Goal: Task Accomplishment & Management: Contribute content

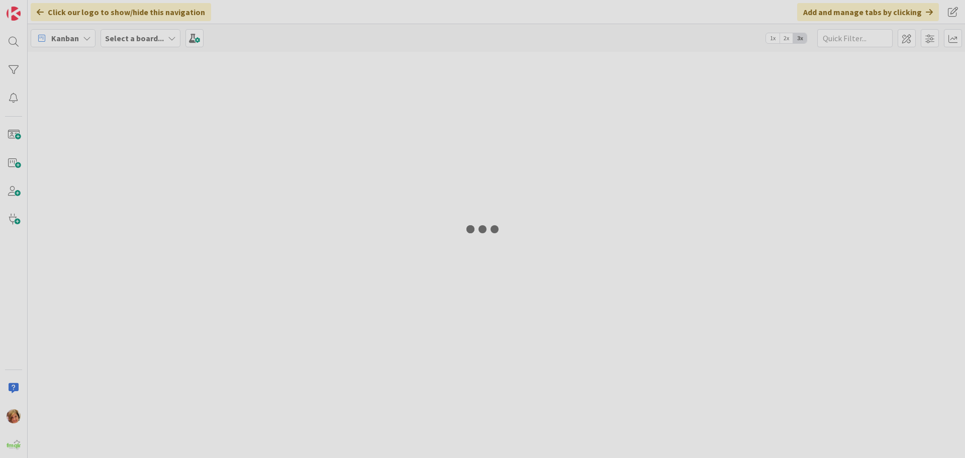
type input "[PERSON_NAME]"
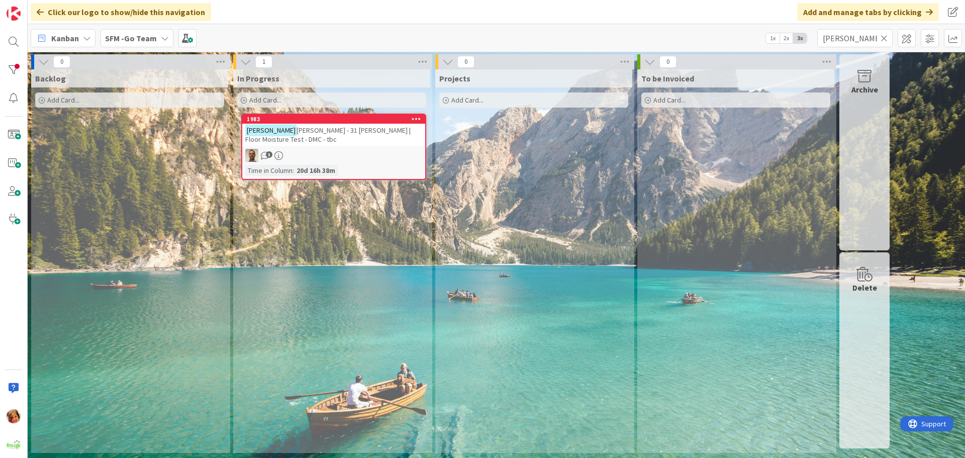
click at [884, 37] on icon at bounding box center [884, 38] width 7 height 9
click at [884, 37] on input "text" at bounding box center [855, 38] width 75 height 18
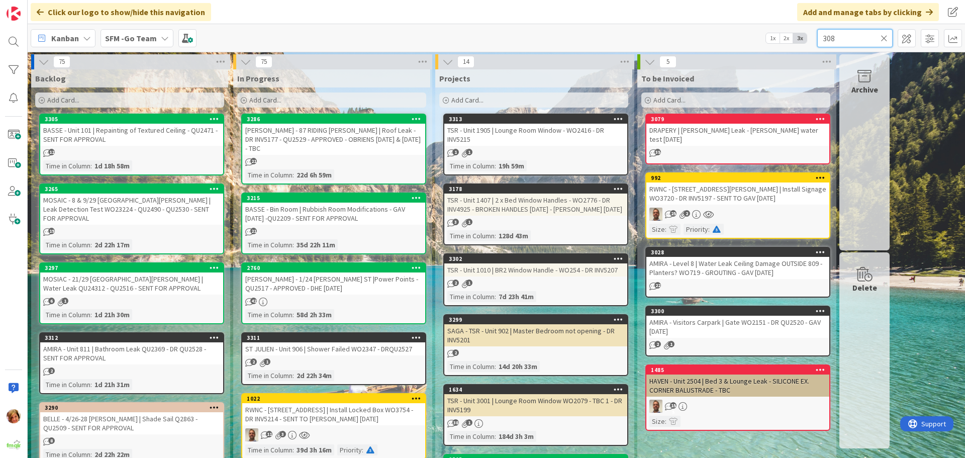
type input "308"
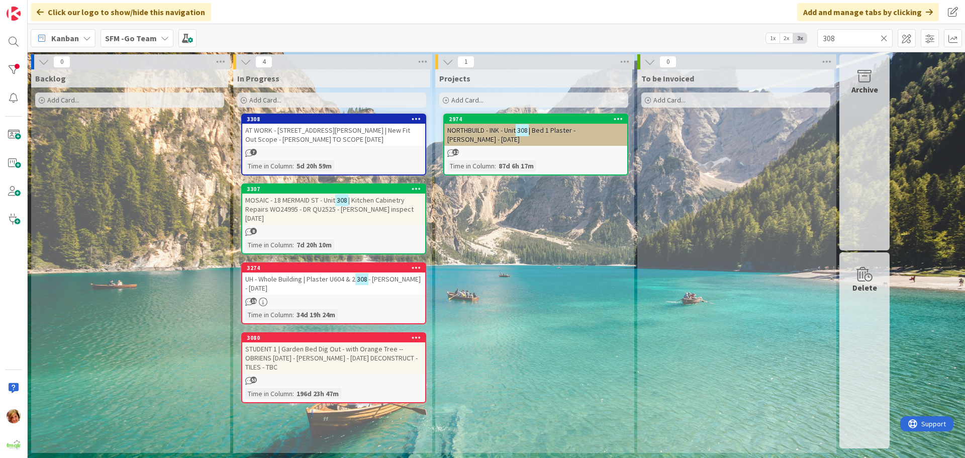
click at [288, 207] on span "| Kitchen Cabinetry Repairs WO24995 - DR QU2525 - mick inspect 20.8.25" at bounding box center [329, 209] width 168 height 27
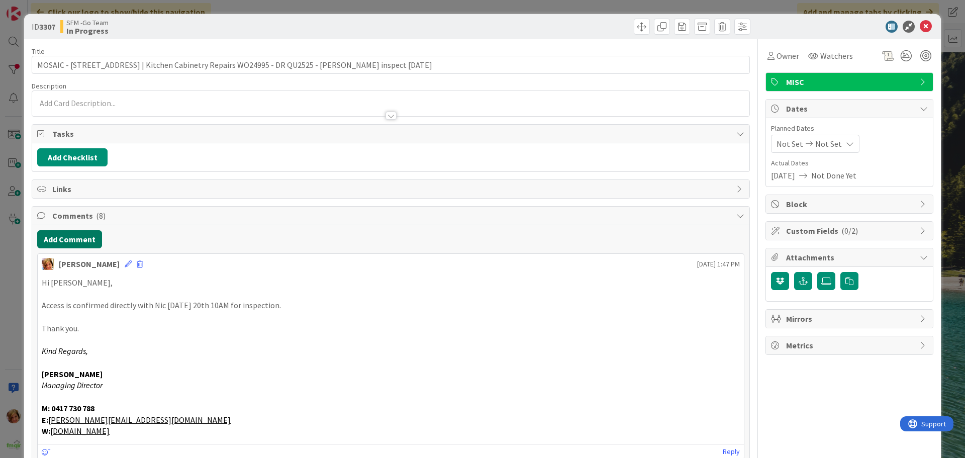
click at [77, 241] on button "Add Comment" at bounding box center [69, 239] width 65 height 18
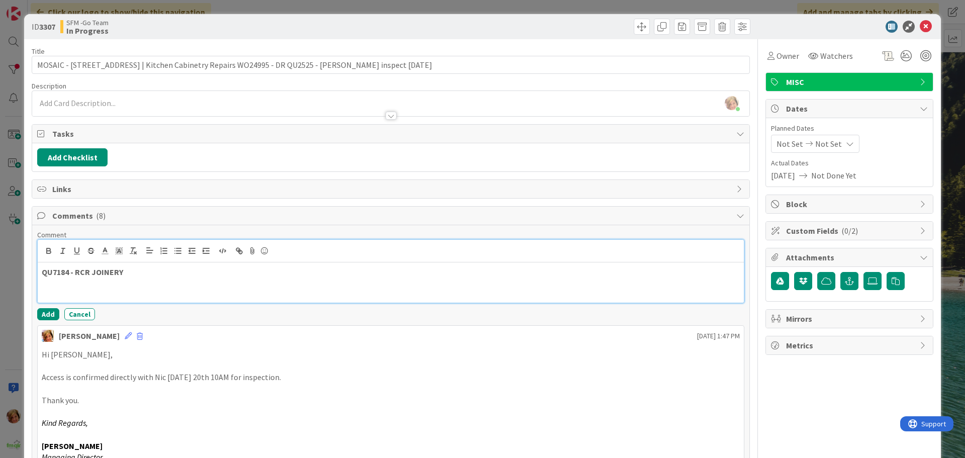
click at [161, 277] on p "QU7184 - RCR JOINERY" at bounding box center [391, 272] width 698 height 12
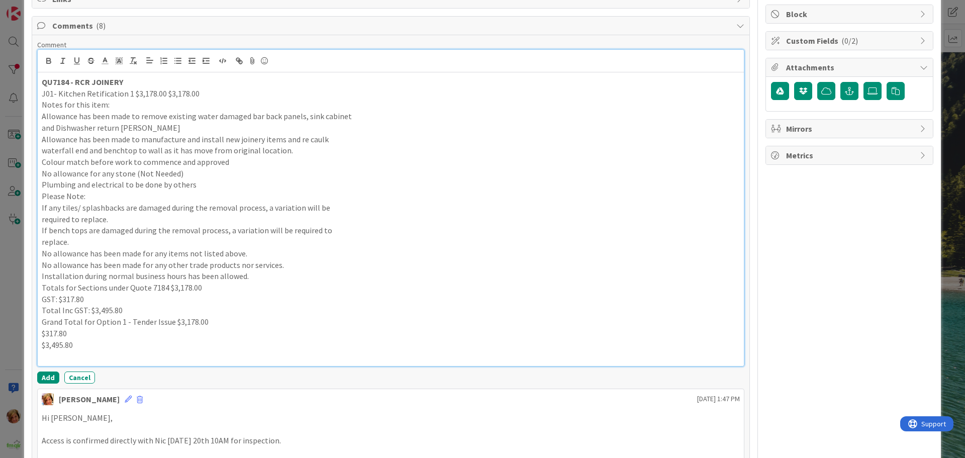
scroll to position [294, 0]
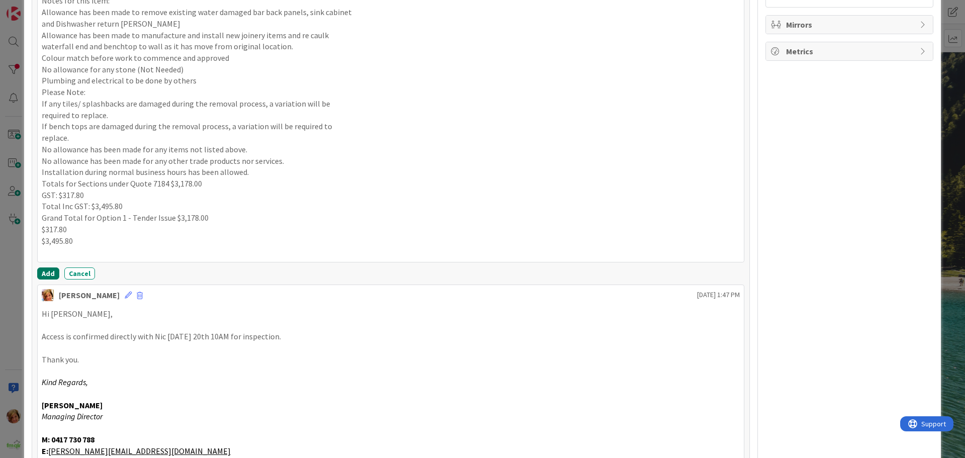
click at [46, 270] on button "Add" at bounding box center [48, 273] width 22 height 12
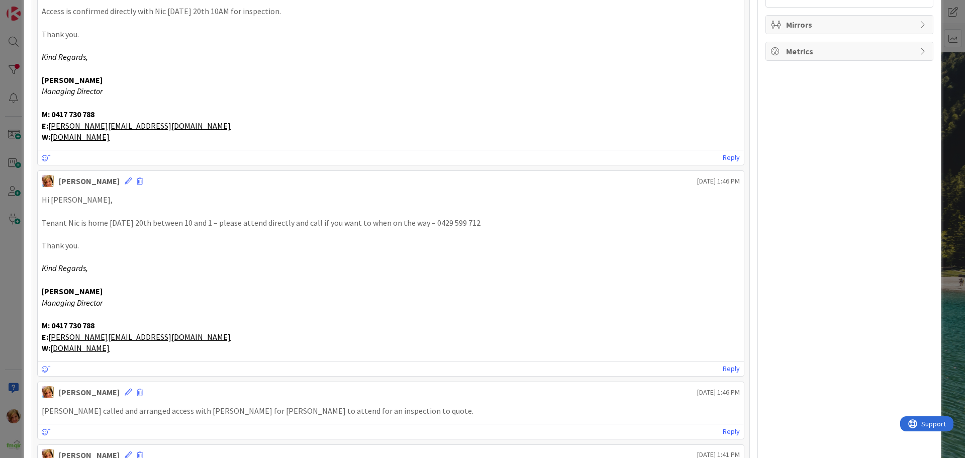
scroll to position [0, 0]
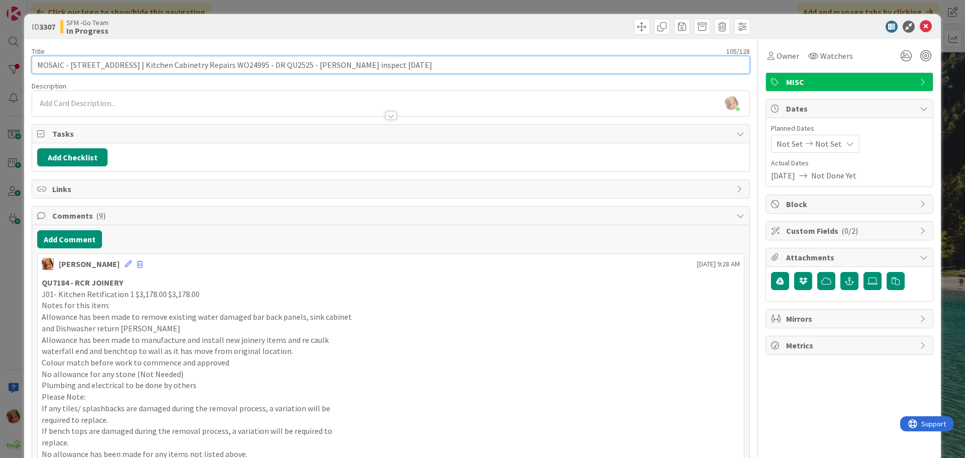
drag, startPoint x: 443, startPoint y: 62, endPoint x: 329, endPoint y: 59, distance: 114.2
click at [329, 59] on input "MOSAIC - 18 MERMAID ST - Unit 308 | Kitchen Cabinetry Repairs WO24995 - DR QU25…" at bounding box center [391, 65] width 718 height 18
type input "MOSAIC - 18 MERMAID ST - Unit 308 | Kitchen Cabinetry Repairs WO24995 - DR QU25…"
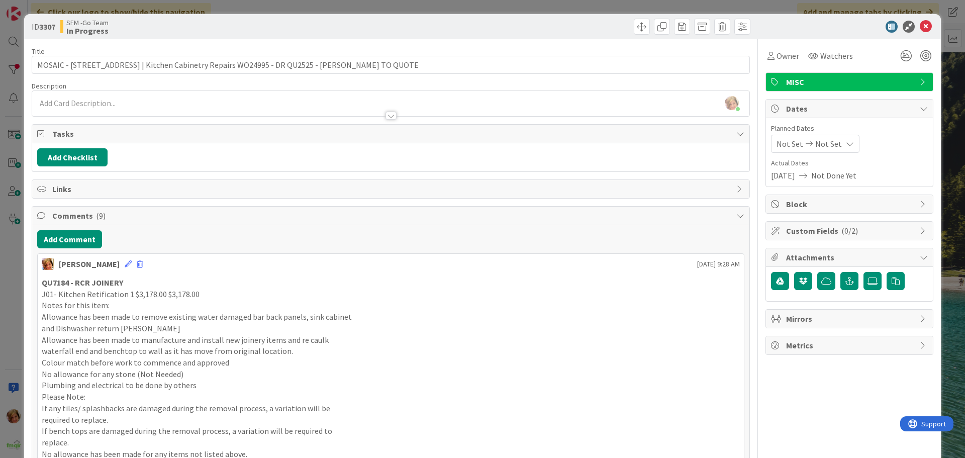
click at [560, 28] on div at bounding box center [572, 27] width 357 height 16
click at [920, 24] on icon at bounding box center [926, 27] width 12 height 12
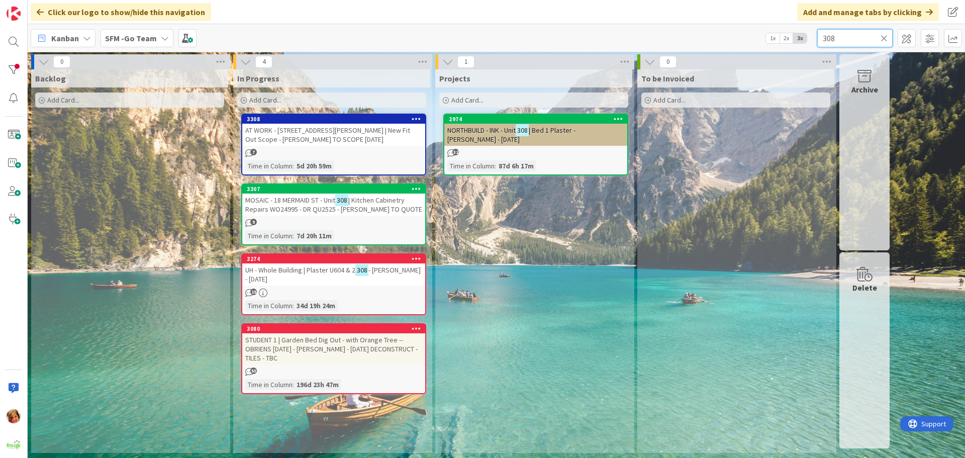
click at [853, 37] on input "308" at bounding box center [855, 38] width 75 height 18
type input "3"
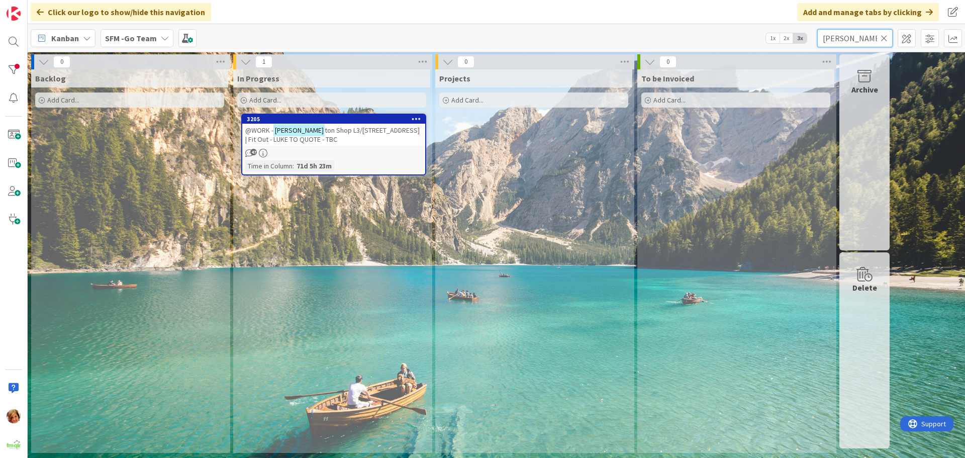
type input "wilson"
click at [309, 140] on div "@WORK - Wilson ton Shop L3/407 Bridge St | Fit Out - LUKE TO QUOTE - TBC" at bounding box center [333, 135] width 183 height 22
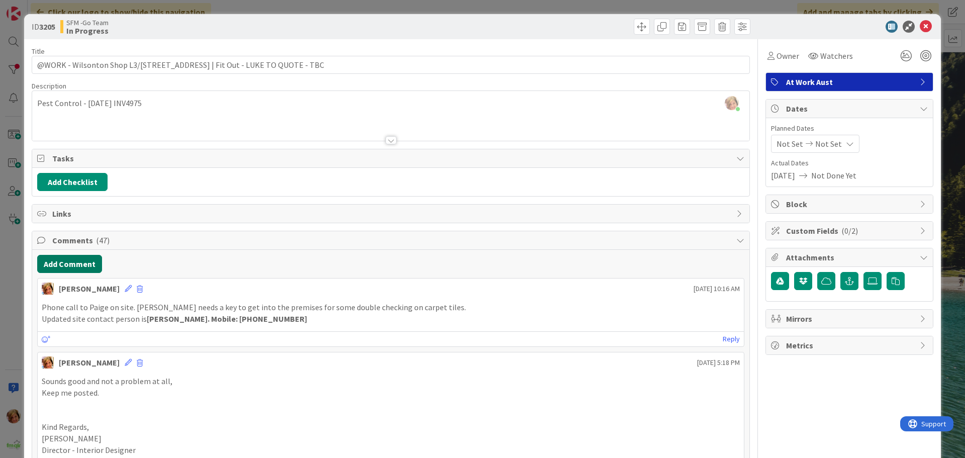
click at [66, 265] on button "Add Comment" at bounding box center [69, 264] width 65 height 18
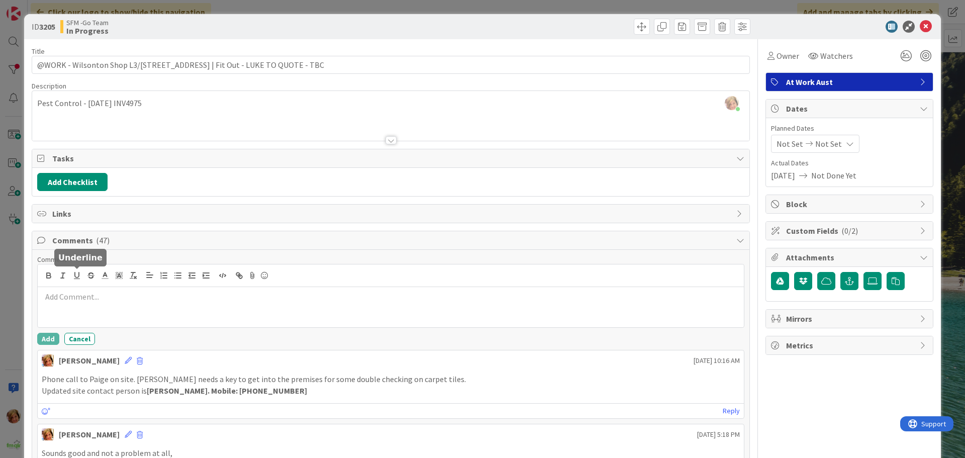
click at [75, 278] on icon "button" at bounding box center [76, 275] width 9 height 9
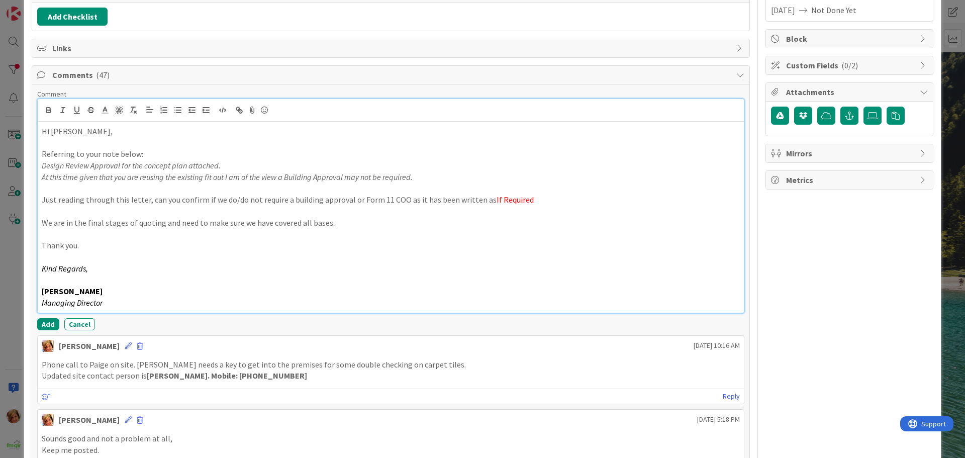
scroll to position [166, 0]
click at [44, 323] on button "Add" at bounding box center [48, 324] width 22 height 12
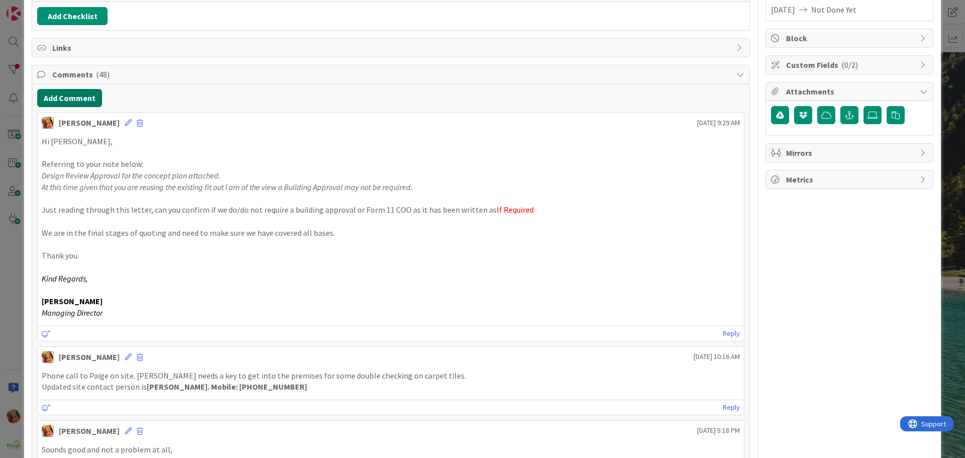
click at [69, 99] on button "Add Comment" at bounding box center [69, 98] width 65 height 18
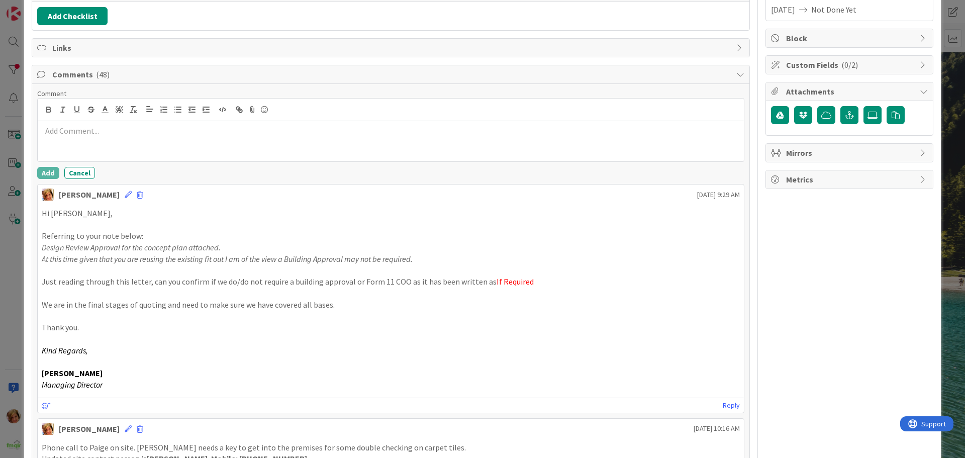
click at [100, 128] on p at bounding box center [391, 131] width 698 height 12
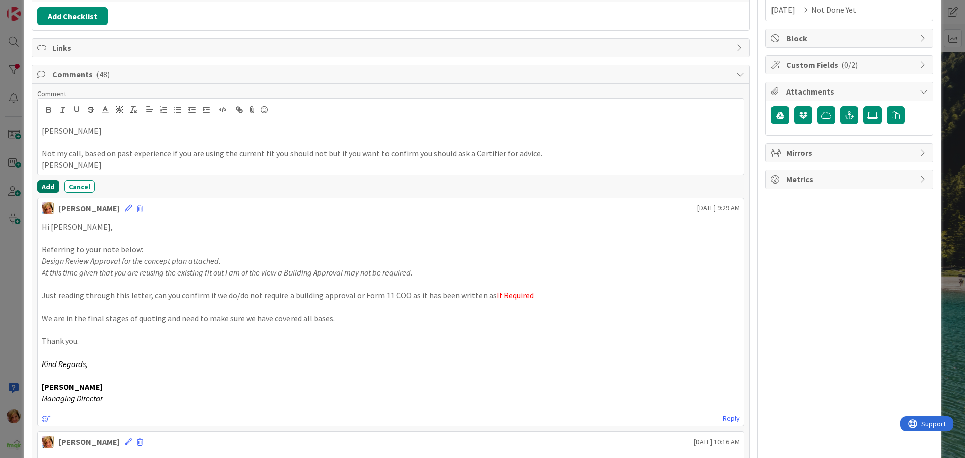
click at [46, 187] on button "Add" at bounding box center [48, 187] width 22 height 12
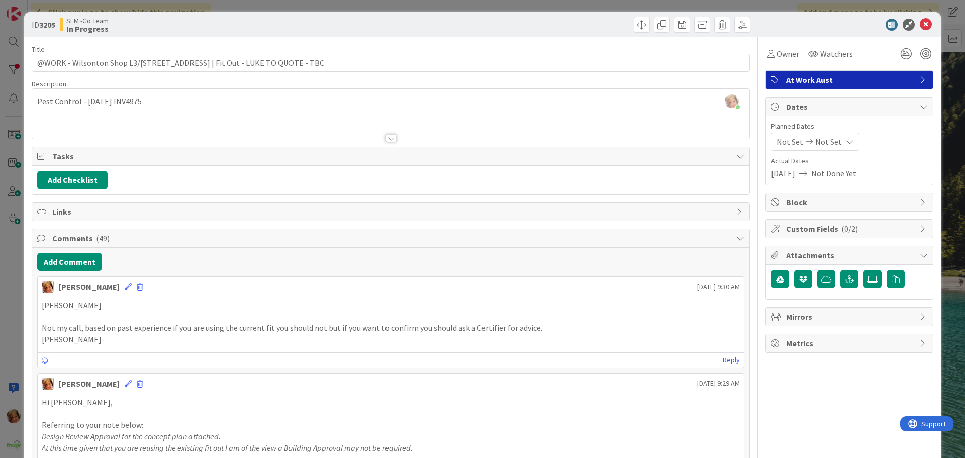
scroll to position [0, 0]
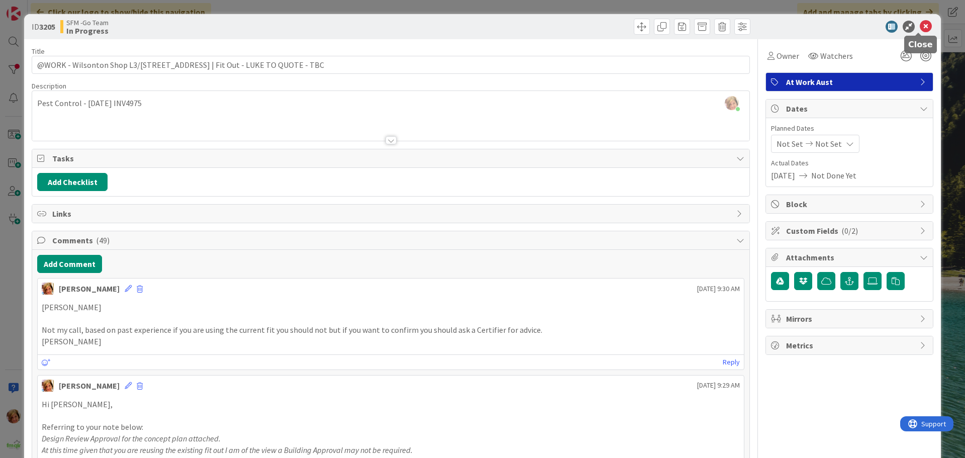
click at [920, 26] on icon at bounding box center [926, 27] width 12 height 12
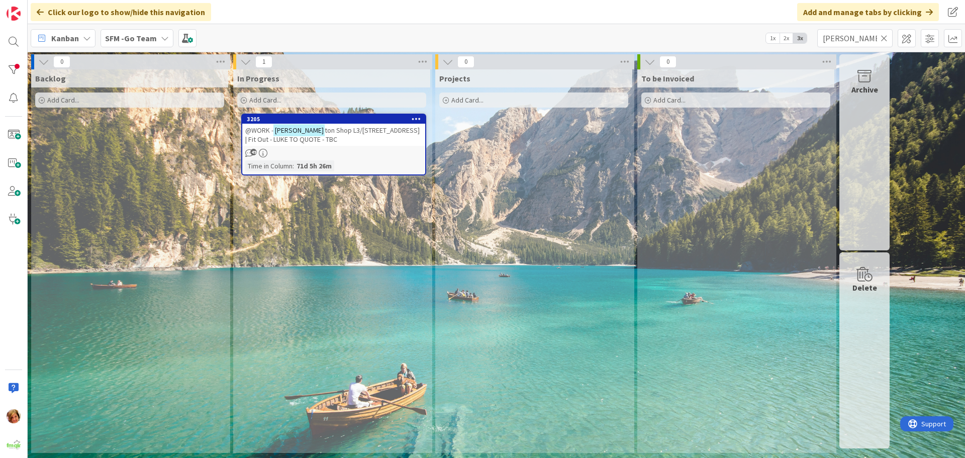
click at [884, 37] on icon at bounding box center [884, 38] width 7 height 9
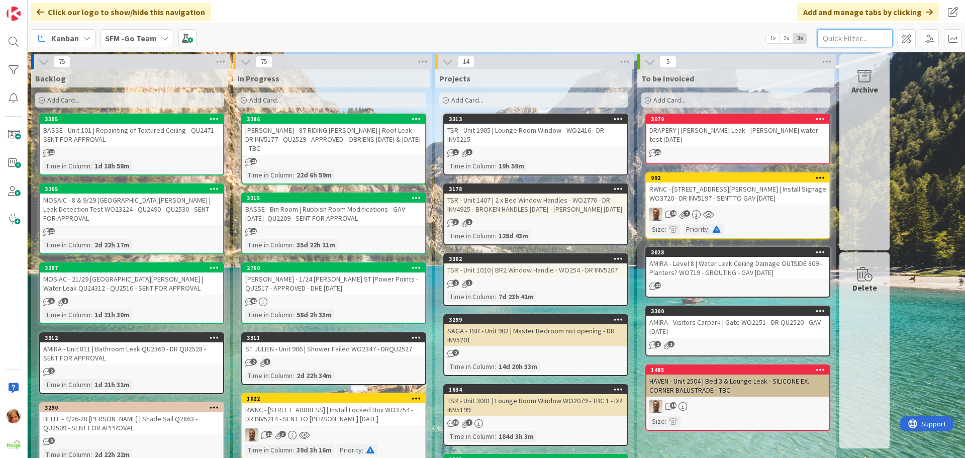
click at [857, 37] on input "text" at bounding box center [855, 38] width 75 height 18
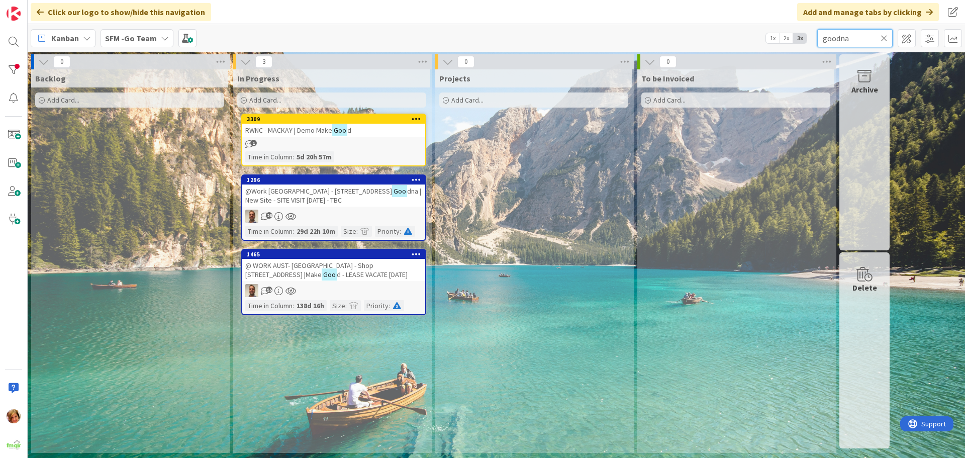
type input "goodna"
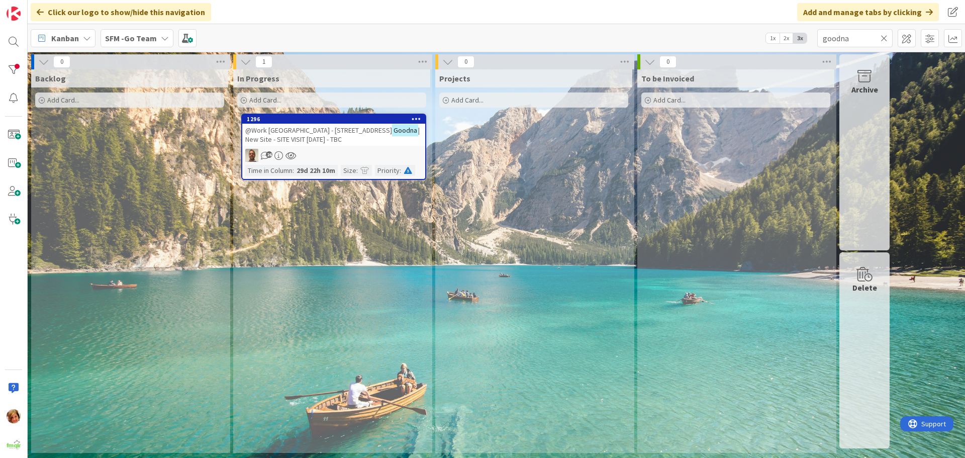
click at [317, 125] on div "@Work Australia - 1/18 Queen St Goodna | New Site - SITE VISIT 27.10.25 - TBC" at bounding box center [333, 135] width 183 height 22
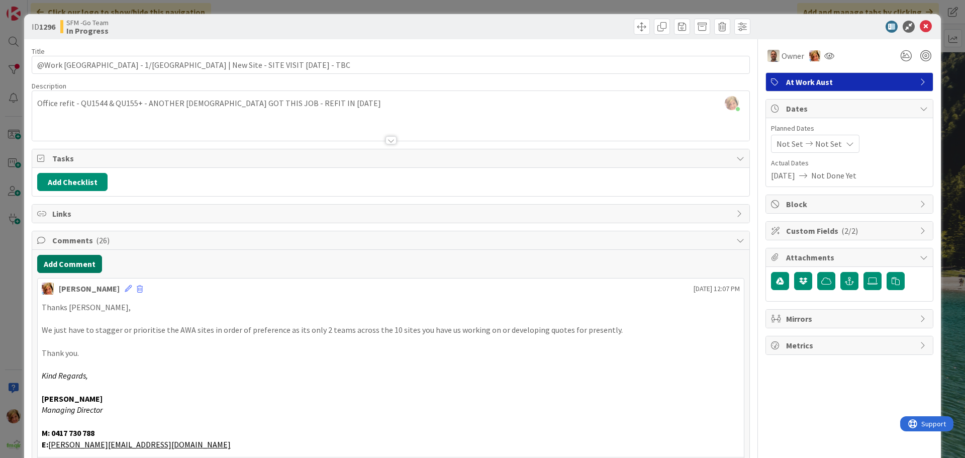
click at [64, 263] on button "Add Comment" at bounding box center [69, 264] width 65 height 18
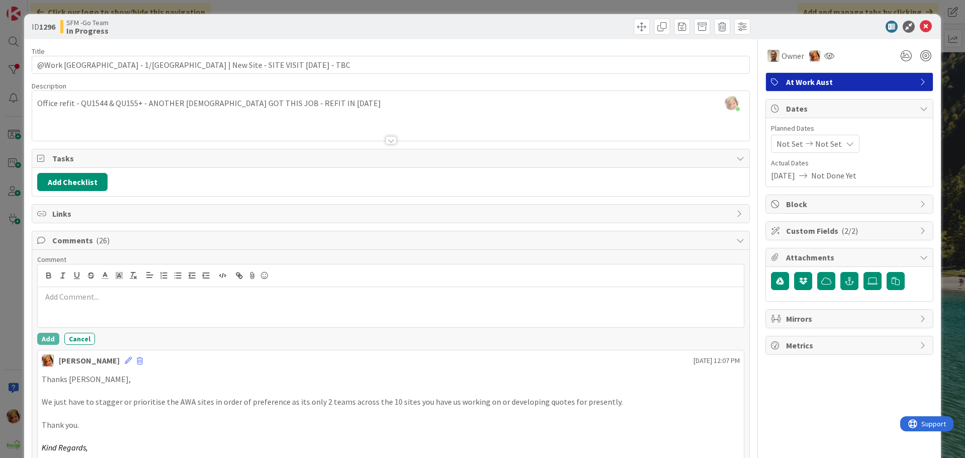
click at [85, 299] on p at bounding box center [391, 297] width 698 height 12
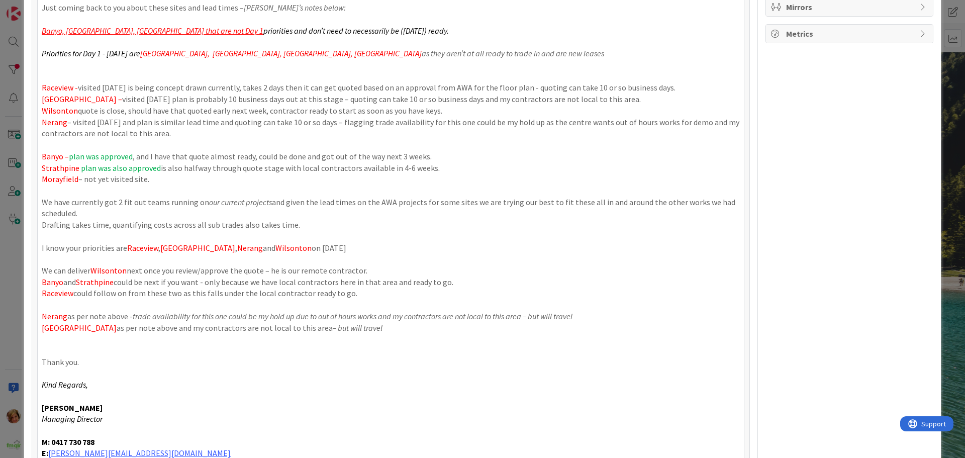
scroll to position [362, 0]
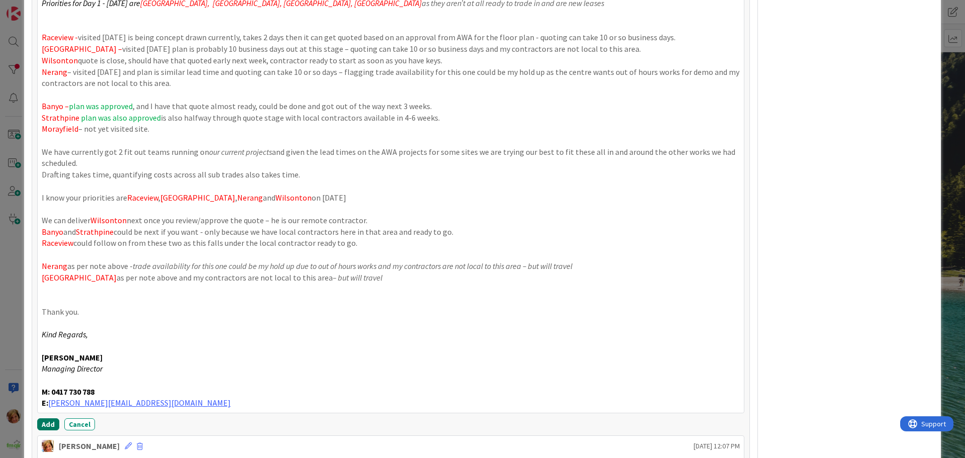
click at [44, 424] on button "Add" at bounding box center [48, 424] width 22 height 12
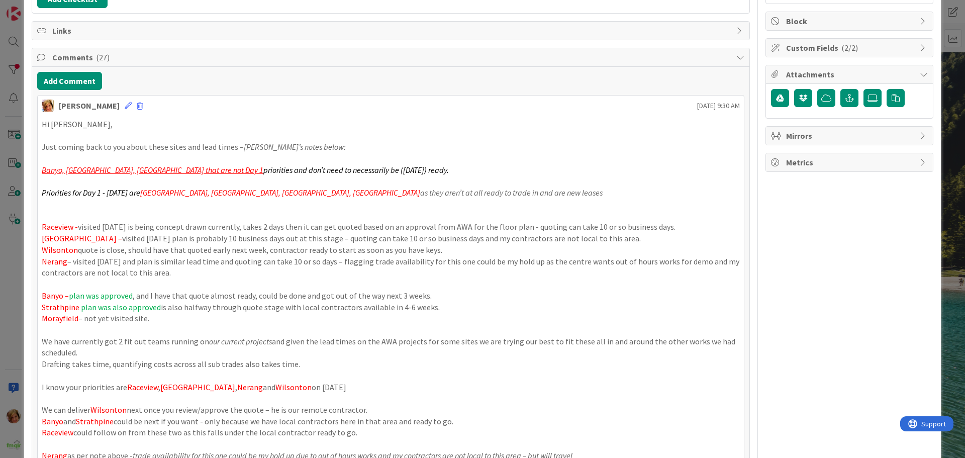
scroll to position [111, 0]
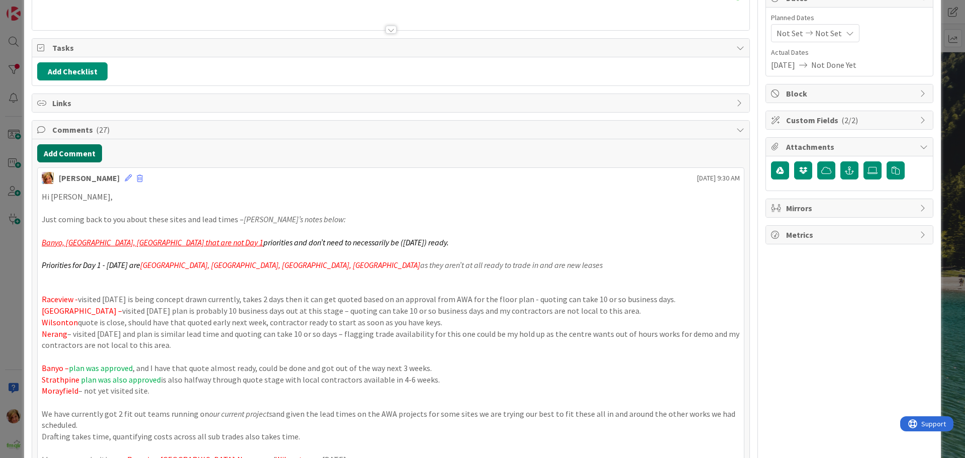
click at [62, 154] on button "Add Comment" at bounding box center [69, 153] width 65 height 18
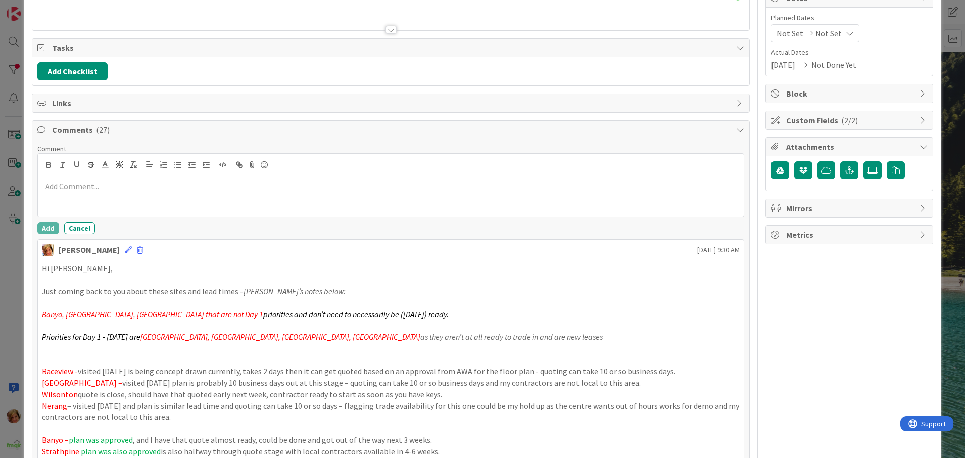
click at [93, 201] on div at bounding box center [391, 196] width 706 height 40
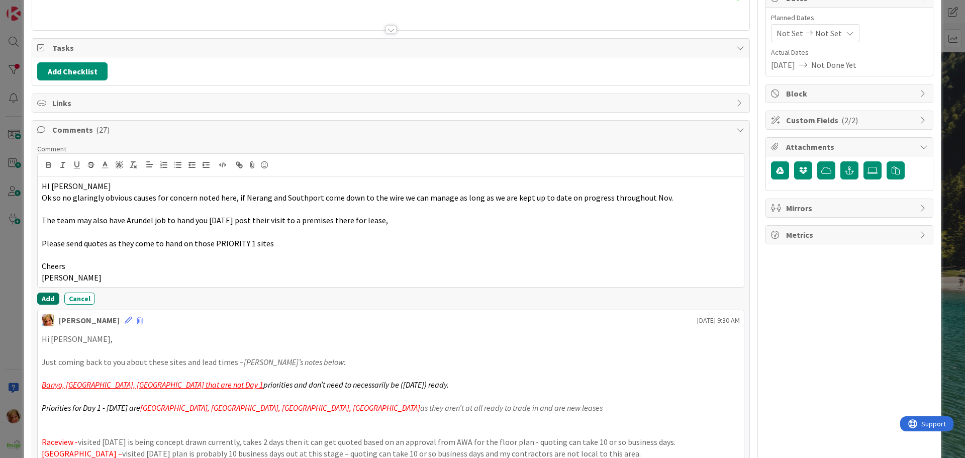
click at [44, 298] on button "Add" at bounding box center [48, 299] width 22 height 12
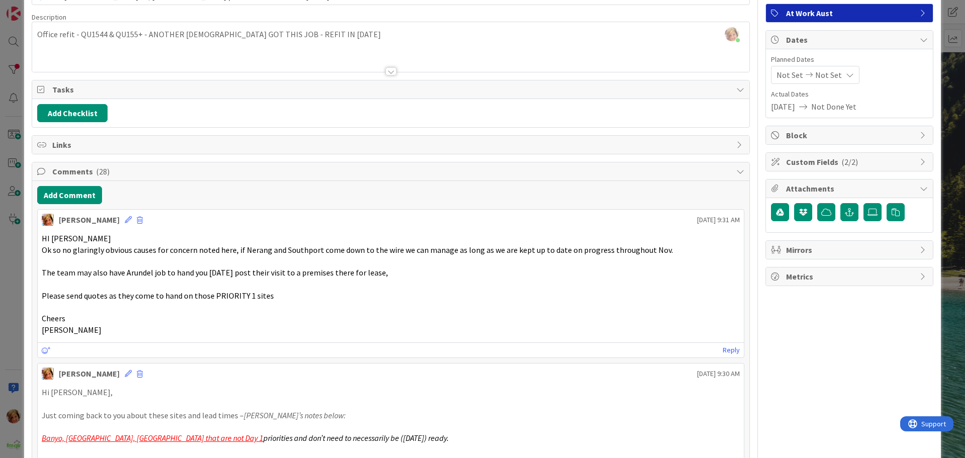
scroll to position [0, 0]
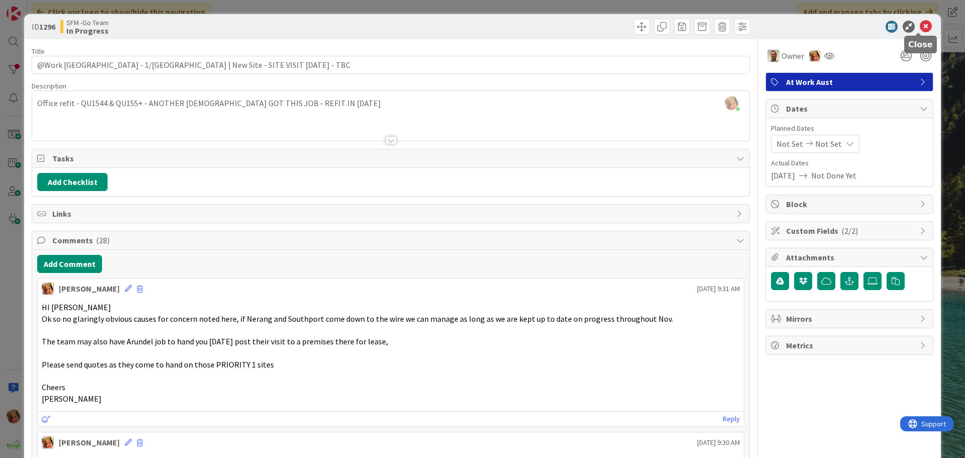
click at [920, 24] on icon at bounding box center [926, 27] width 12 height 12
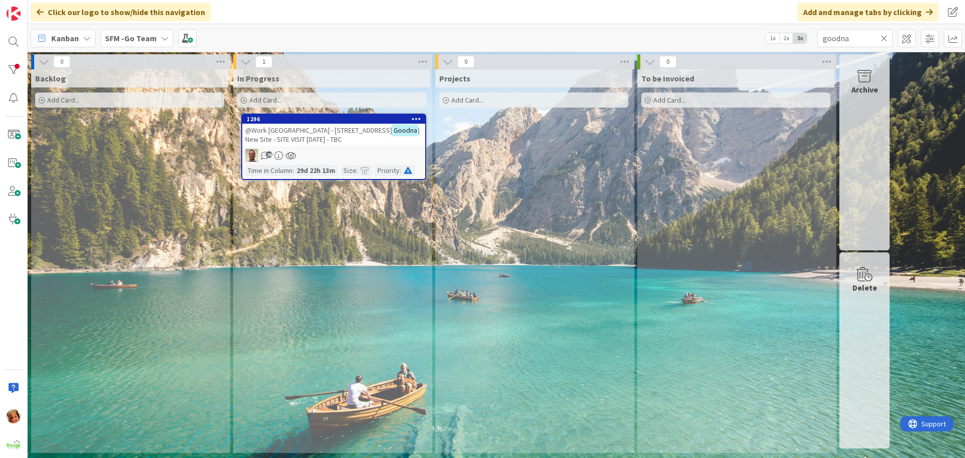
click at [884, 37] on icon at bounding box center [884, 38] width 7 height 9
click at [879, 37] on input "text" at bounding box center [855, 38] width 75 height 18
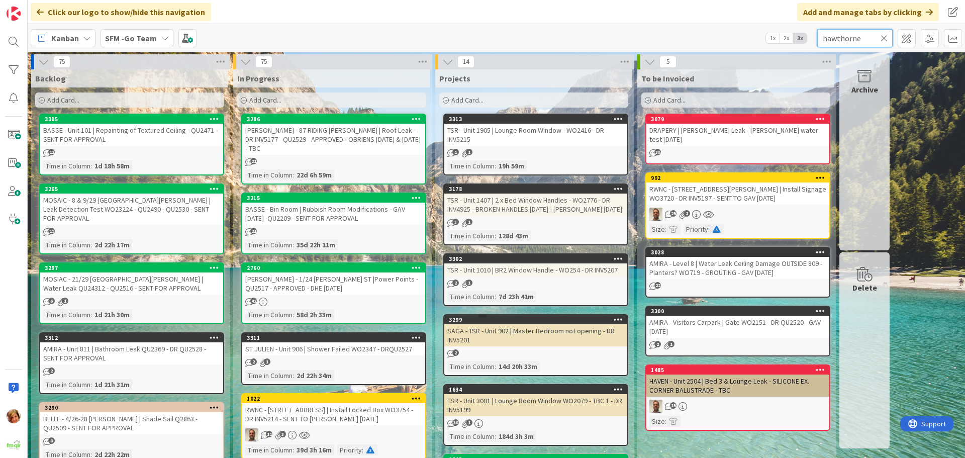
type input "hawthorne"
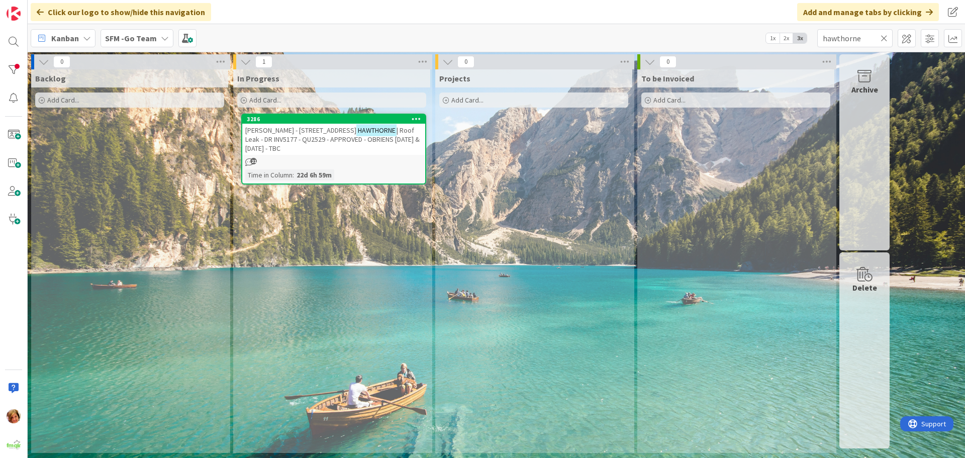
click at [336, 140] on span "| Roof Leak - DR INV5177 - QU2529 - APPROVED - OBRIENS 25TH & 26TH AUGUST - TBC" at bounding box center [332, 139] width 174 height 27
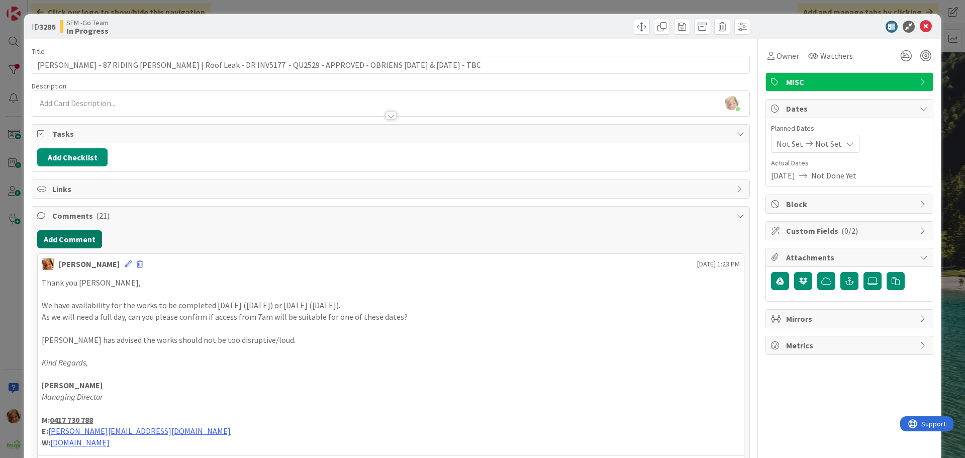
click at [66, 239] on button "Add Comment" at bounding box center [69, 239] width 65 height 18
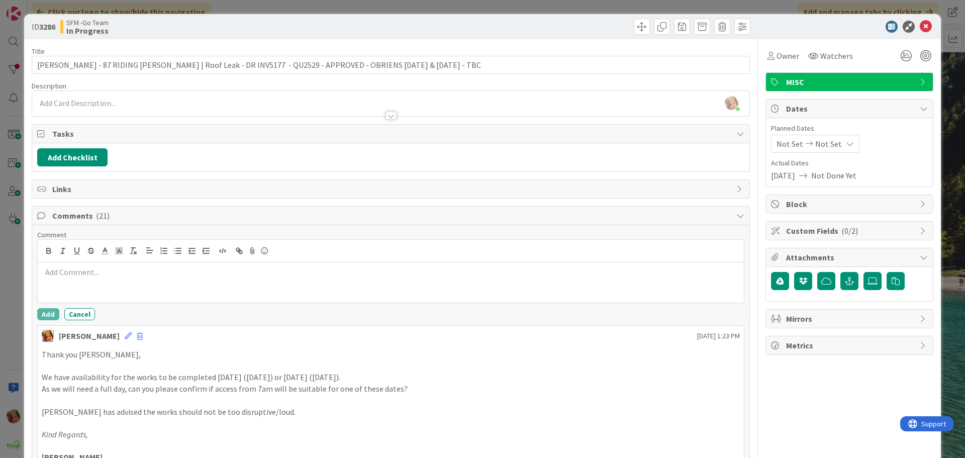
click at [107, 286] on div at bounding box center [391, 282] width 706 height 40
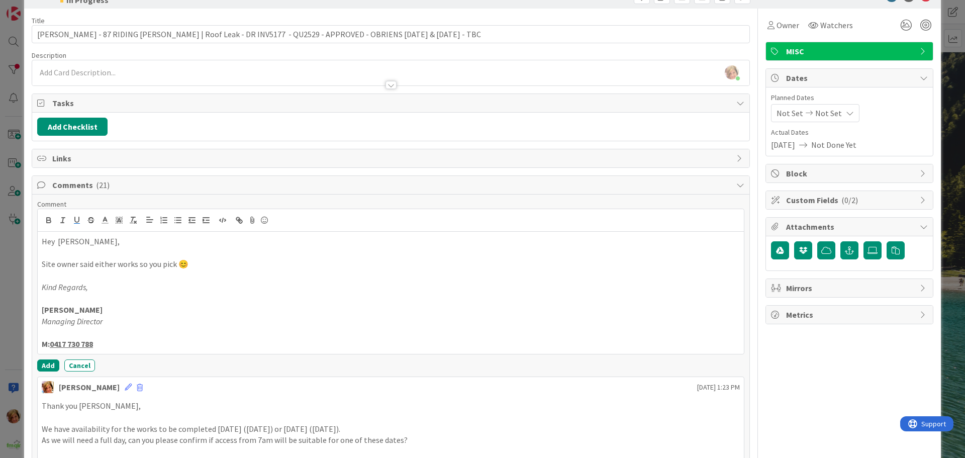
scroll to position [101, 0]
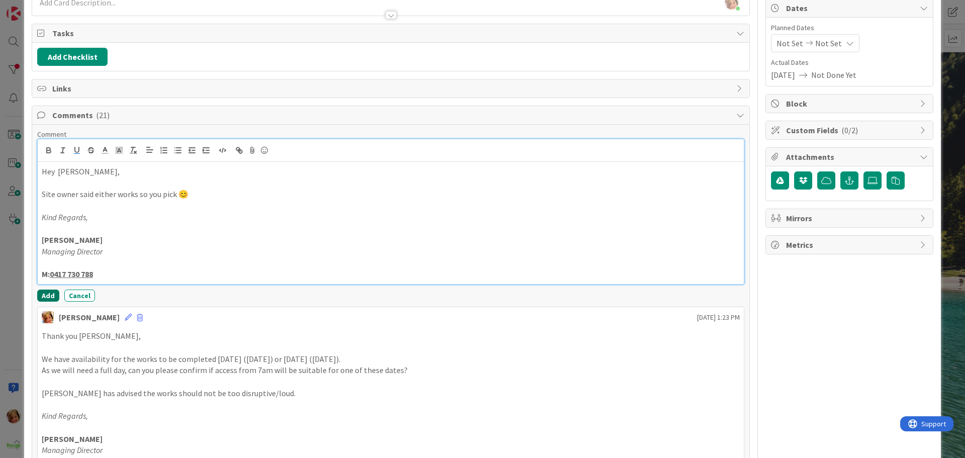
click at [41, 293] on button "Add" at bounding box center [48, 296] width 22 height 12
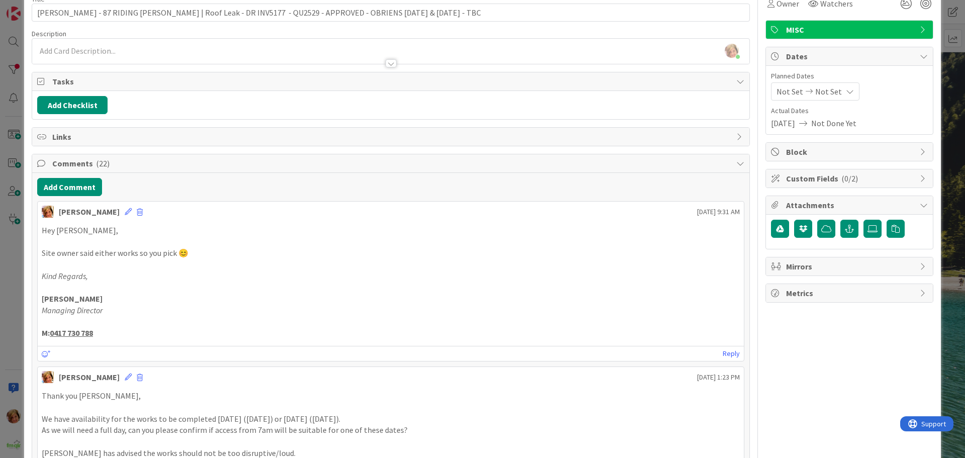
scroll to position [0, 0]
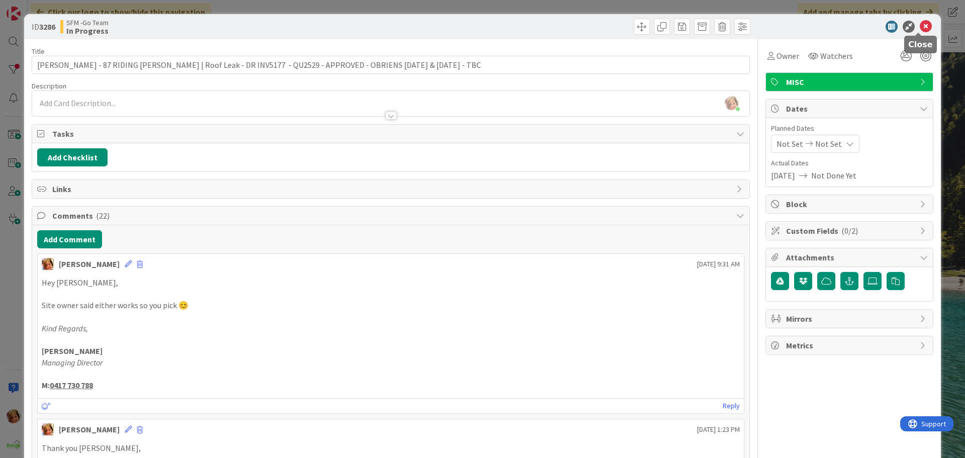
click at [920, 26] on icon at bounding box center [926, 27] width 12 height 12
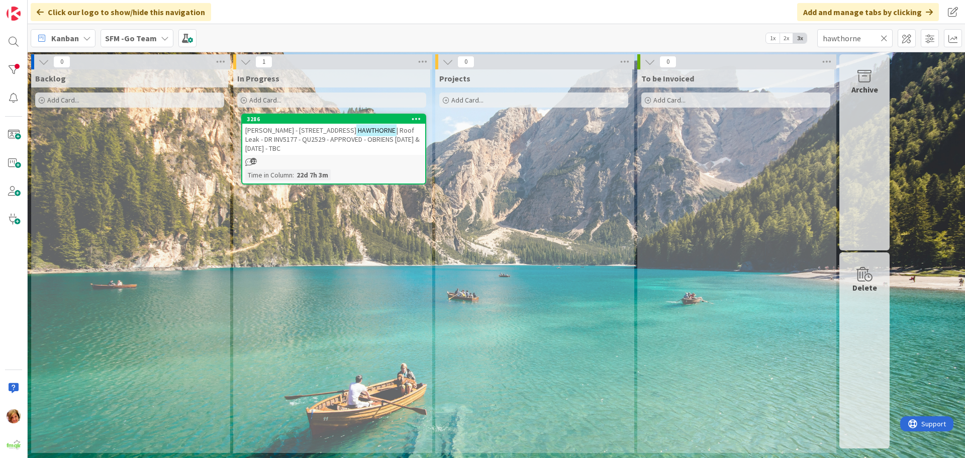
click at [883, 38] on icon at bounding box center [884, 38] width 7 height 9
click at [883, 38] on input "text" at bounding box center [855, 38] width 75 height 18
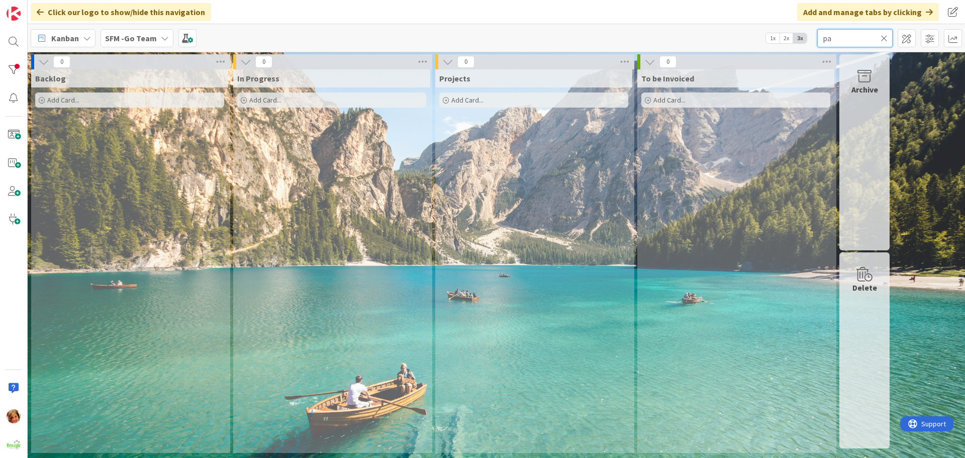
type input "p"
type input "g"
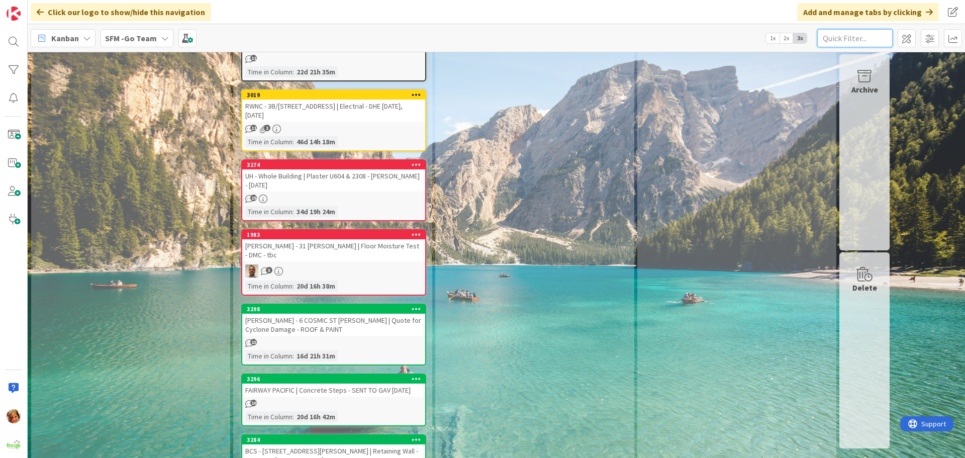
scroll to position [2313, 0]
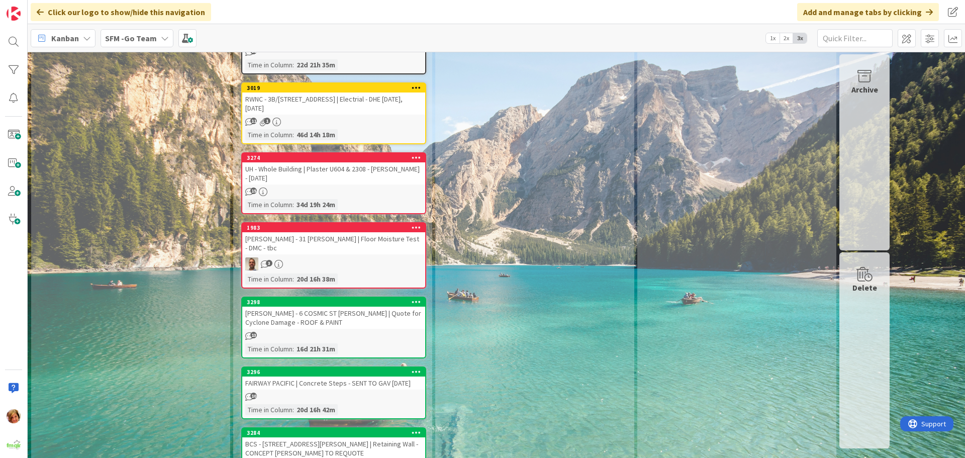
click at [308, 377] on div "FAIRWAY PACIFIC | Concrete Steps - SENT TO GAV 4.8.25" at bounding box center [333, 383] width 183 height 13
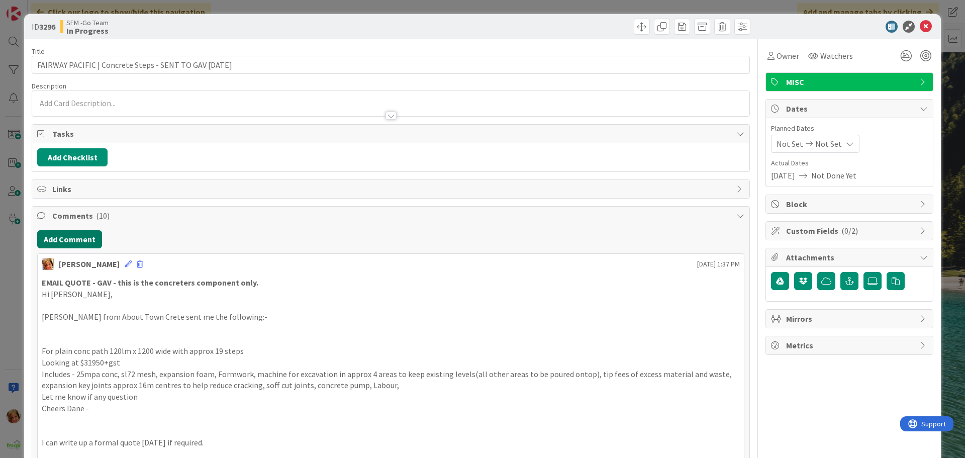
click at [68, 236] on button "Add Comment" at bounding box center [69, 239] width 65 height 18
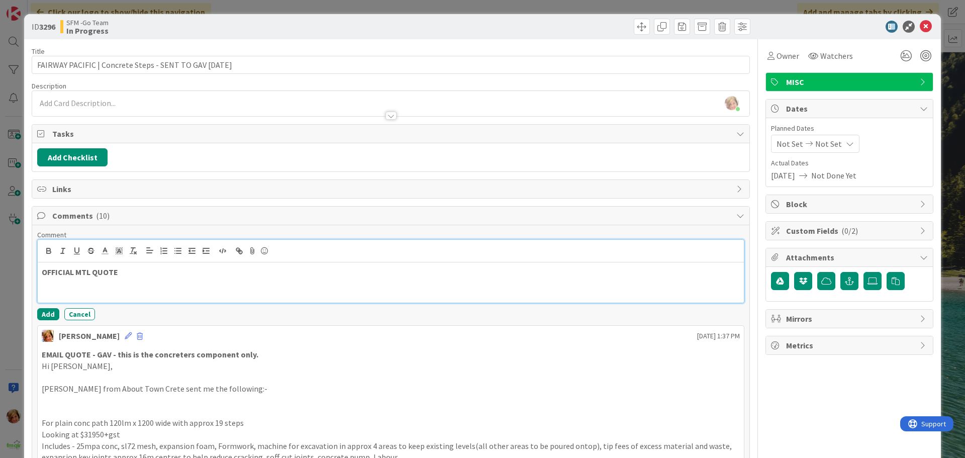
click at [147, 269] on p "OFFICIAL MTL QUOTE" at bounding box center [391, 272] width 698 height 12
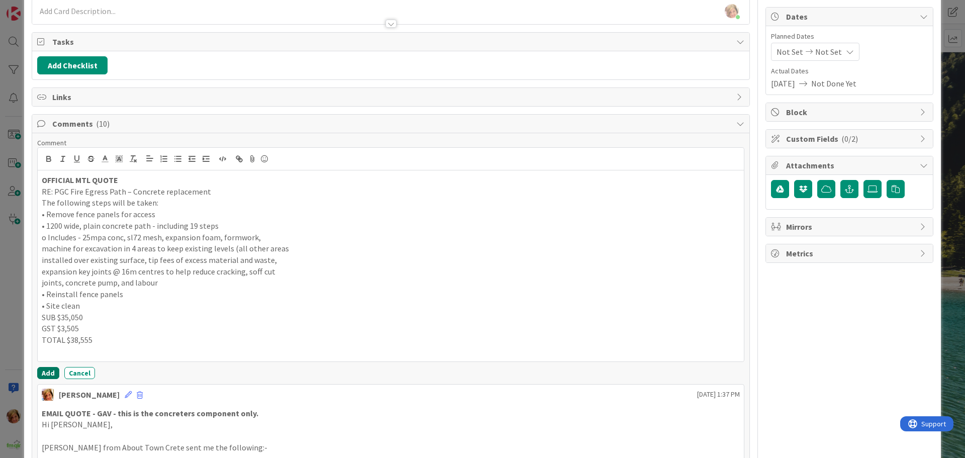
scroll to position [101, 0]
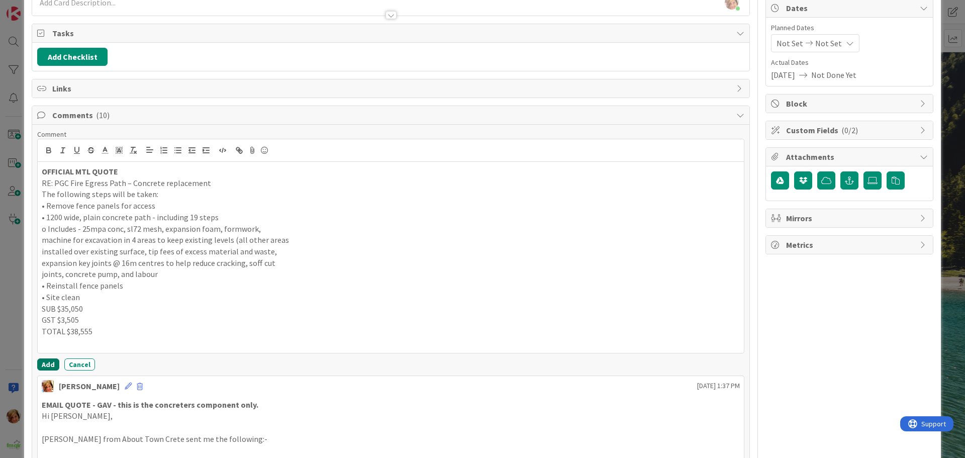
drag, startPoint x: 47, startPoint y: 365, endPoint x: 125, endPoint y: 448, distance: 114.6
click at [47, 365] on button "Add" at bounding box center [48, 364] width 22 height 12
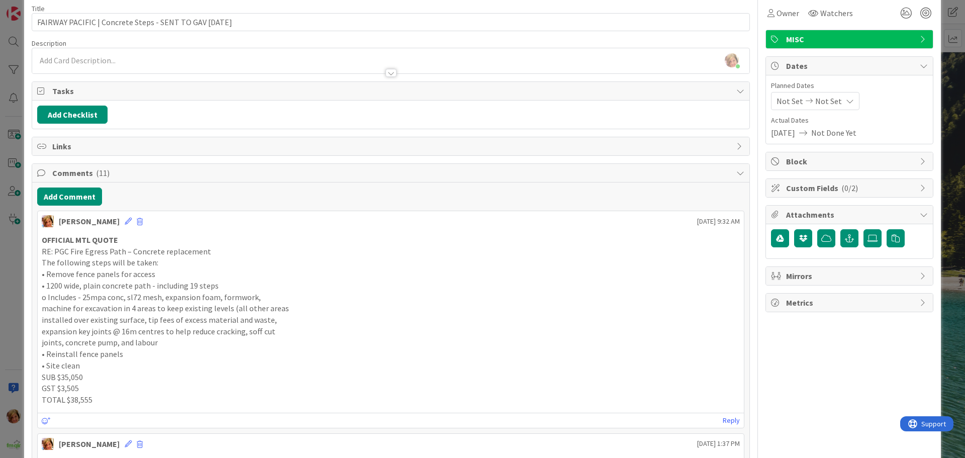
scroll to position [0, 0]
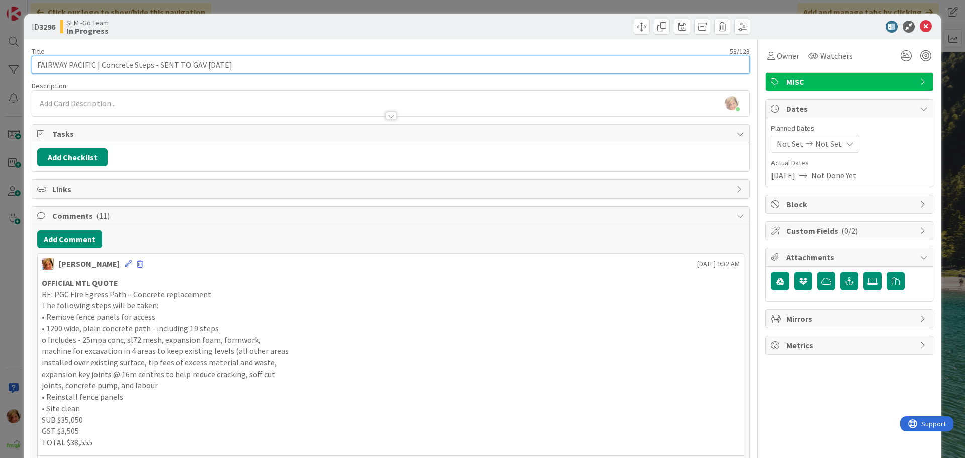
drag, startPoint x: 231, startPoint y: 65, endPoint x: 153, endPoint y: 66, distance: 77.4
click at [153, 66] on input "FAIRWAY PACIFIC | Concrete Steps - SENT TO GAV 4.8.25" at bounding box center [391, 65] width 718 height 18
type input "FAIRWAY PACIFIC | Concrete Steps - STEVE TO QUOTE"
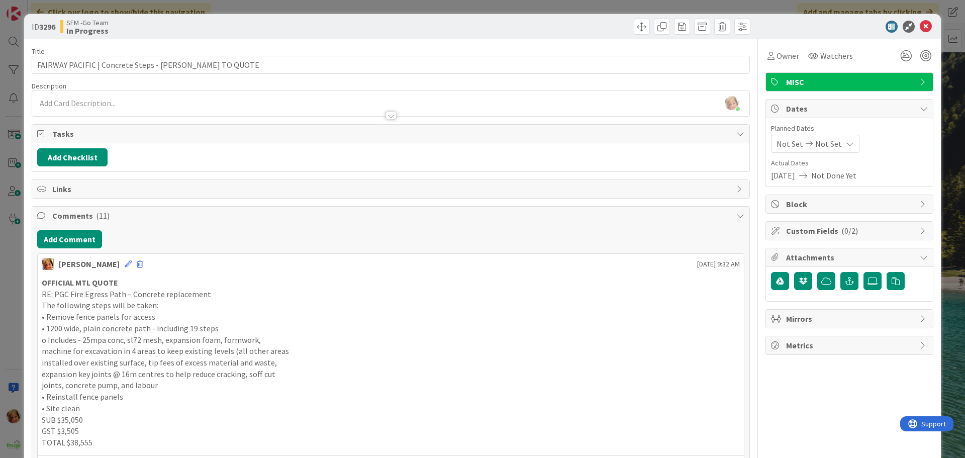
click at [579, 31] on div at bounding box center [572, 27] width 357 height 16
click at [920, 26] on icon at bounding box center [926, 27] width 12 height 12
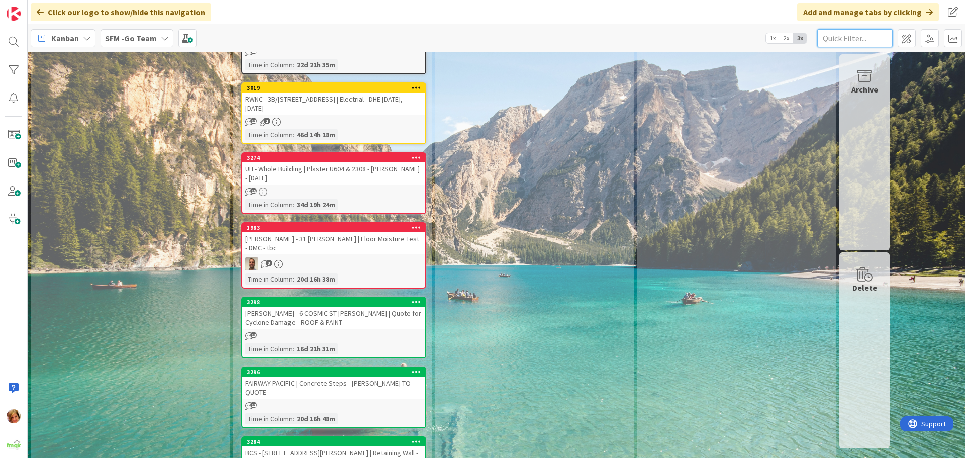
click at [848, 38] on input "text" at bounding box center [855, 38] width 75 height 18
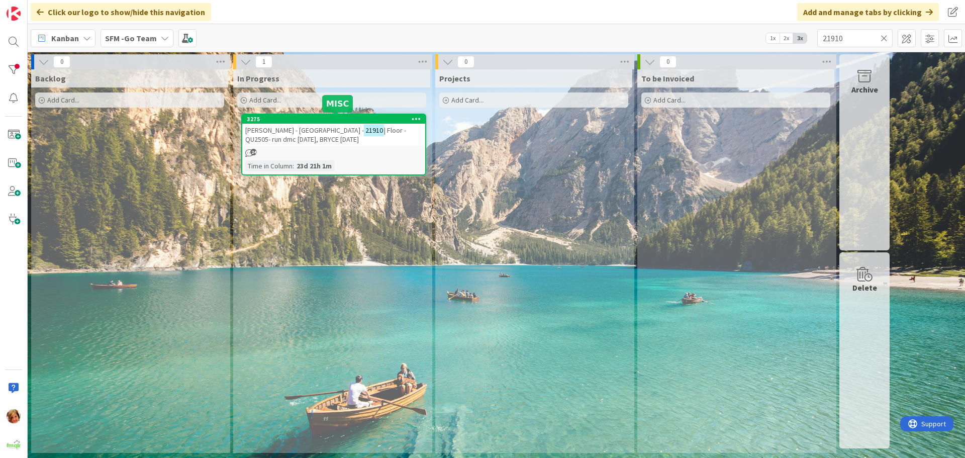
click at [312, 129] on span "FV PEPPERS - VALLEY HOUSE -" at bounding box center [304, 130] width 119 height 9
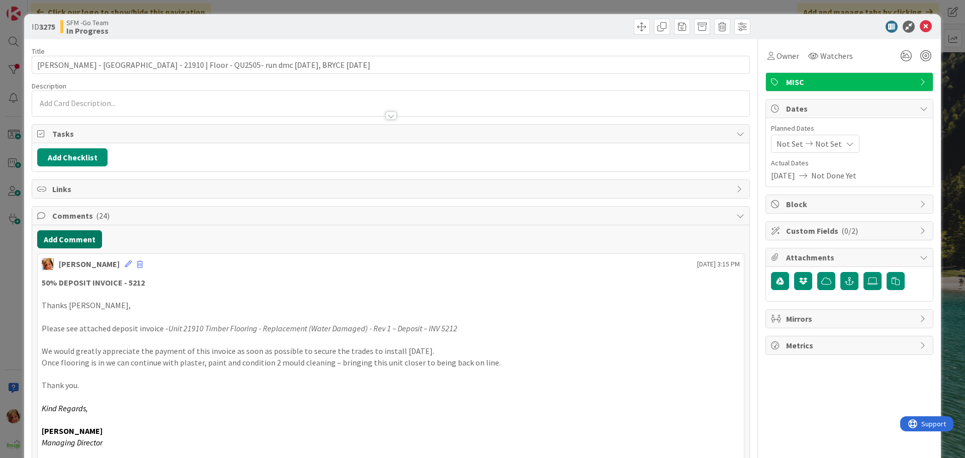
click at [69, 240] on button "Add Comment" at bounding box center [69, 239] width 65 height 18
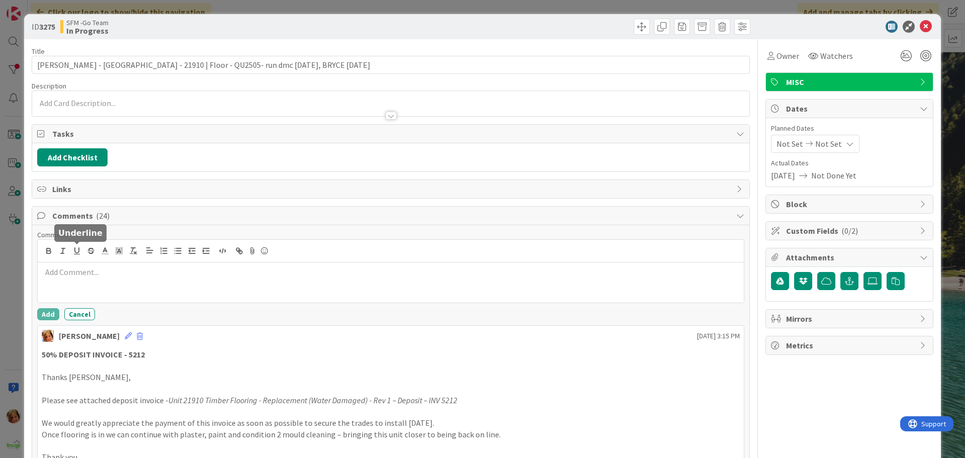
click at [82, 297] on div at bounding box center [391, 282] width 706 height 40
click at [84, 285] on div at bounding box center [391, 282] width 706 height 40
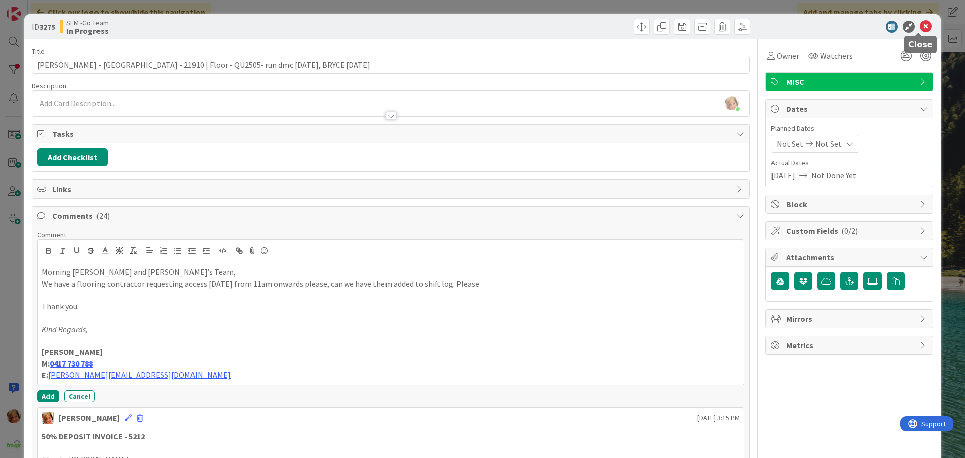
click at [920, 25] on icon at bounding box center [926, 27] width 12 height 12
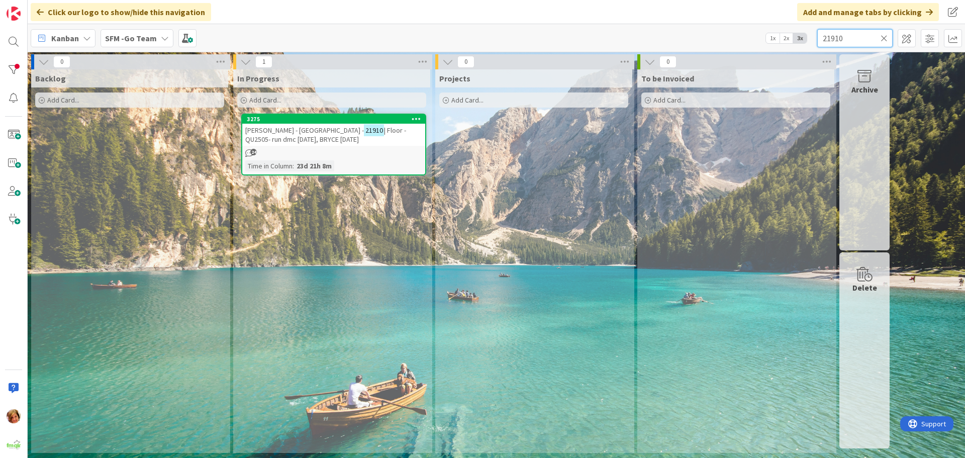
click at [857, 36] on input "21910" at bounding box center [855, 38] width 75 height 18
type input "2"
type input "GOODNA"
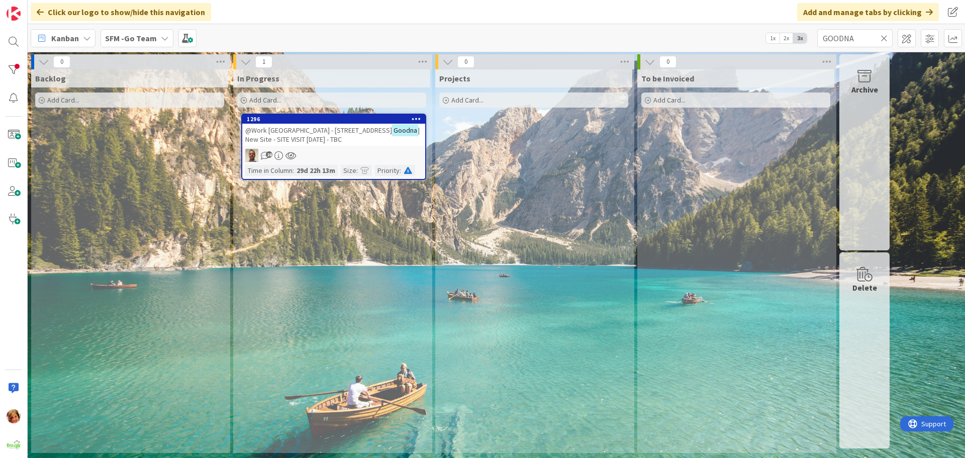
click at [316, 136] on div "@Work Australia - 1/18 Queen St Goodna | New Site - SITE VISIT 27.10.25 - TBC" at bounding box center [333, 135] width 183 height 22
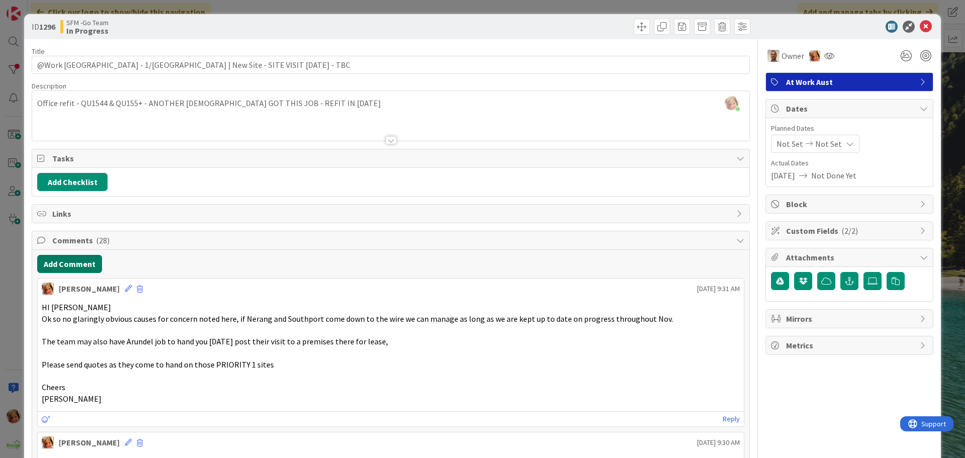
click at [71, 265] on button "Add Comment" at bounding box center [69, 264] width 65 height 18
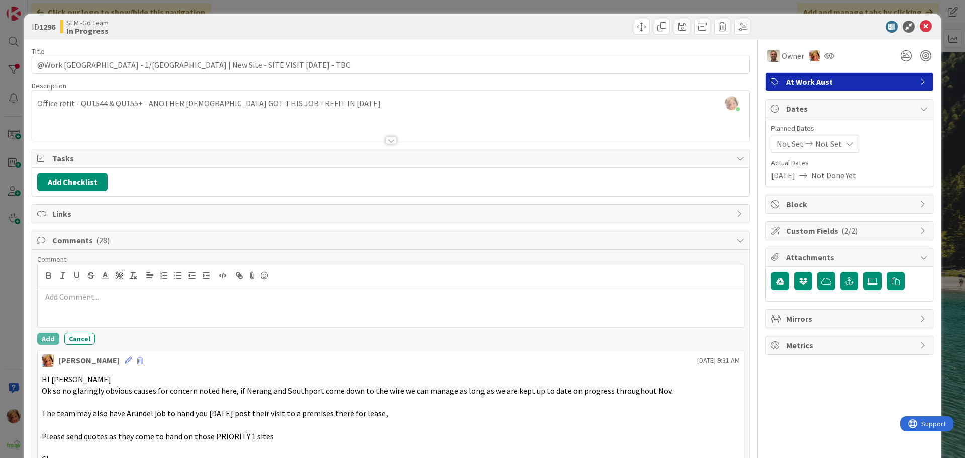
click at [97, 312] on div at bounding box center [391, 307] width 706 height 40
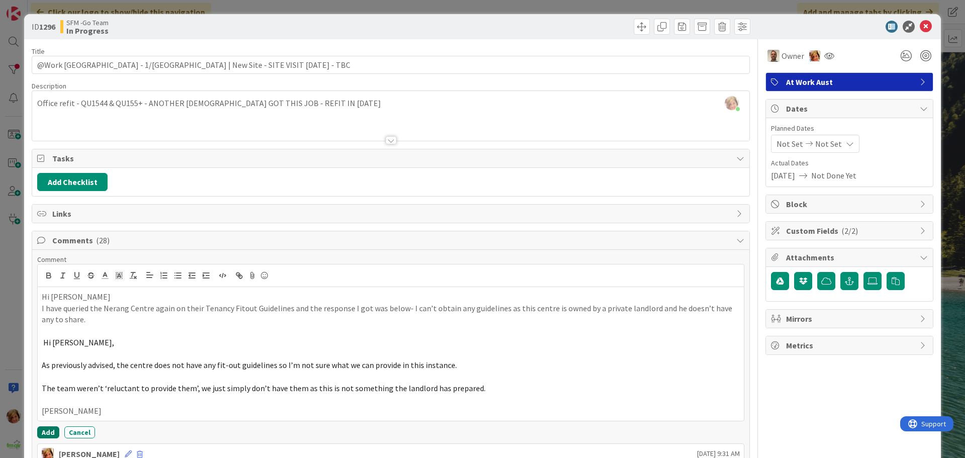
click at [45, 430] on button "Add" at bounding box center [48, 432] width 22 height 12
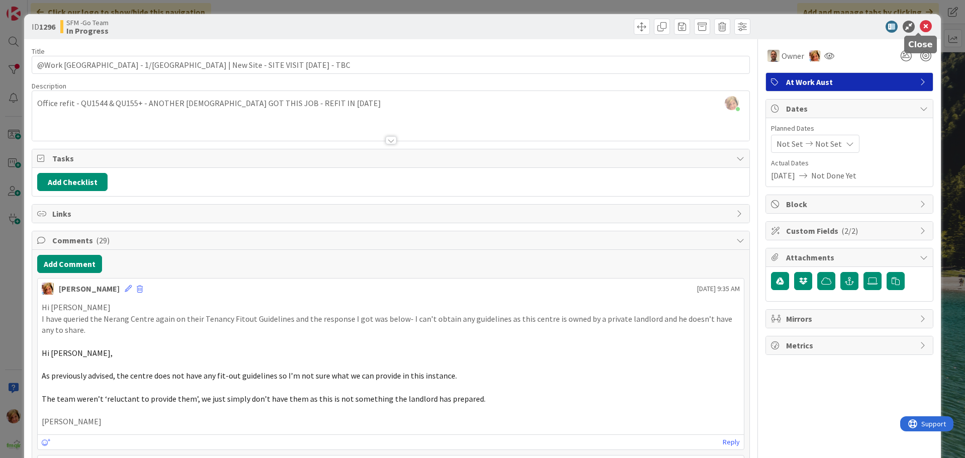
drag, startPoint x: 920, startPoint y: 26, endPoint x: 548, endPoint y: 42, distance: 371.9
click at [475, 34] on div at bounding box center [572, 27] width 357 height 16
click at [920, 29] on icon at bounding box center [926, 27] width 12 height 12
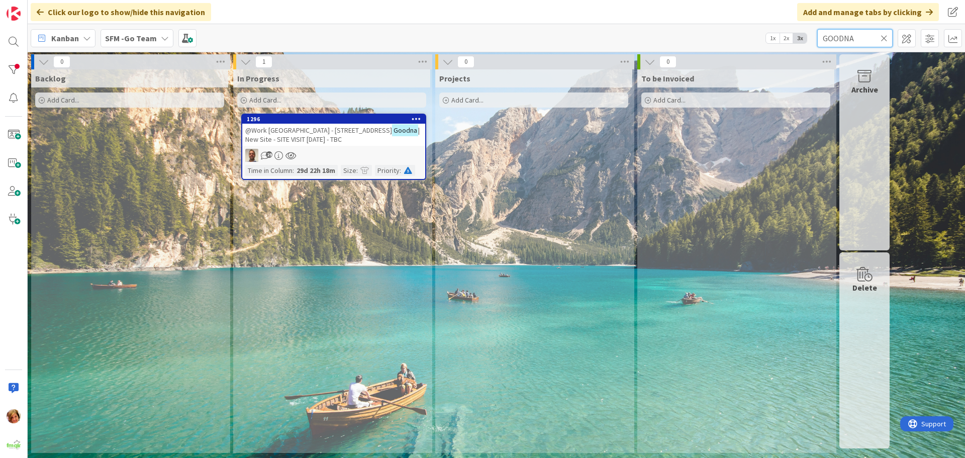
click at [864, 38] on input "GOODNA" at bounding box center [855, 38] width 75 height 18
click at [317, 130] on span "@Work Australia - 1/18 Queen St" at bounding box center [318, 130] width 147 height 9
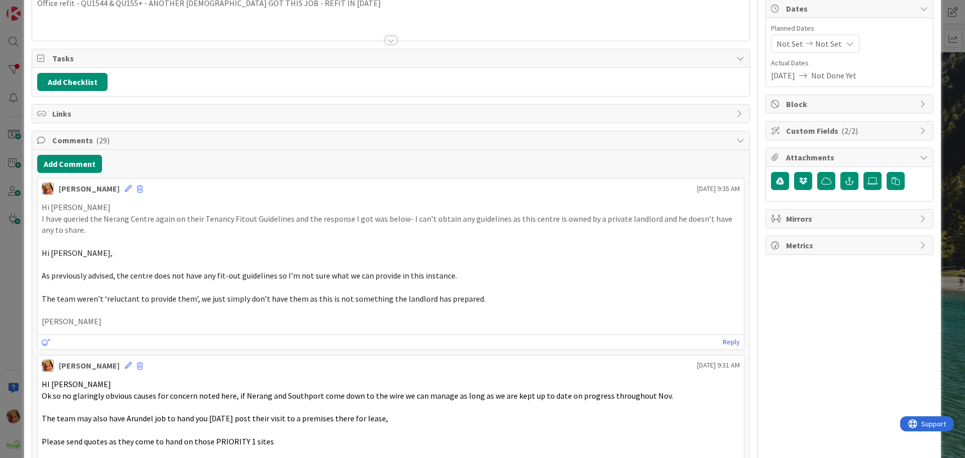
scroll to position [101, 0]
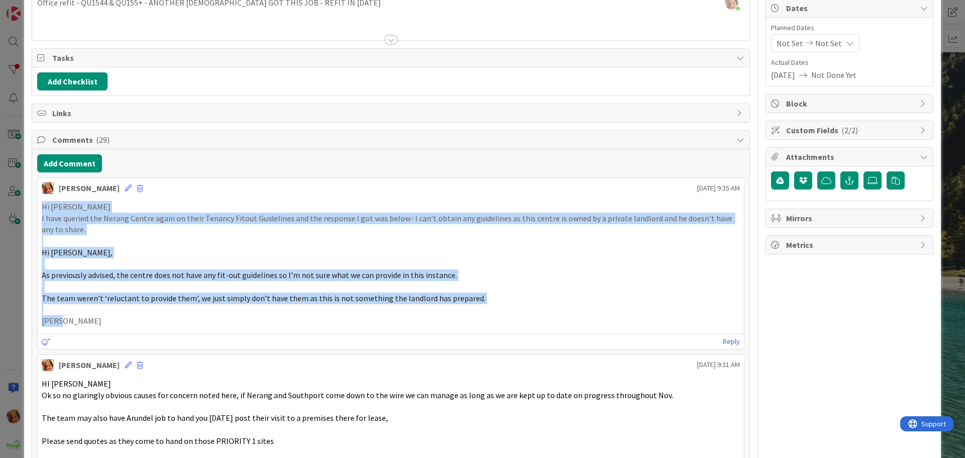
drag, startPoint x: 85, startPoint y: 319, endPoint x: 24, endPoint y: 202, distance: 132.2
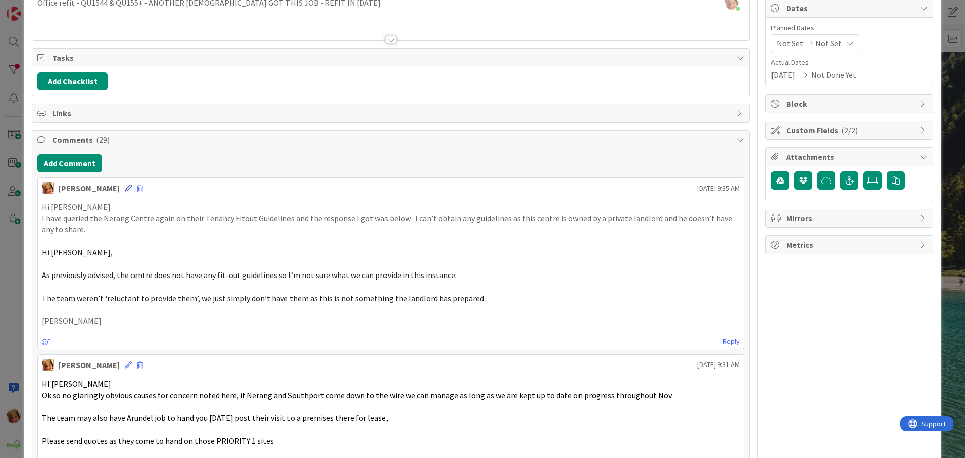
click at [125, 190] on icon at bounding box center [128, 188] width 7 height 7
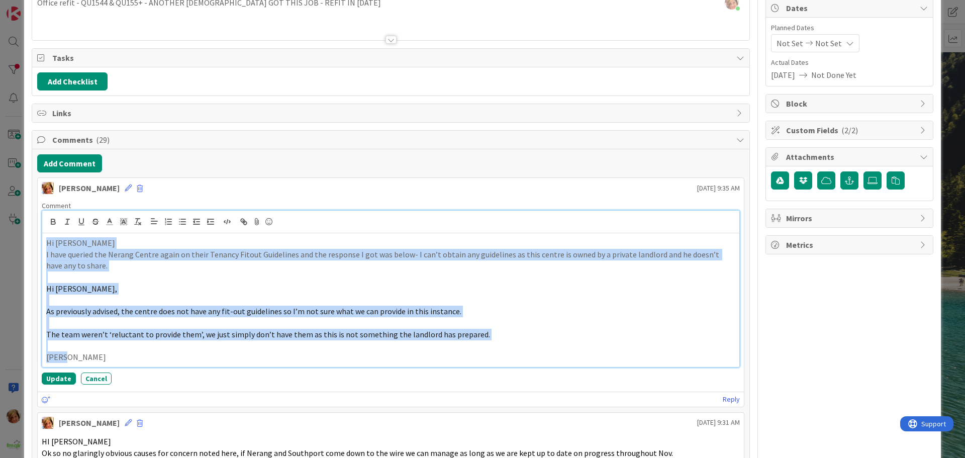
drag, startPoint x: 71, startPoint y: 358, endPoint x: 41, endPoint y: 239, distance: 123.0
click at [41, 239] on div "Comment Hi Steve I have queried the Nerang Centre again on their Tenancy Fitout…" at bounding box center [391, 293] width 706 height 192
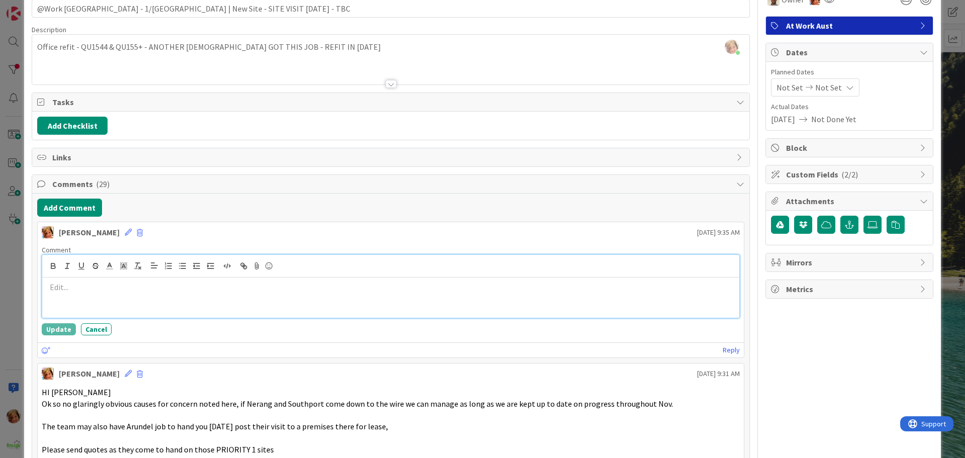
scroll to position [0, 0]
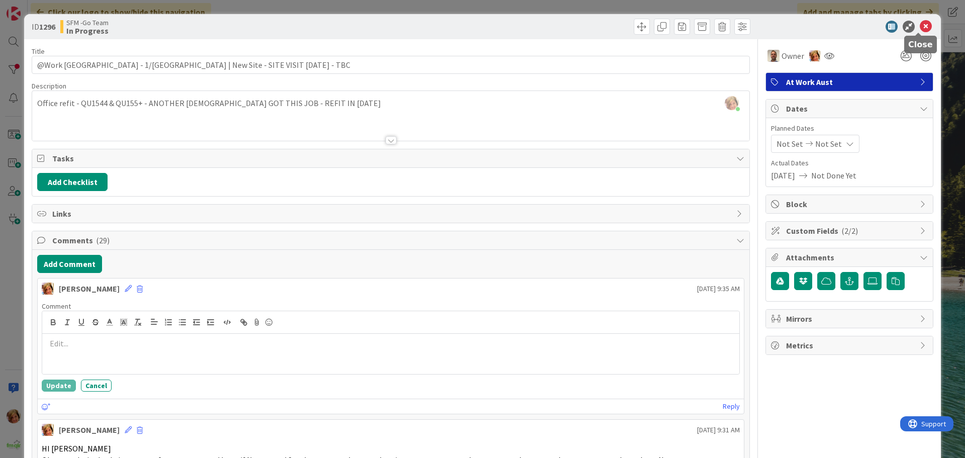
click at [920, 25] on icon at bounding box center [926, 27] width 12 height 12
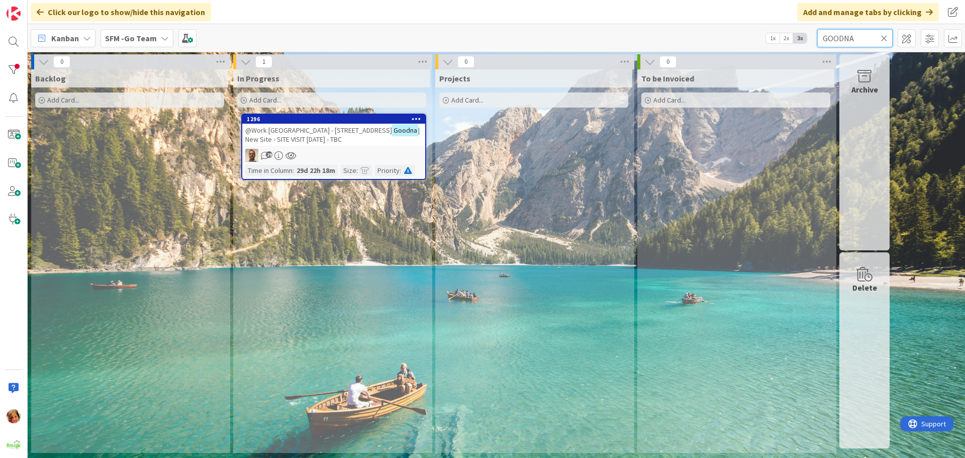
click at [867, 35] on input "GOODNA" at bounding box center [855, 38] width 75 height 18
type input "G"
type input "nerang"
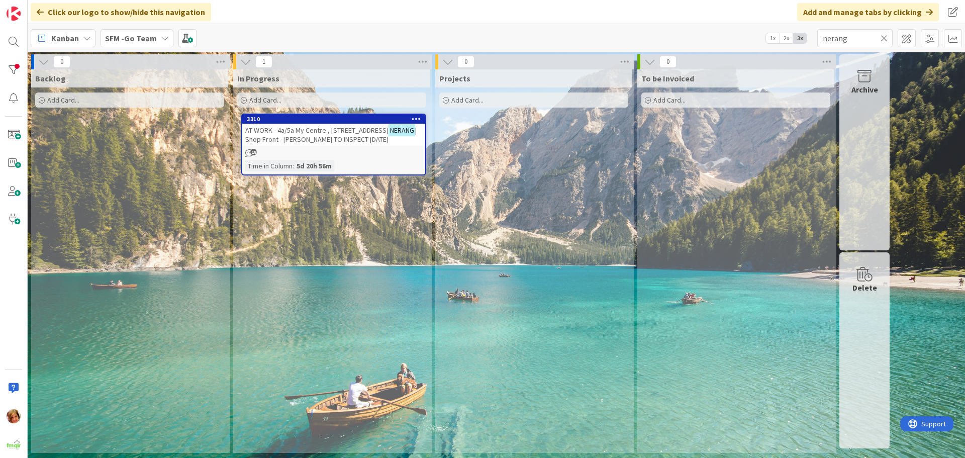
click at [318, 131] on span "AT WORK - 4a/5a My Centre , 57 STATION ST" at bounding box center [316, 130] width 143 height 9
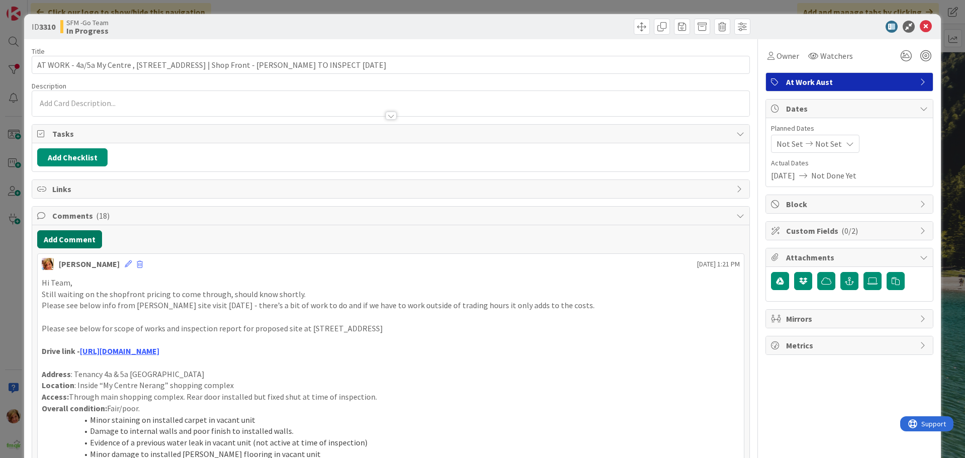
click at [65, 234] on button "Add Comment" at bounding box center [69, 239] width 65 height 18
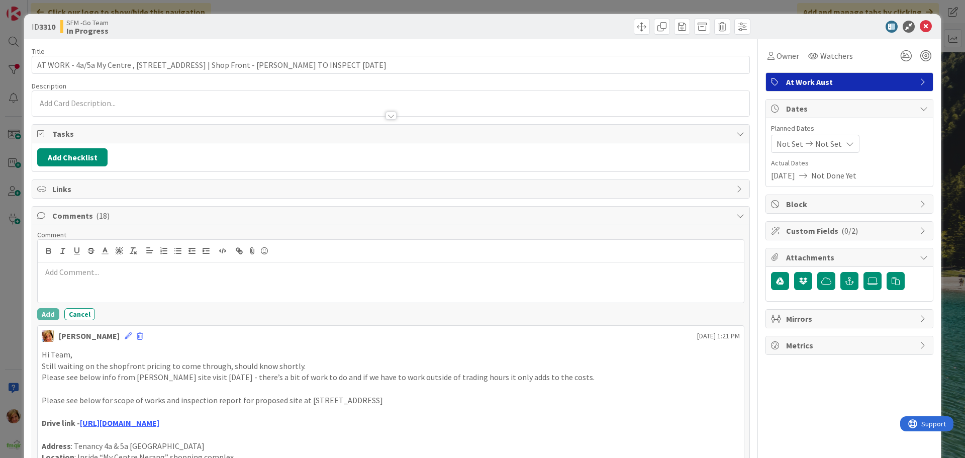
click at [75, 286] on div at bounding box center [391, 282] width 706 height 40
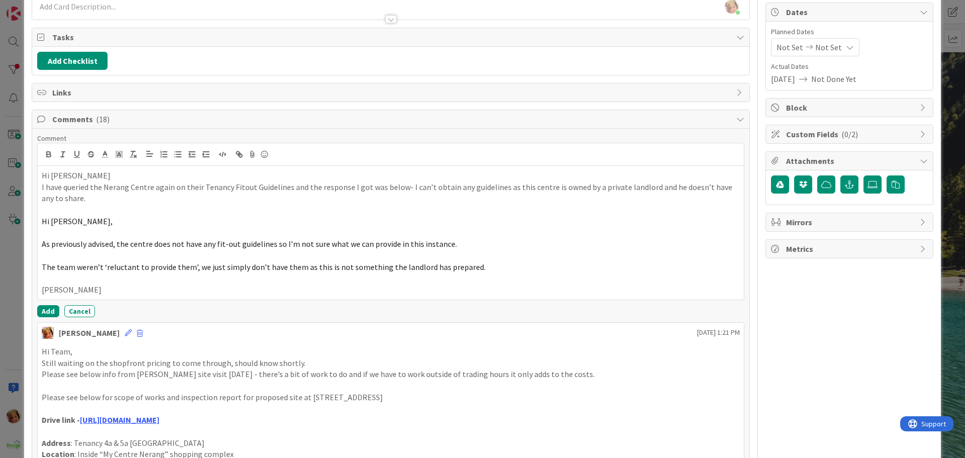
scroll to position [101, 0]
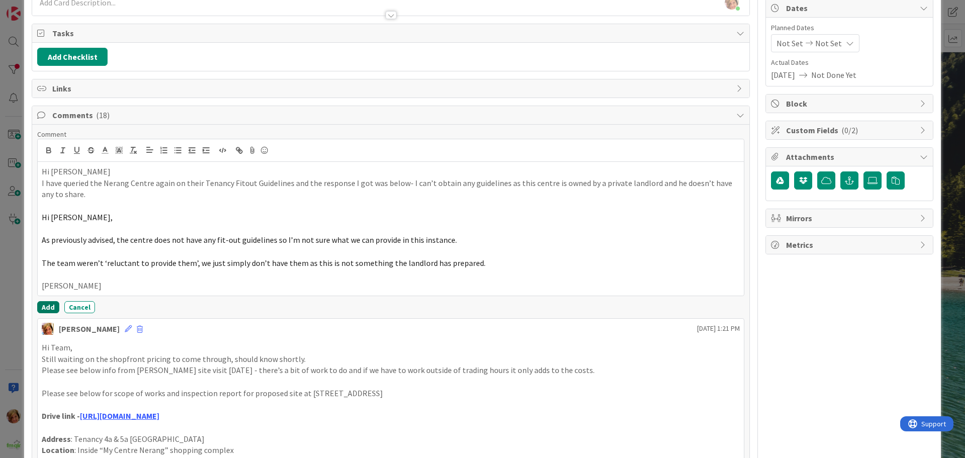
click at [50, 305] on button "Add" at bounding box center [48, 307] width 22 height 12
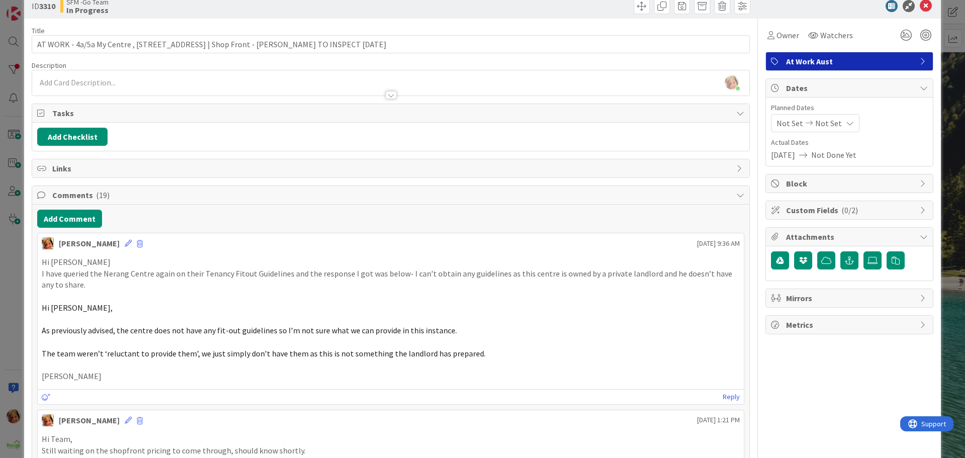
scroll to position [0, 0]
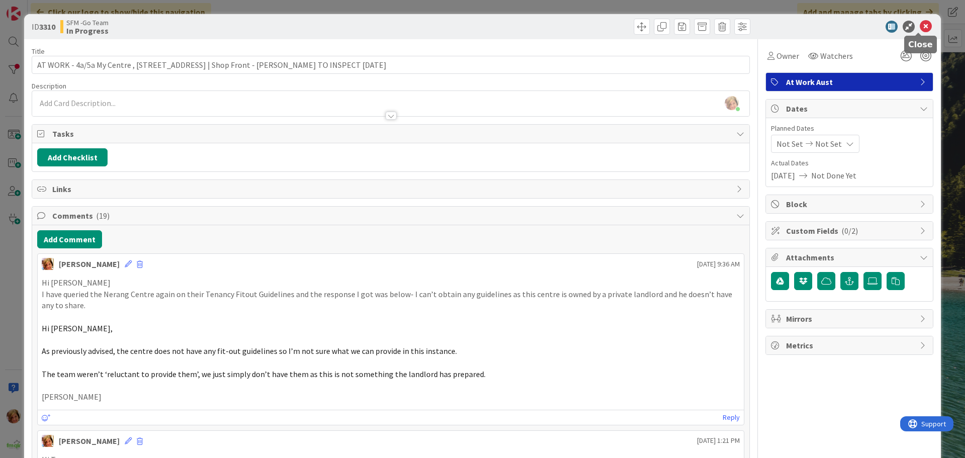
click at [920, 25] on icon at bounding box center [926, 27] width 12 height 12
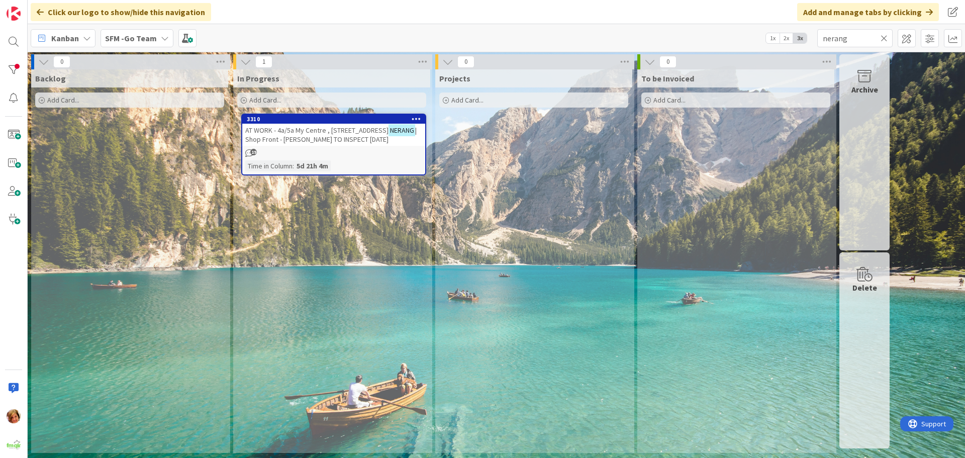
click at [885, 37] on icon at bounding box center [884, 38] width 7 height 9
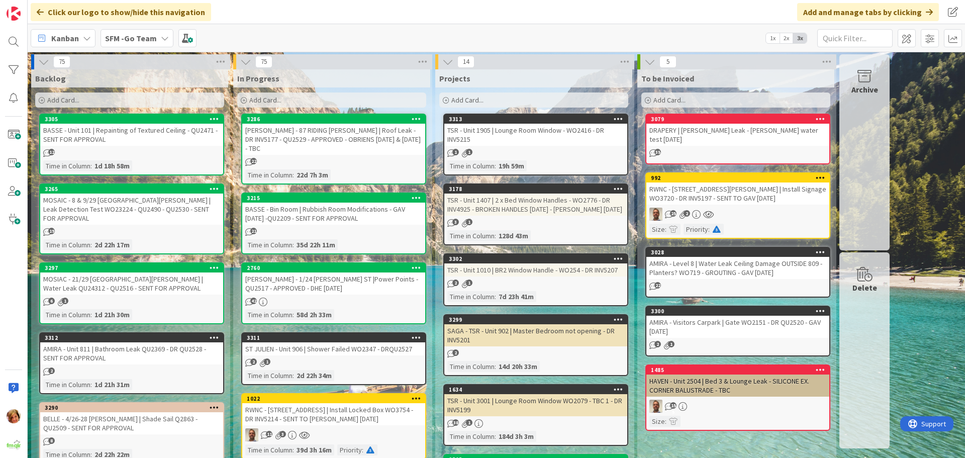
click at [296, 99] on div "Add Card..." at bounding box center [331, 100] width 189 height 15
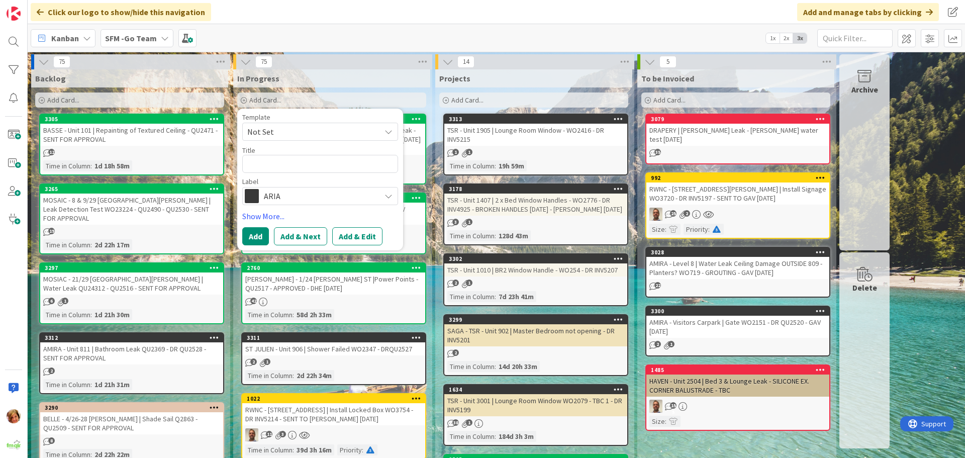
type textarea "b"
type textarea "x"
type textarea "ben"
type textarea "x"
type textarea "benn"
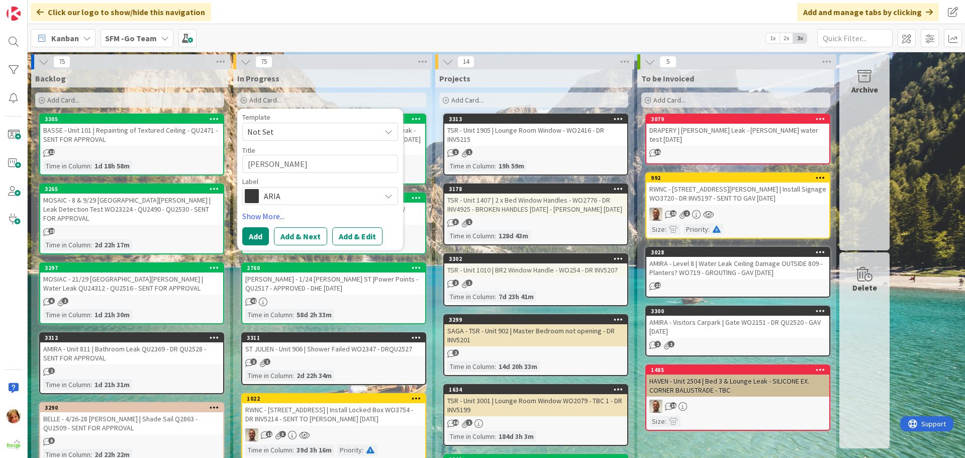
type textarea "x"
type textarea "benny"
type textarea "x"
type textarea "benny l"
type textarea "x"
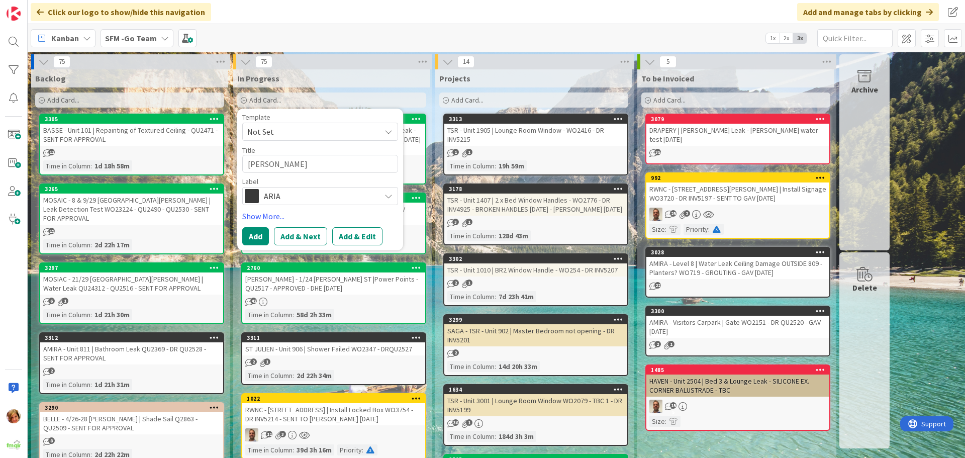
type textarea "benny la"
type textarea "x"
type textarea "benny lam"
type textarea "x"
type textarea "benny l"
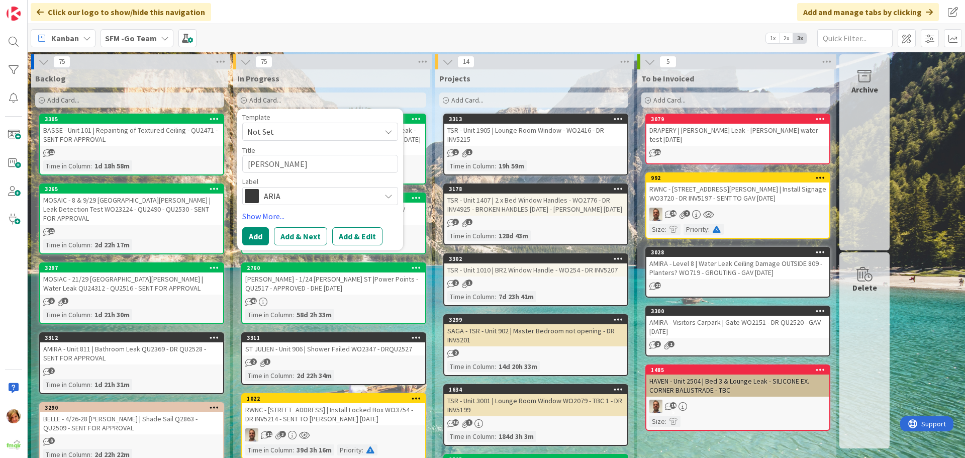
type textarea "x"
type textarea "benny"
type textarea "x"
type textarea "benny"
type textarea "x"
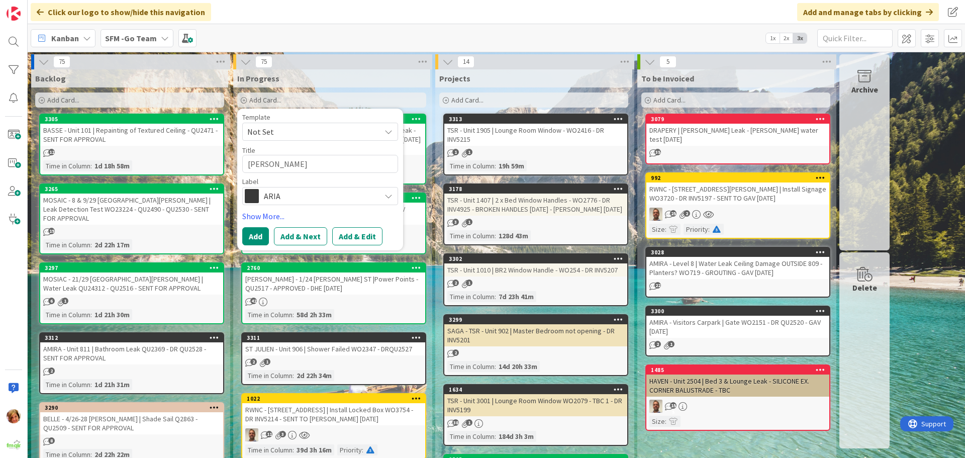
type textarea "benn"
type textarea "x"
type textarea "ben"
type textarea "x"
type textarea "be"
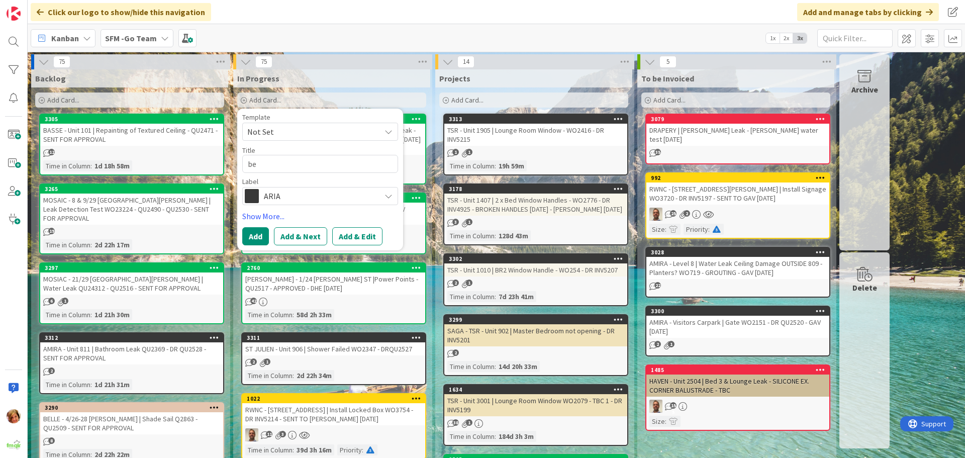
type textarea "x"
type textarea "b"
type textarea "x"
type textarea "B"
type textarea "x"
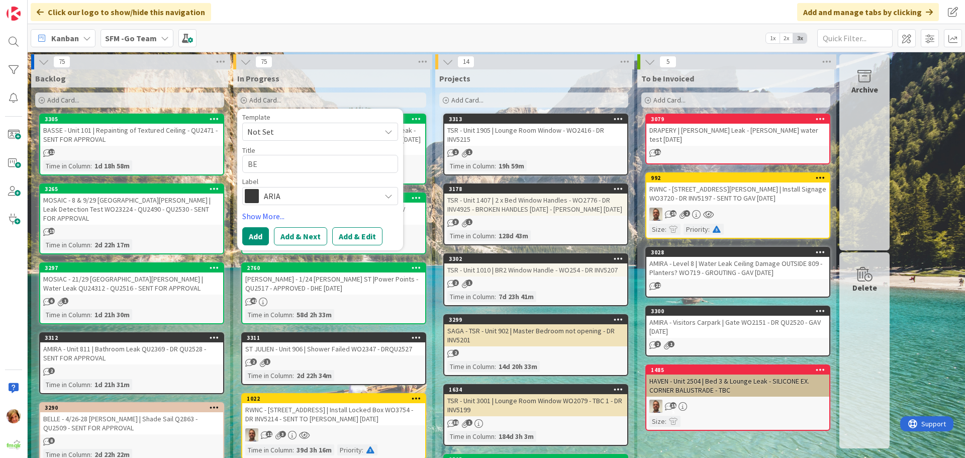
type textarea "BEN"
type textarea "x"
type textarea "BENN"
type textarea "x"
type textarea "BENNY"
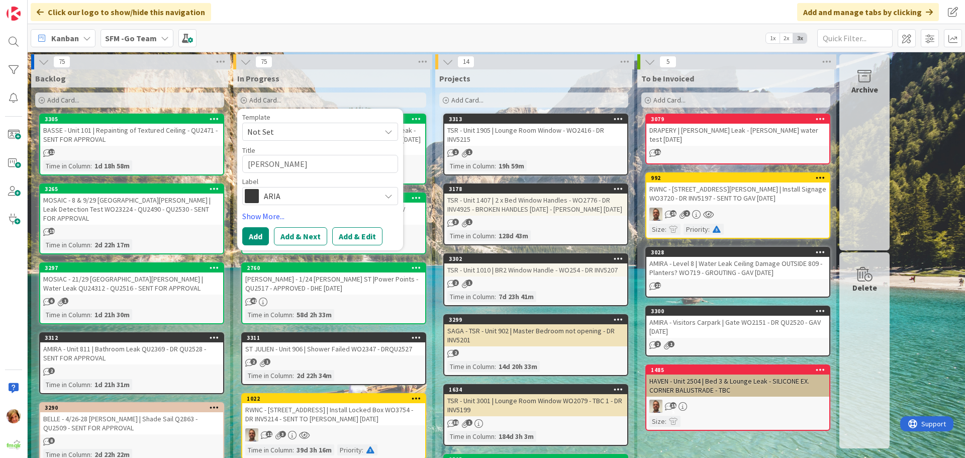
type textarea "x"
type textarea "BENNY L"
type textarea "x"
type textarea "BENNY LA"
type textarea "x"
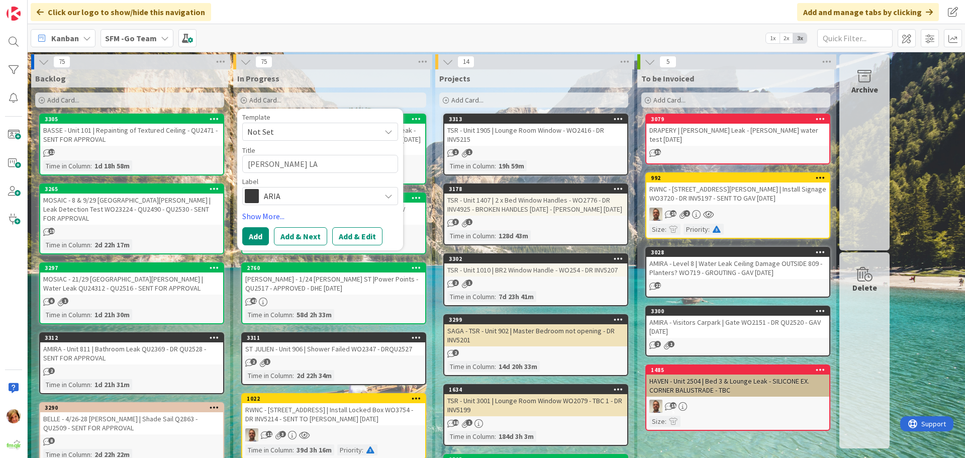
type textarea "BENNY LAM"
type textarea "x"
type textarea "BENNY LAM"
type textarea "x"
type textarea "BENNY LAM -"
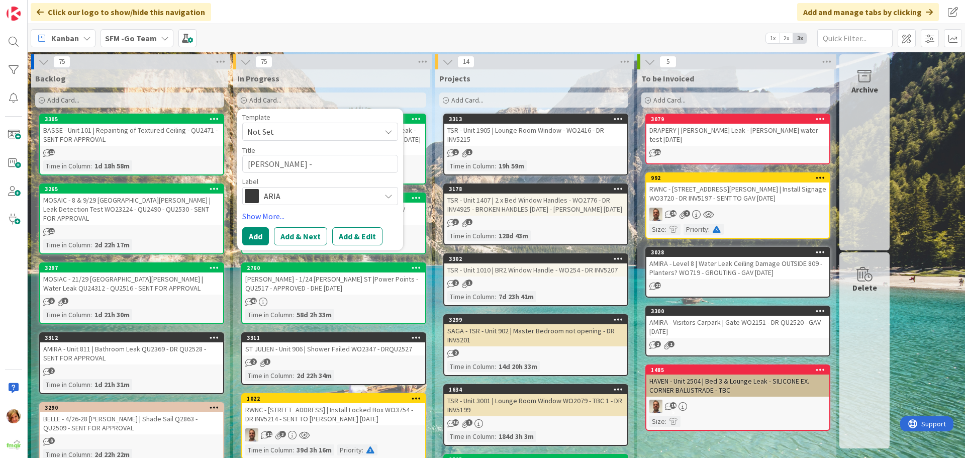
type textarea "x"
type textarea "BENNY LAM -"
type textarea "x"
type textarea "BENNY LAM - 1"
type textarea "x"
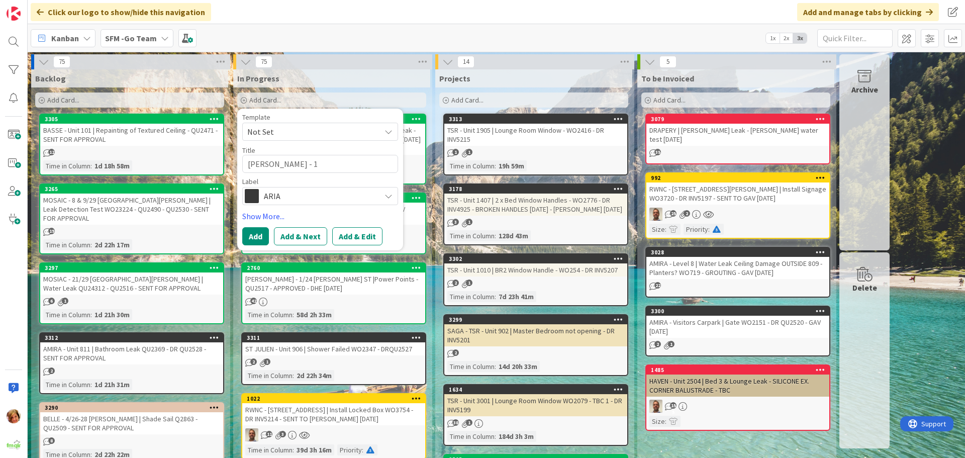
type textarea "BENNY LAM - 11"
type textarea "x"
type textarea "BENNY LAM - 11"
type textarea "x"
type textarea "BENNY LAM - 11 M"
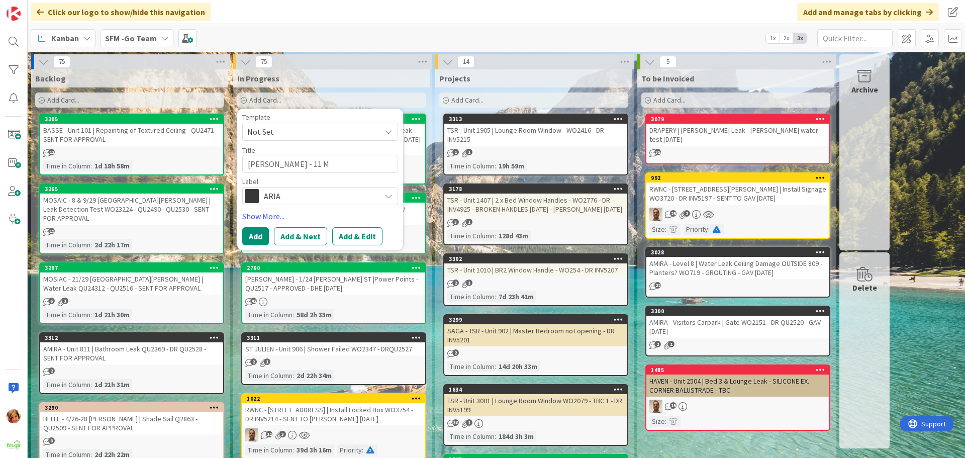
type textarea "x"
type textarea "BENNY LAM - 11 ME"
type textarea "x"
type textarea "BENNY LAM - 11 MER"
type textarea "x"
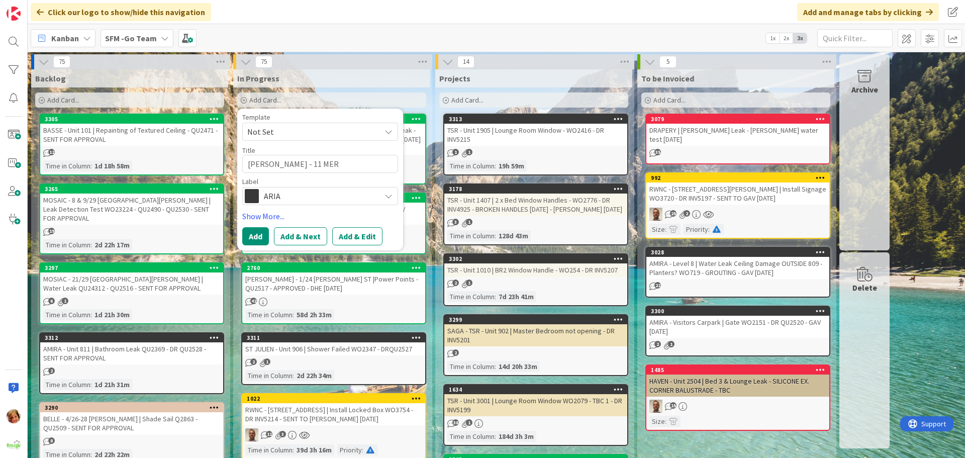
type textarea "BENNY LAM - 11 MERT"
type textarea "x"
type textarea "BENNY LAM - 11 MERTH"
type textarea "x"
type textarea "BENNY LAM - 11 MERTHY"
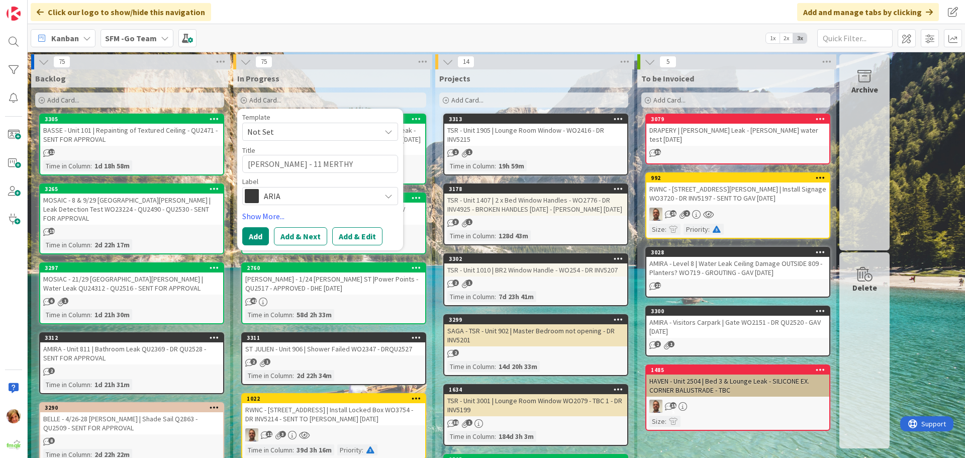
type textarea "x"
type textarea "BENNY LAM - 11 MERTHYR"
type textarea "x"
type textarea "BENNY LAM - 11 MERTHYR"
type textarea "x"
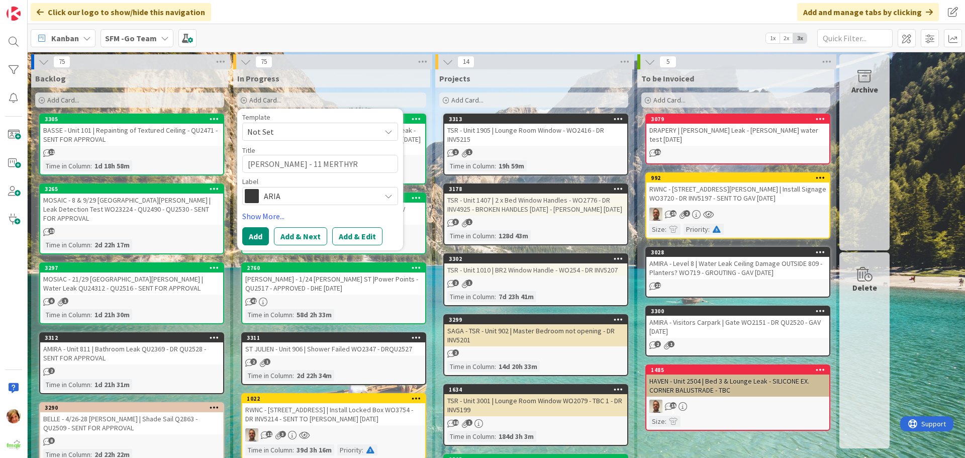
type textarea "BENNY LAM - 11 MERTHYR R"
type textarea "x"
type textarea "BENNY LAM - 11 MERTHYR RD"
type textarea "x"
type textarea "BENNY LAM - 11 MERTHYR RD N"
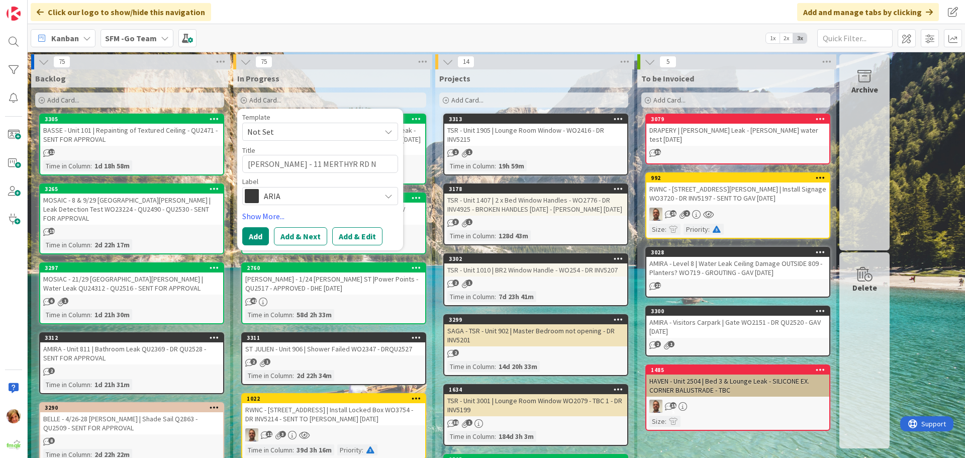
type textarea "x"
type textarea "BENNY LAM - 11 MERTHYR RD NE"
type textarea "x"
type textarea "BENNY LAM - 11 MERTHYR RD NEW"
type textarea "x"
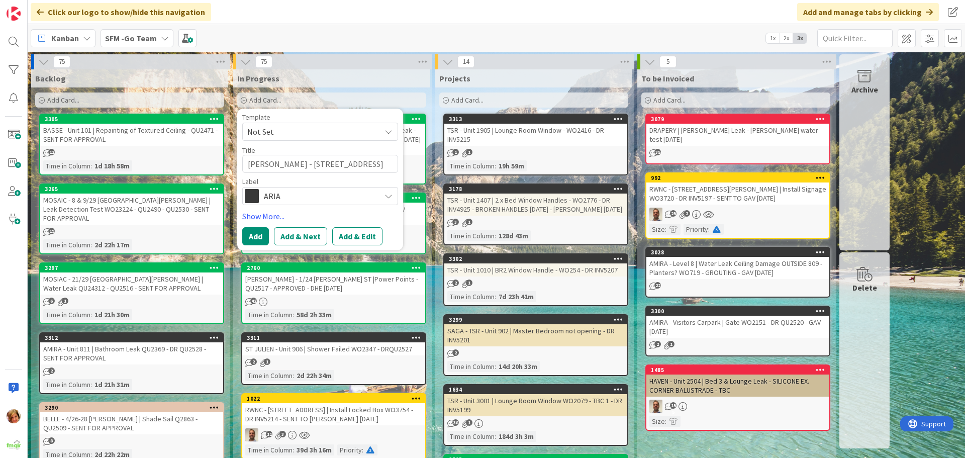
type textarea "BENNY LAM - 11 MERTHYR RD NEW"
type textarea "x"
type textarea "BENNY LAM - 11 MERTHYR RD NEW F"
type textarea "x"
type textarea "BENNY LAM - 11 MERTHYR RD NEW FA"
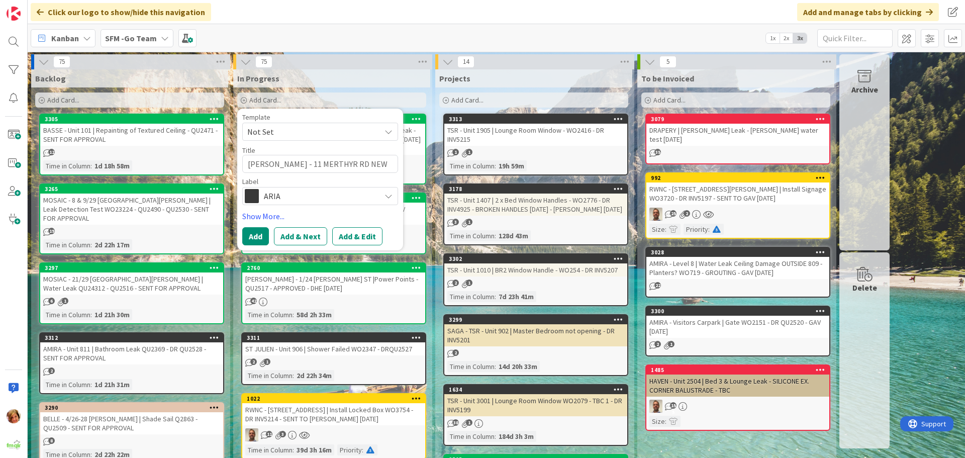
type textarea "x"
type textarea "BENNY LAM - 11 MERTHYR RD NEW FAM"
type textarea "x"
type textarea "BENNY LAM - 11 MERTHYR RD NEW FA"
type textarea "x"
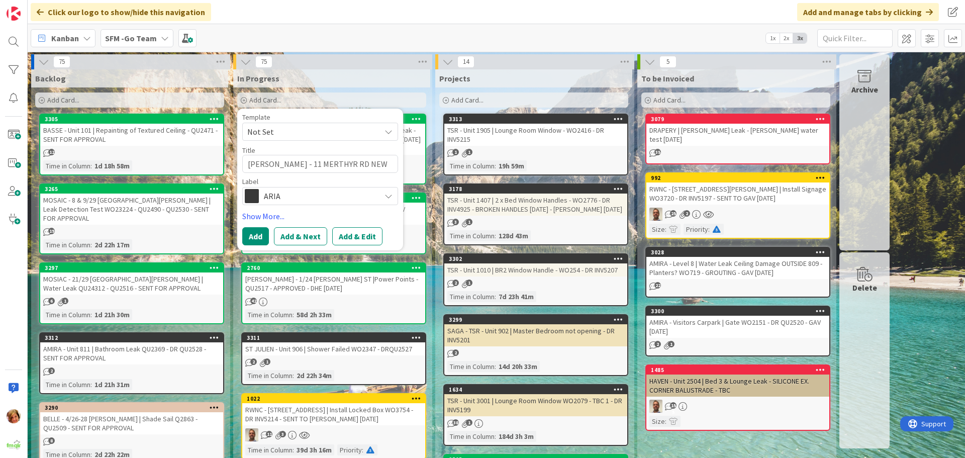
type textarea "BENNY LAM - 11 MERTHYR RD NEW FAR"
type textarea "x"
type textarea "BENNY LAM - 11 MERTHYR RD NEW FARM"
type textarea "x"
type textarea "BENNY LAM - 11 MERTHYR RD NEW FARM"
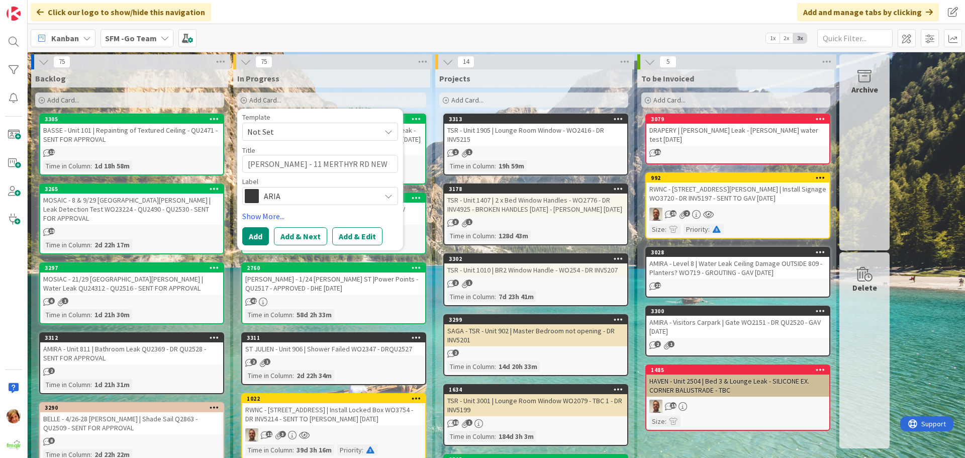
type textarea "x"
type textarea "BENNY LAM - 11 MERTHYR RD NEW FARM |"
type textarea "x"
type textarea "BENNY LAM - 11 MERTHYR RD NEW FARM |"
type textarea "x"
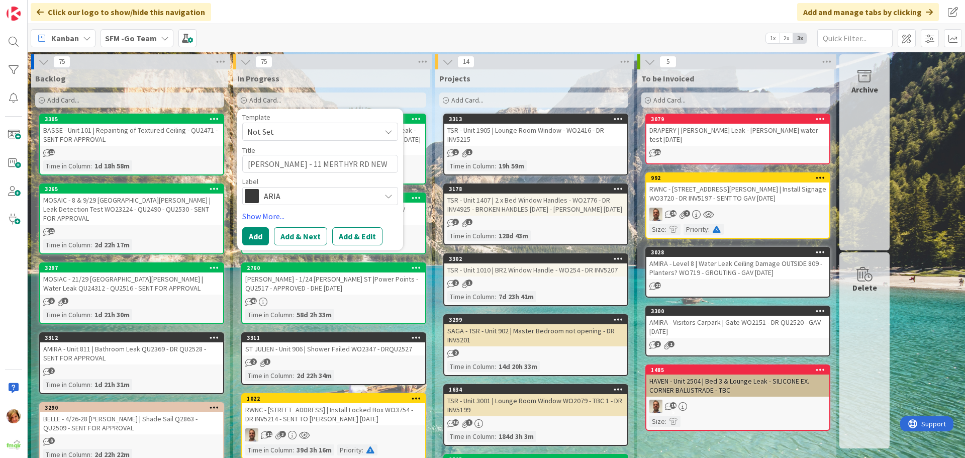
type textarea "BENNY LAM - 11 MERTHYR RD NEW FARM | B"
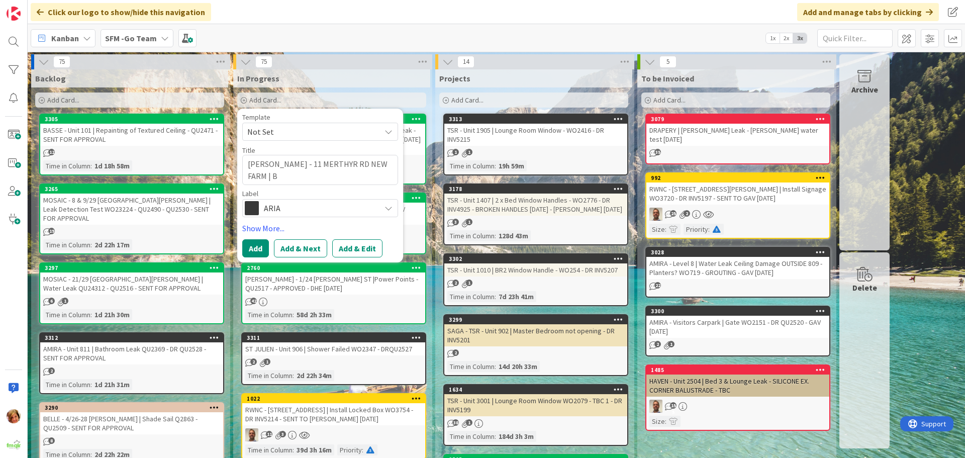
type textarea "x"
type textarea "BENNY LAM - 11 MERTHYR RD NEW FARM | Bl"
type textarea "x"
type textarea "BENNY LAM - 11 MERTHYR RD NEW FARM | Blo"
type textarea "x"
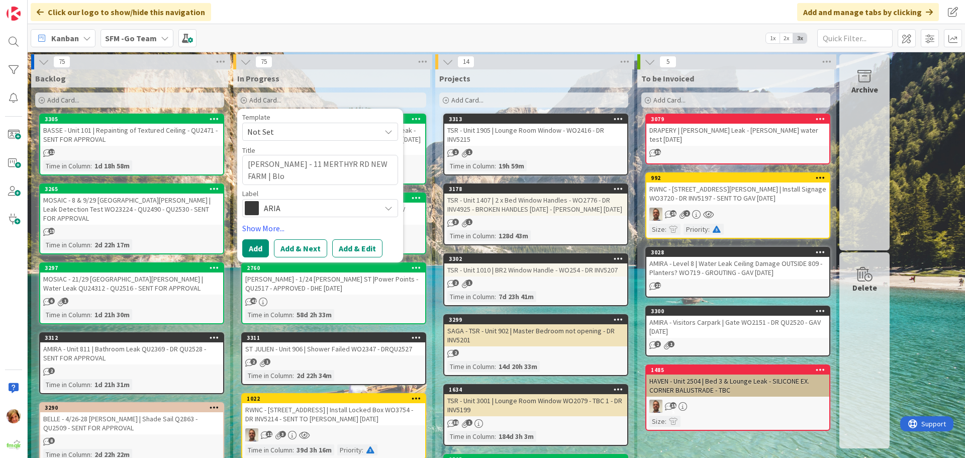
type textarea "BENNY LAM - 11 MERTHYR RD NEW FARM | Bloc"
type textarea "x"
type textarea "BENNY LAM - 11 MERTHYR RD NEW FARM | Block"
type textarea "x"
type textarea "BENNY LAM - 11 MERTHYR RD NEW FARM | Blocke"
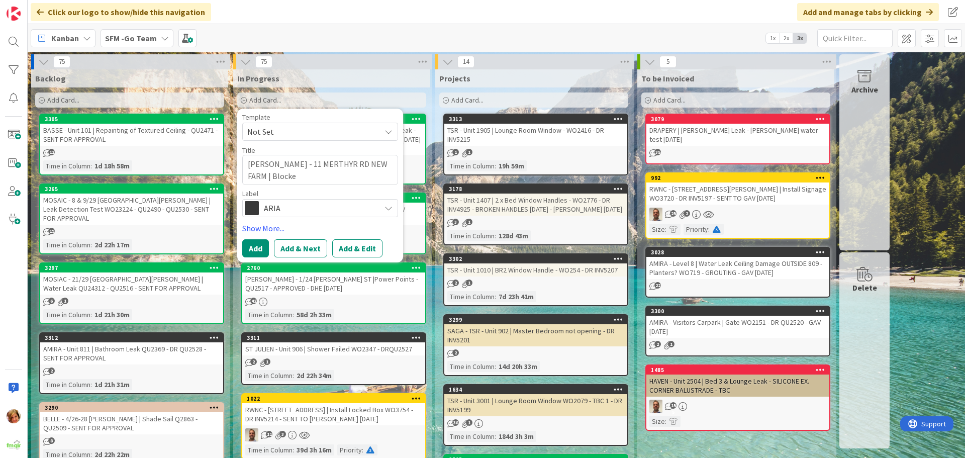
type textarea "x"
type textarea "BENNY LAM - 11 MERTHYR RD NEW FARM | Blocked"
type textarea "x"
type textarea "BENNY LAM - 11 MERTHYR RD NEW FARM | Blocked S"
type textarea "x"
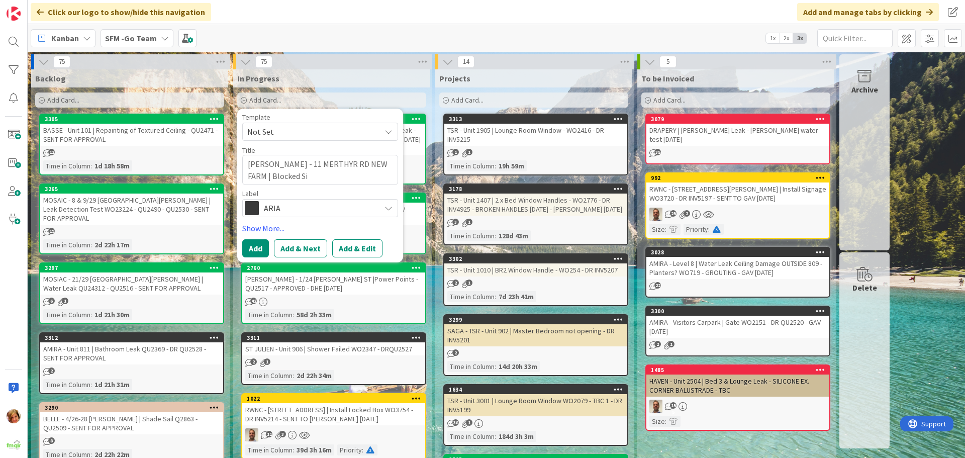
type textarea "BENNY LAM - 11 MERTHYR RD NEW FARM | Blocked Sin"
type textarea "x"
type textarea "BENNY LAM - 11 MERTHYR RD NEW FARM | Blocked Sink"
click at [290, 217] on div "ARIA" at bounding box center [320, 208] width 156 height 18
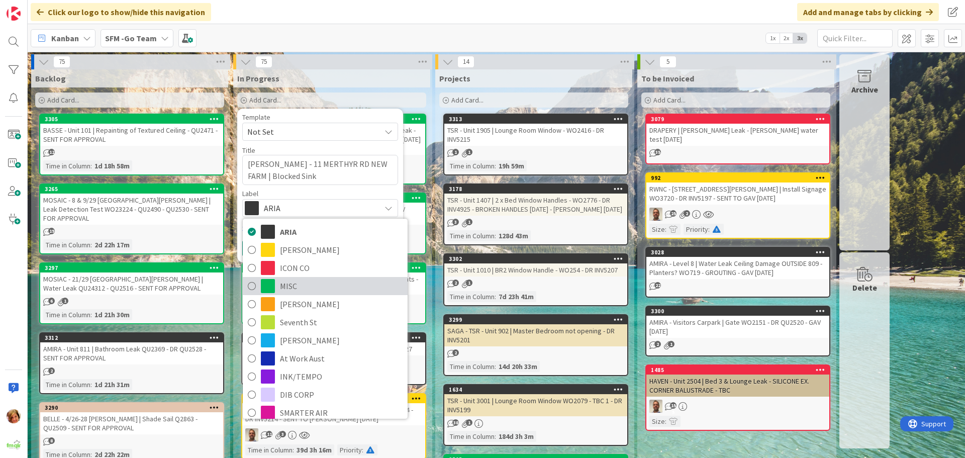
click at [295, 291] on span "MISC" at bounding box center [341, 286] width 123 height 15
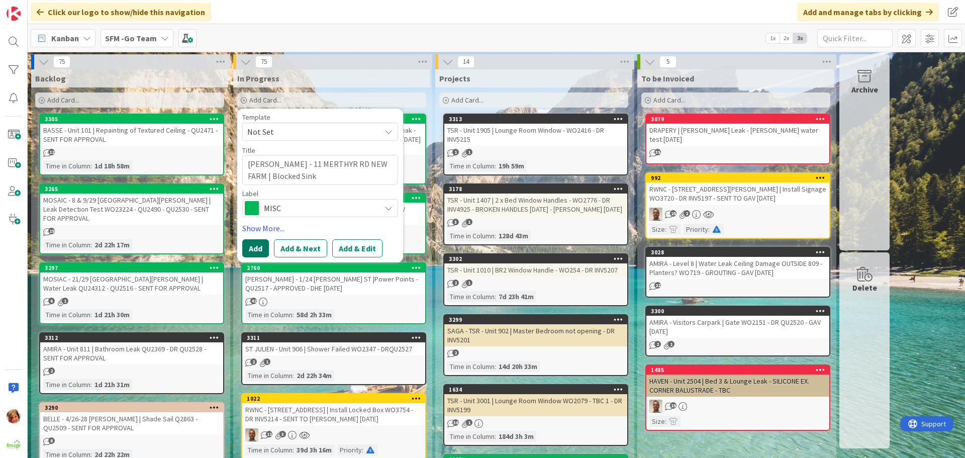
click at [256, 250] on button "Add" at bounding box center [255, 248] width 27 height 18
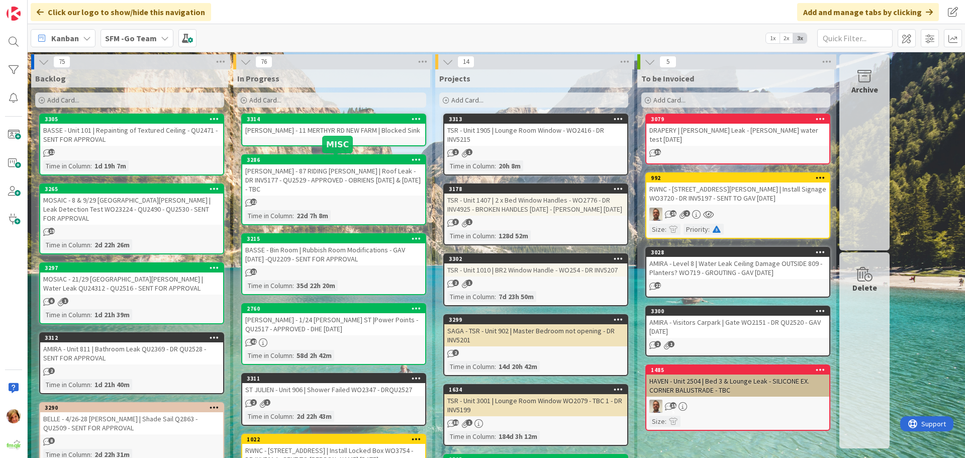
click at [346, 142] on link "3314 BENNY LAM - 11 MERTHYR RD NEW FARM | Blocked Sink" at bounding box center [333, 130] width 185 height 33
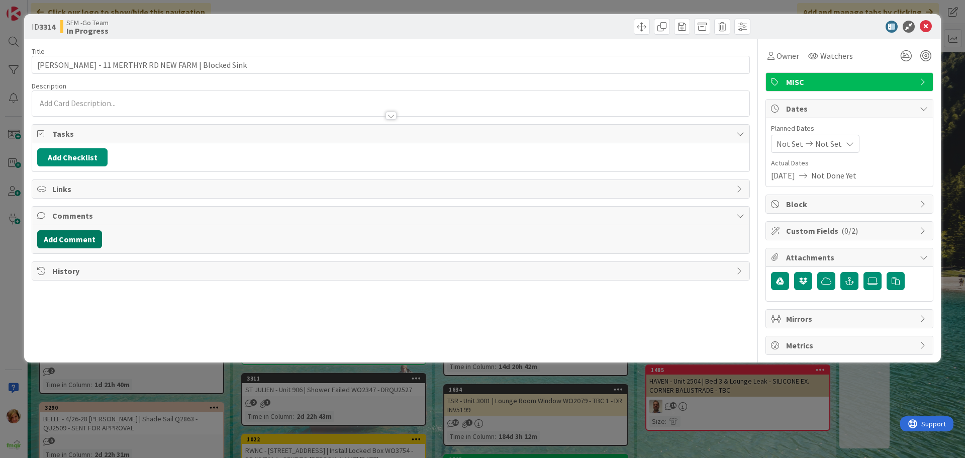
click at [84, 236] on button "Add Comment" at bounding box center [69, 239] width 65 height 18
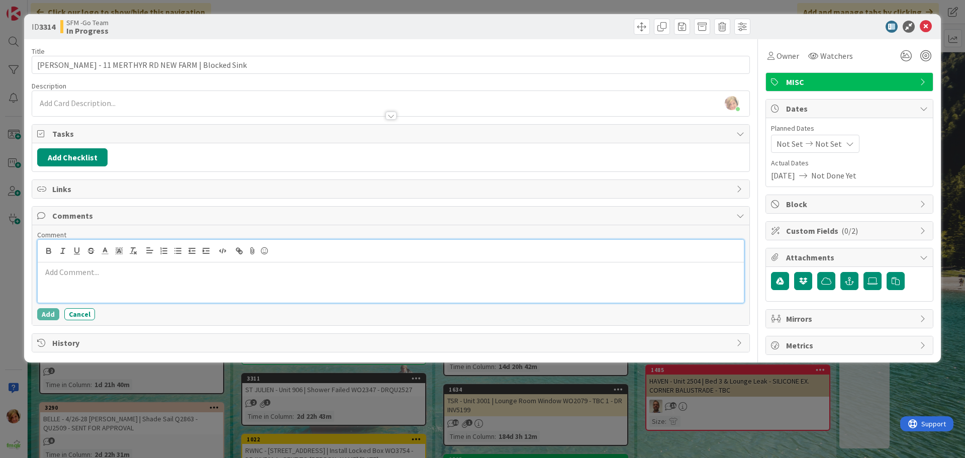
click at [131, 292] on div at bounding box center [391, 282] width 706 height 40
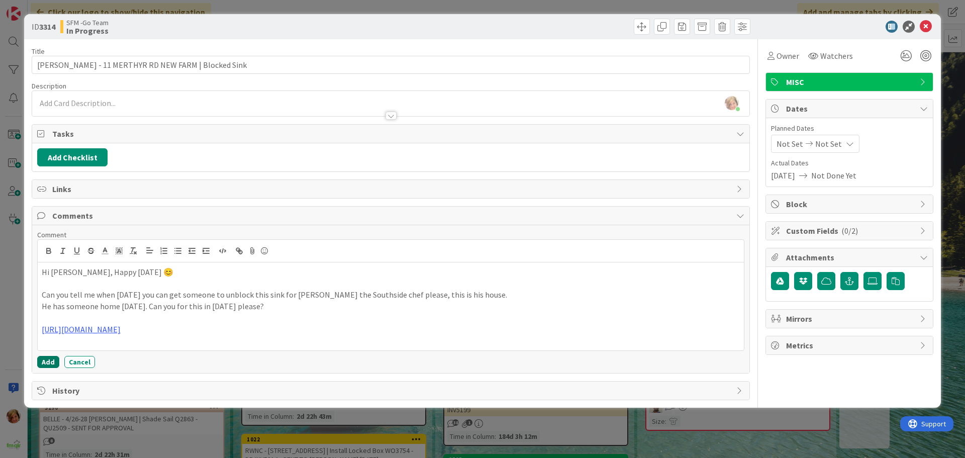
click at [46, 365] on button "Add" at bounding box center [48, 362] width 22 height 12
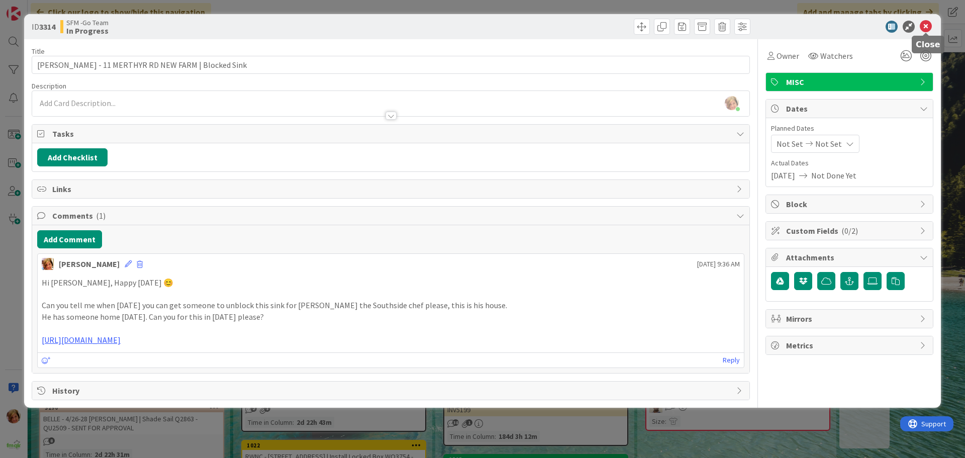
click at [926, 27] on icon at bounding box center [926, 27] width 12 height 12
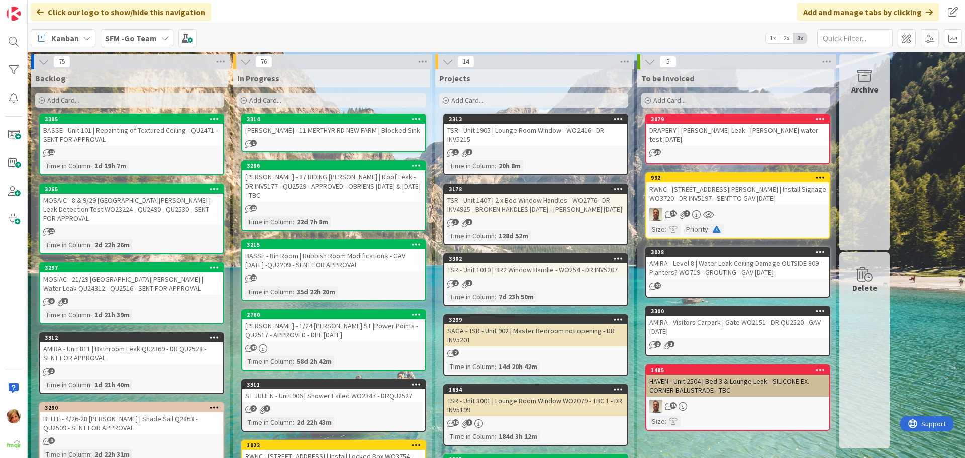
click at [315, 103] on div "Add Card..." at bounding box center [331, 100] width 189 height 15
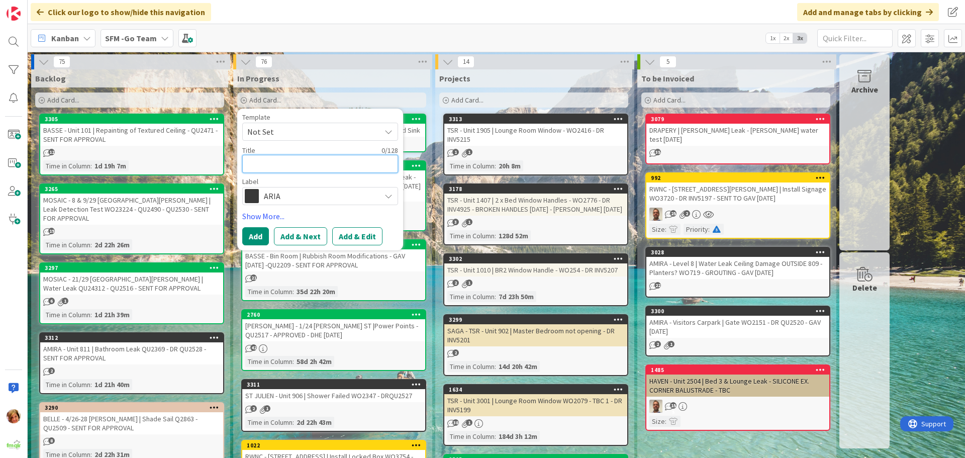
type textarea "x"
type textarea "S"
type textarea "x"
type textarea "SM"
type textarea "x"
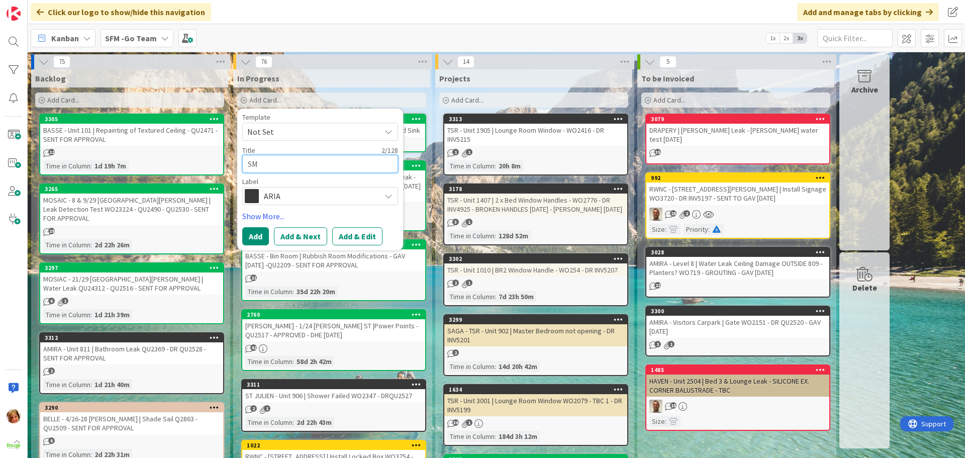
type textarea "SMA"
type textarea "x"
type textarea "SMAR"
type textarea "x"
type textarea "SMART"
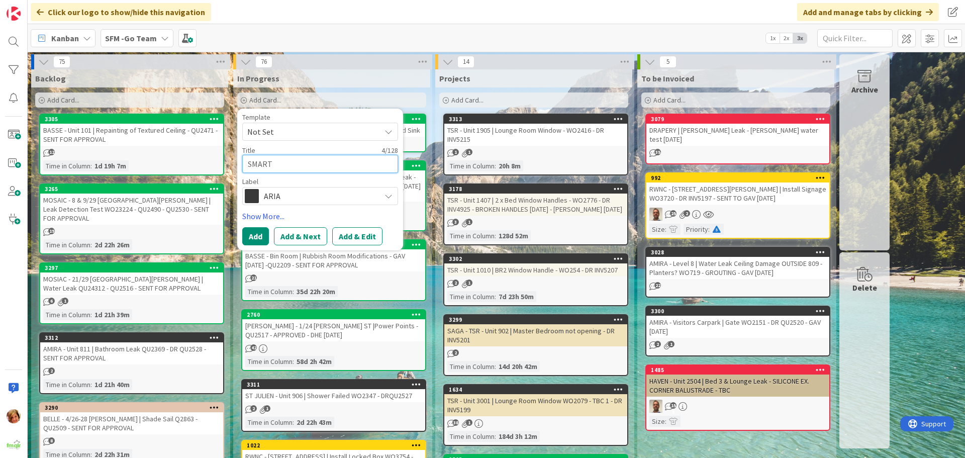
type textarea "x"
type textarea "SMARTE"
type textarea "x"
type textarea "SMARTER"
type textarea "x"
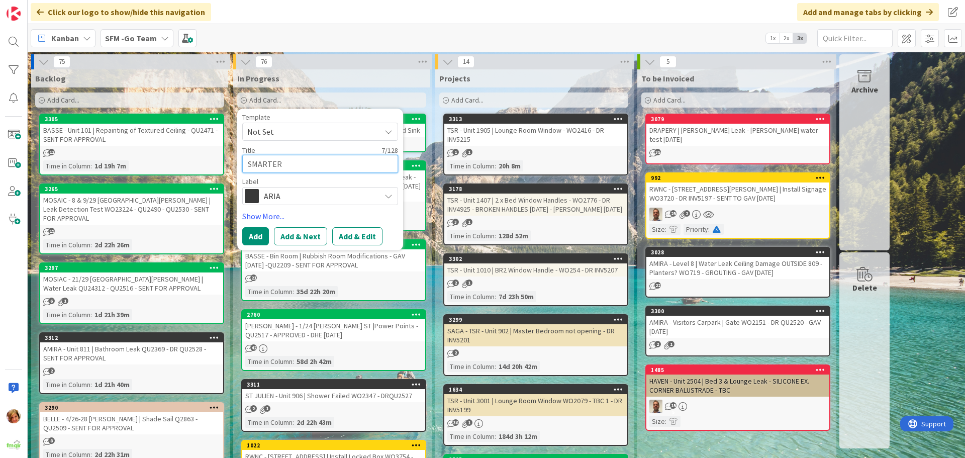
type textarea "SMARTER"
type textarea "x"
type textarea "SMARTER AI"
type textarea "x"
type textarea "SMARTER AIR"
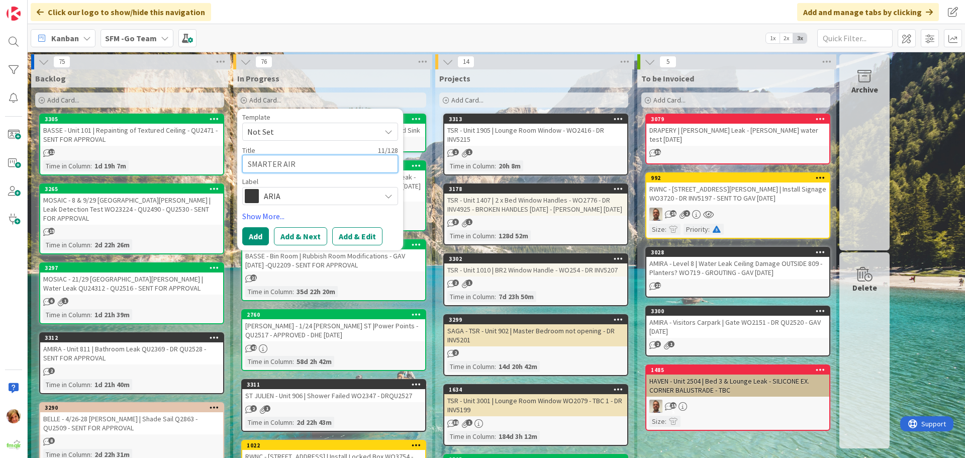
type textarea "x"
type textarea "SMARTER AIR"
type textarea "x"
type textarea "SMARTER AIR -"
type textarea "x"
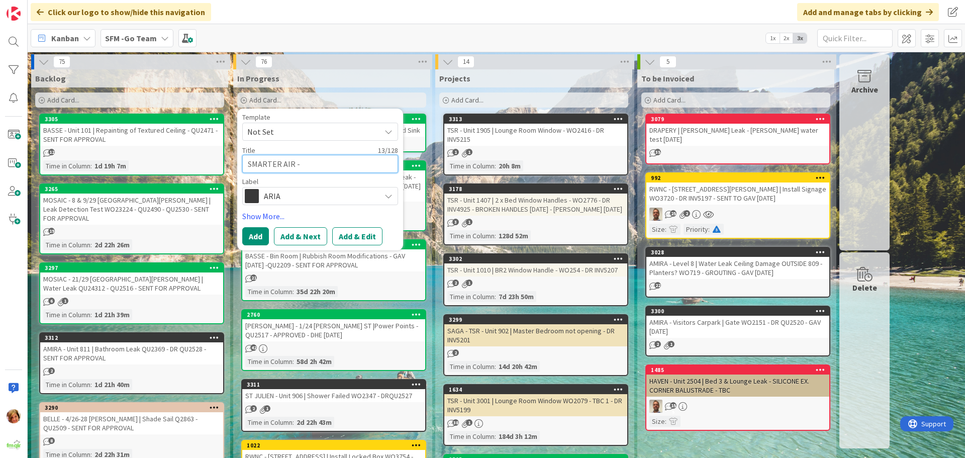
type textarea "SMARTER AIR -"
type textarea "x"
type textarea "SMARTER AIR - 1"
type textarea "x"
type textarea "SMARTER AIR - 12"
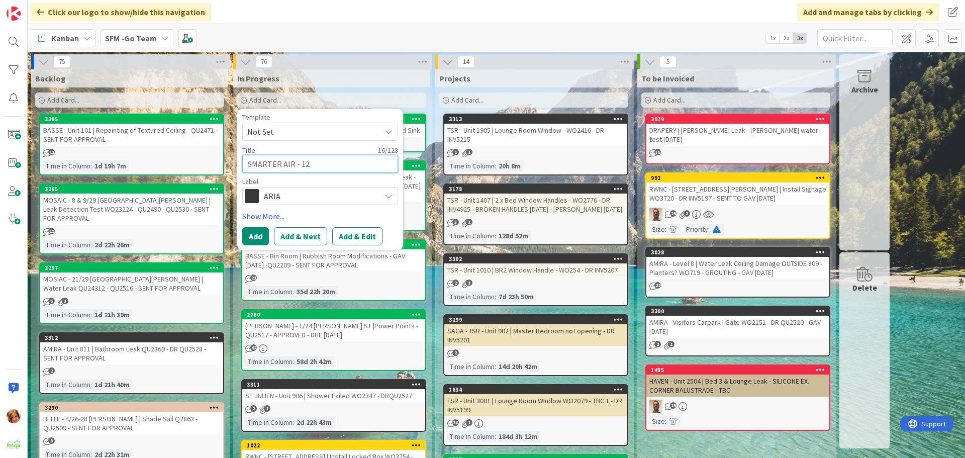
type textarea "x"
type textarea "SMARTER AIR - 12"
type textarea "x"
type textarea "SMARTER AIR - 12 A"
type textarea "x"
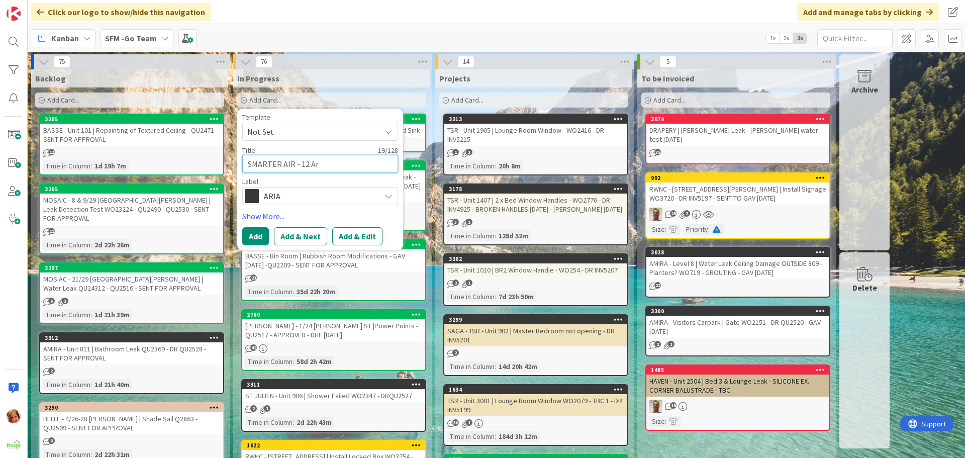
type textarea "SMARTER AIR - 12 Arm"
type textarea "x"
type textarea "SMARTER AIR - 12 Arms"
type textarea "x"
type textarea "SMARTER AIR - 12 Armst"
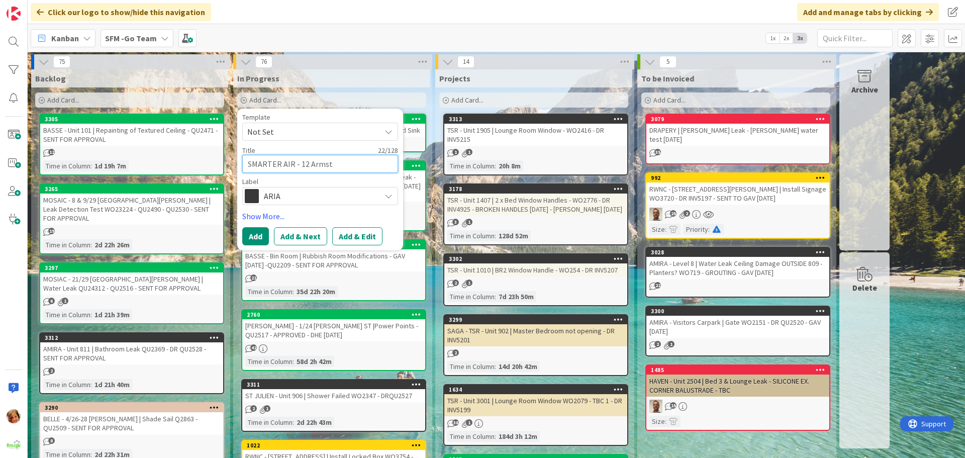
type textarea "x"
type textarea "SMARTER AIR - 12 Armstro"
type textarea "x"
type textarea "SMARTER AIR - 12 Armstron"
type textarea "x"
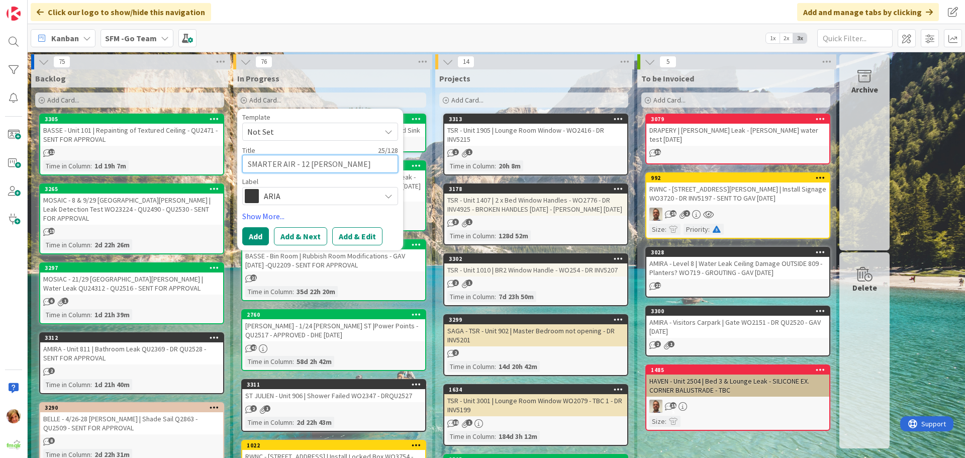
type textarea "SMARTER AIR - 12 Armstrong"
type textarea "x"
type textarea "SMARTER AIR - 12 Armstrong"
type textarea "x"
type textarea "SMARTER AIR - 12 Armstrong R"
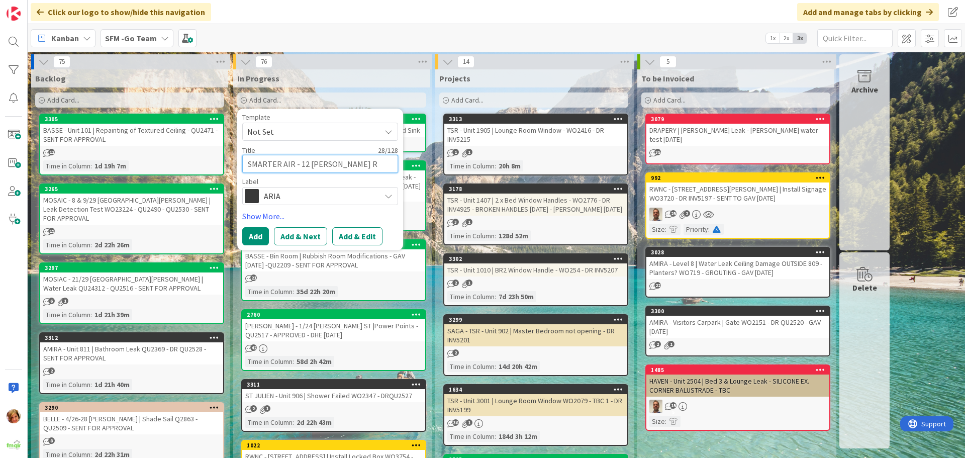
type textarea "x"
type textarea "SMARTER AIR - 12 Armstrong Rd"
type textarea "x"
type textarea "SMARTER AIR - 12 Armstrong Rd C"
type textarea "x"
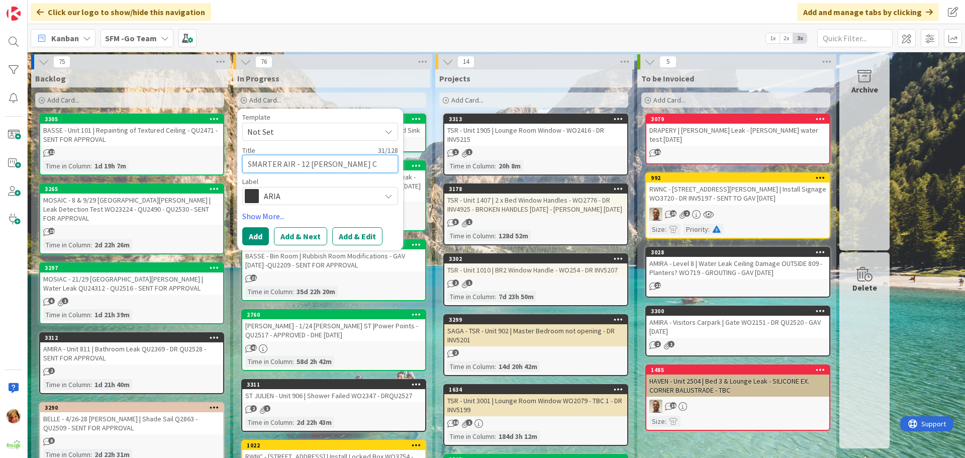
type textarea "SMARTER AIR - 12 Armstrong Rd Ca"
type textarea "x"
type textarea "SMARTER AIR - 12 Armstrong Rd Can"
type textarea "x"
type textarea "SMARTER AIR - 12 Armstrong Rd Cann"
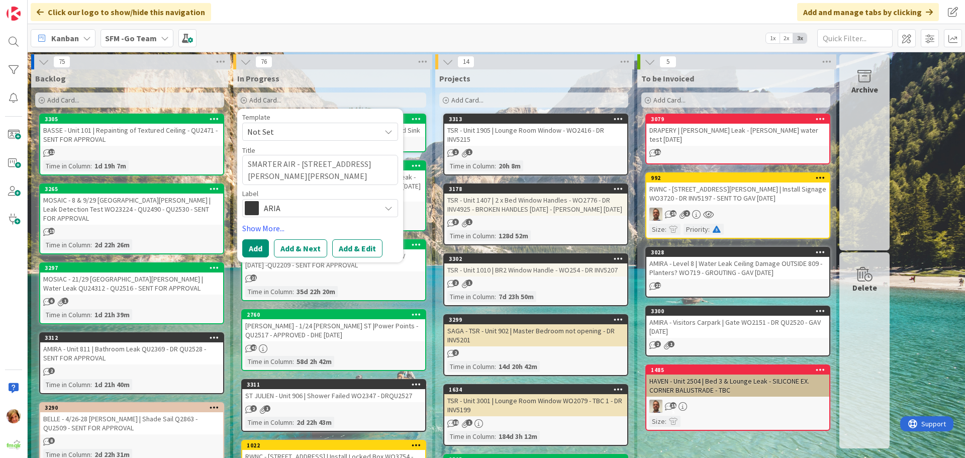
click at [282, 209] on span "ARIA" at bounding box center [320, 208] width 112 height 14
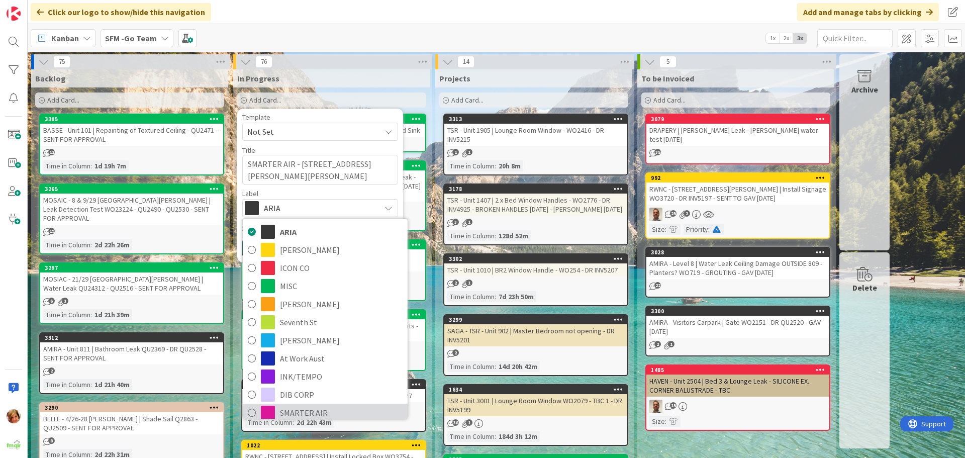
click at [290, 410] on span "SMARTER AIR" at bounding box center [341, 412] width 123 height 15
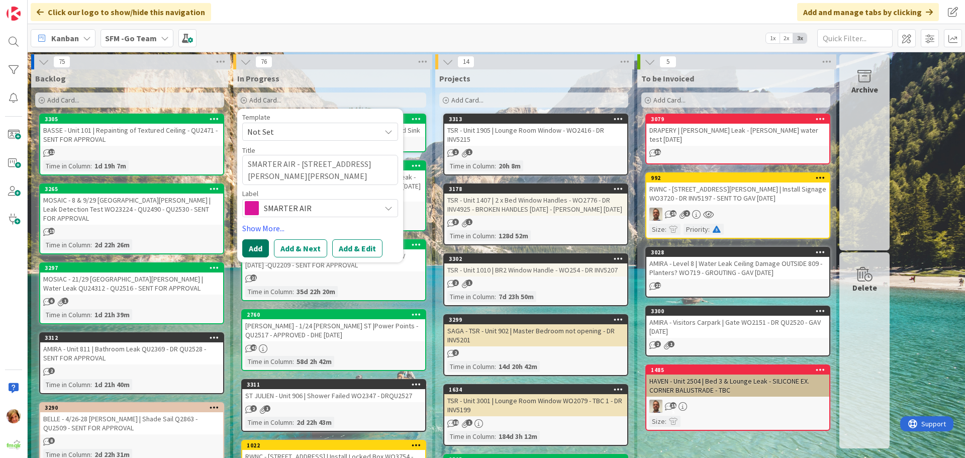
click at [253, 249] on button "Add" at bounding box center [255, 248] width 27 height 18
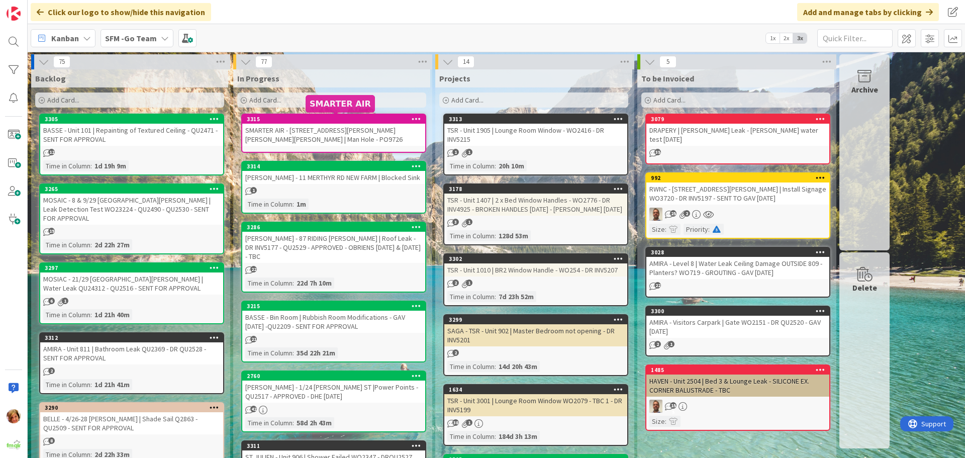
click at [314, 129] on div "SMARTER AIR - 12 Armstrong Rd Cannon Hill | Man Hole - PO9726" at bounding box center [333, 135] width 183 height 22
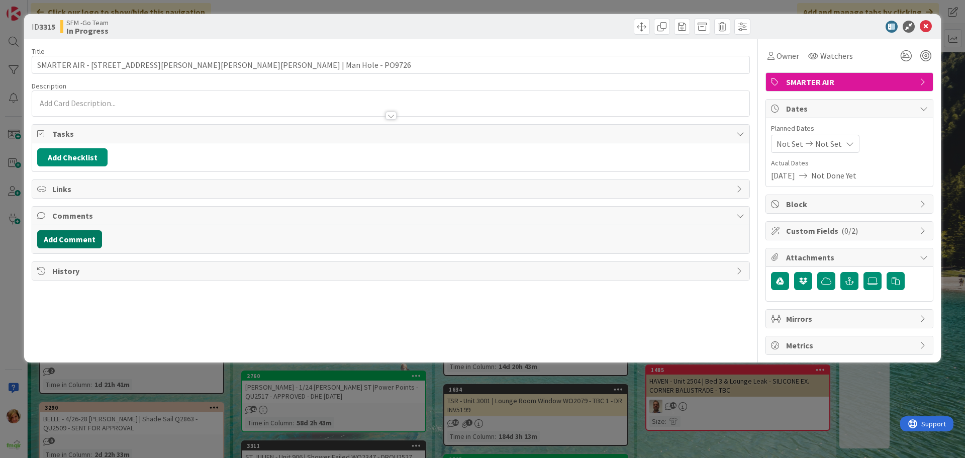
click at [63, 240] on button "Add Comment" at bounding box center [69, 239] width 65 height 18
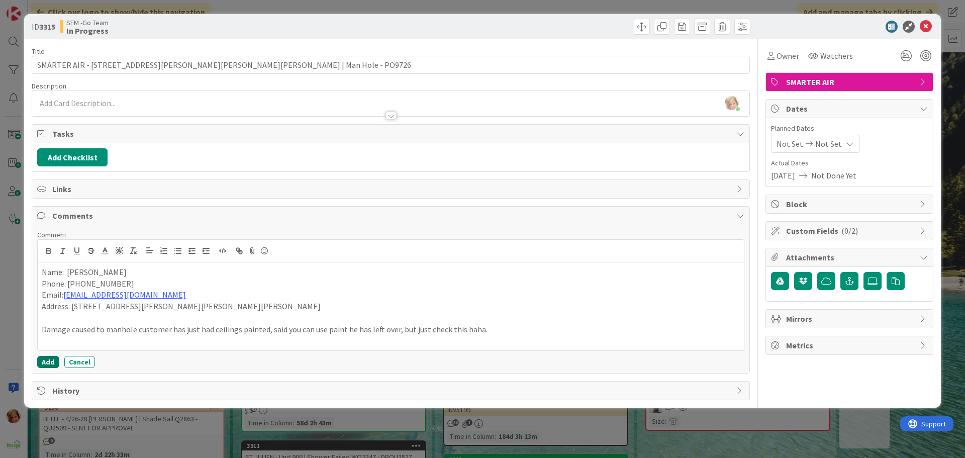
click at [45, 364] on button "Add" at bounding box center [48, 362] width 22 height 12
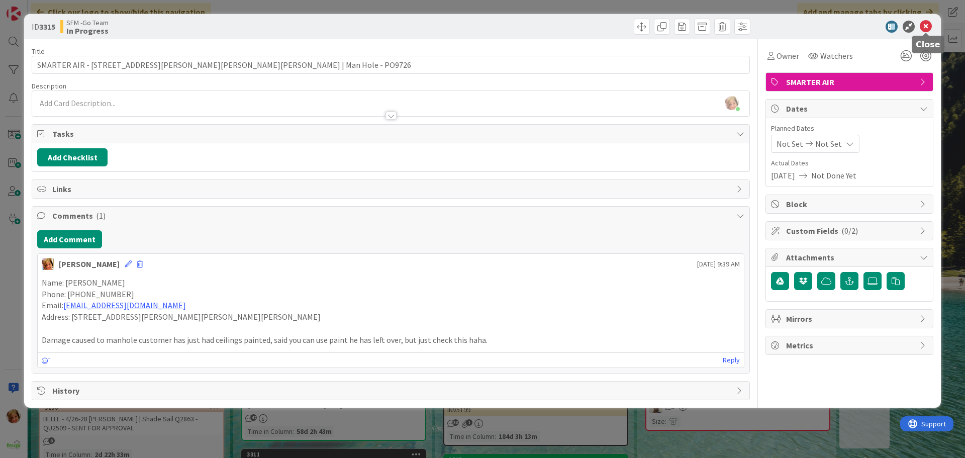
click at [924, 25] on icon at bounding box center [926, 27] width 12 height 12
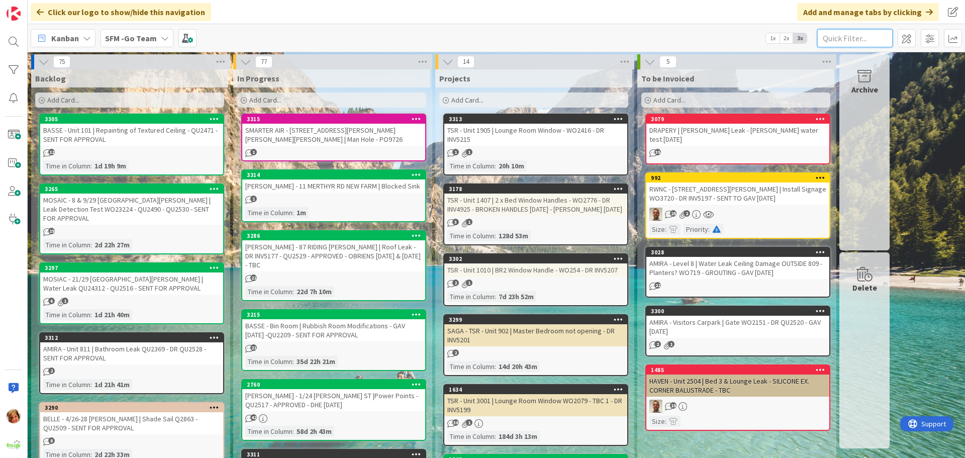
click at [852, 38] on input "text" at bounding box center [855, 38] width 75 height 18
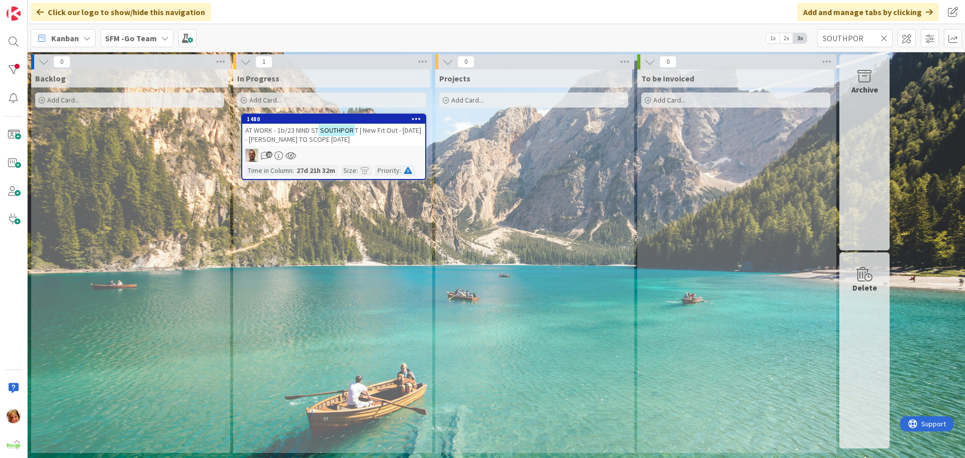
click at [290, 133] on span "AT WORK - 1b/23 NIND ST" at bounding box center [281, 130] width 73 height 9
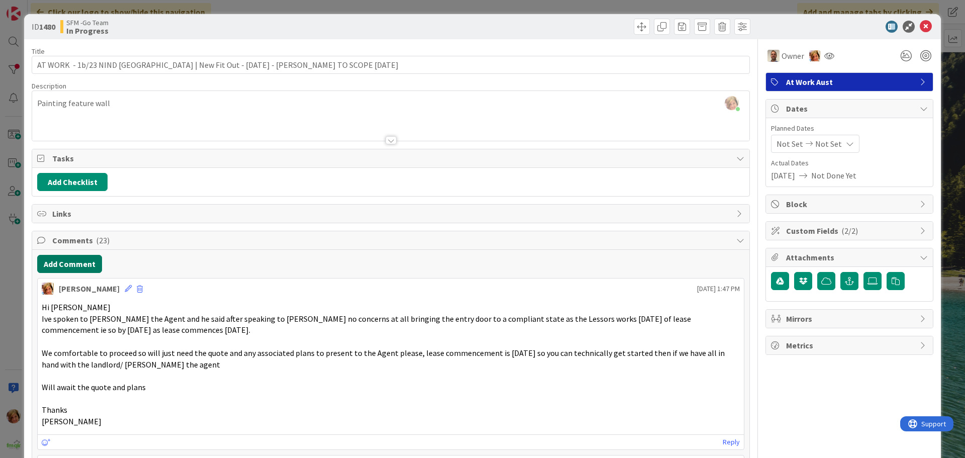
click at [60, 262] on button "Add Comment" at bounding box center [69, 264] width 65 height 18
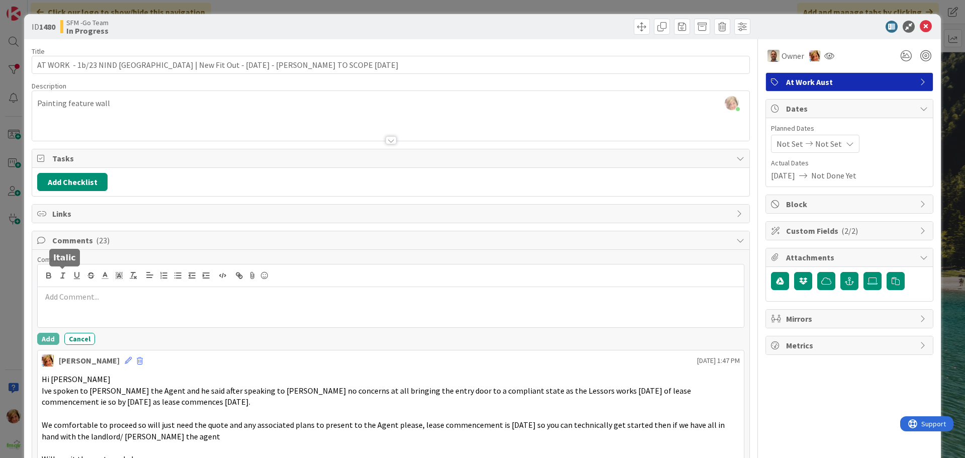
click at [93, 310] on div at bounding box center [391, 307] width 706 height 40
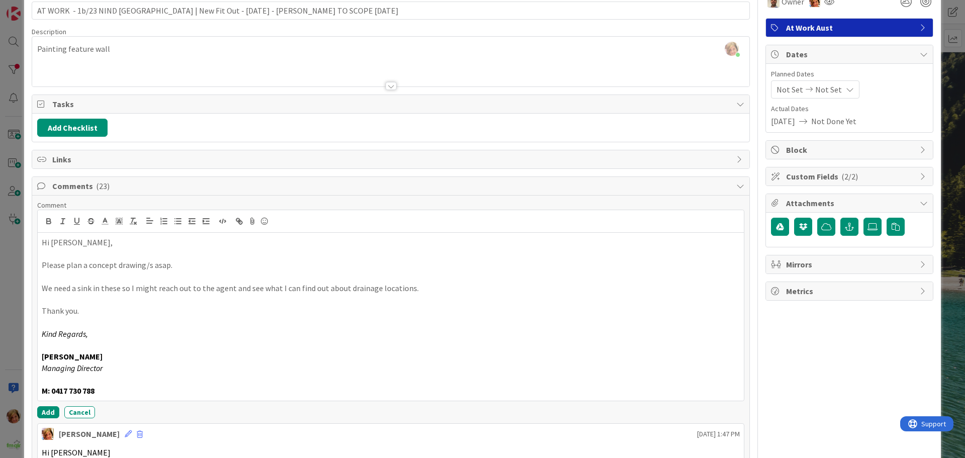
scroll to position [151, 0]
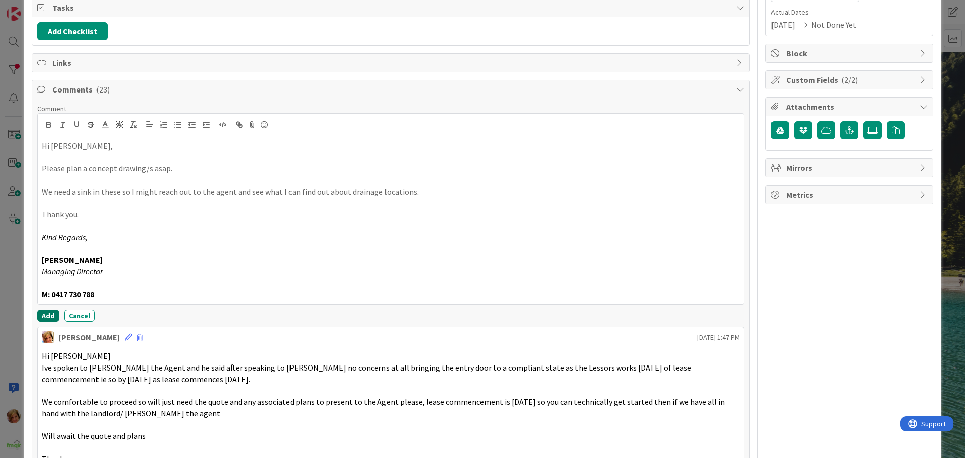
click at [49, 315] on button "Add" at bounding box center [48, 316] width 22 height 12
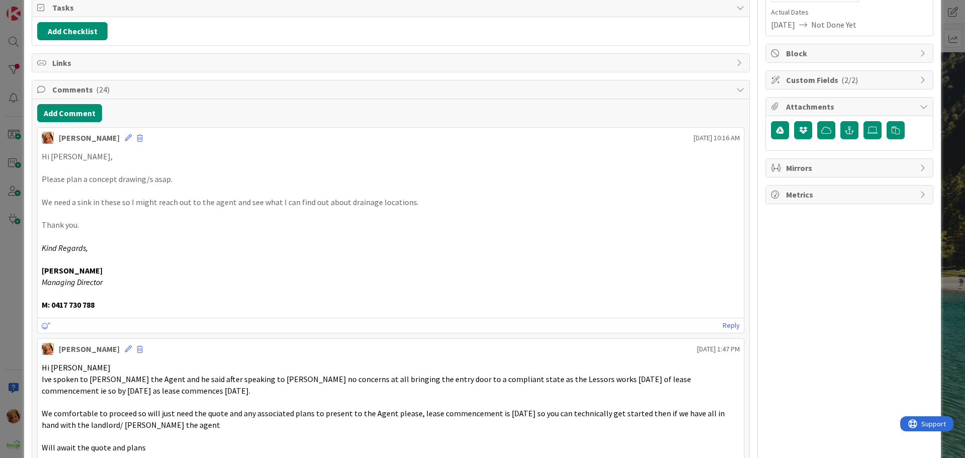
scroll to position [0, 0]
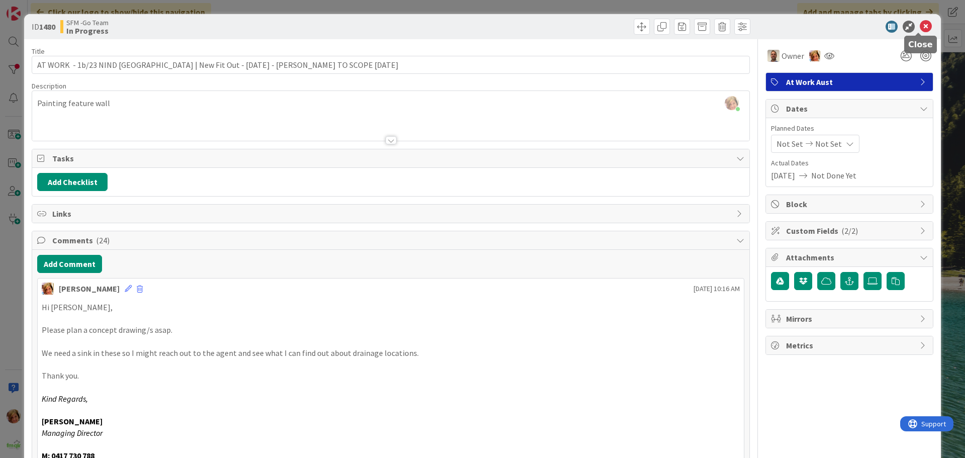
drag, startPoint x: 917, startPoint y: 25, endPoint x: 611, endPoint y: 39, distance: 306.5
click at [920, 25] on icon at bounding box center [926, 27] width 12 height 12
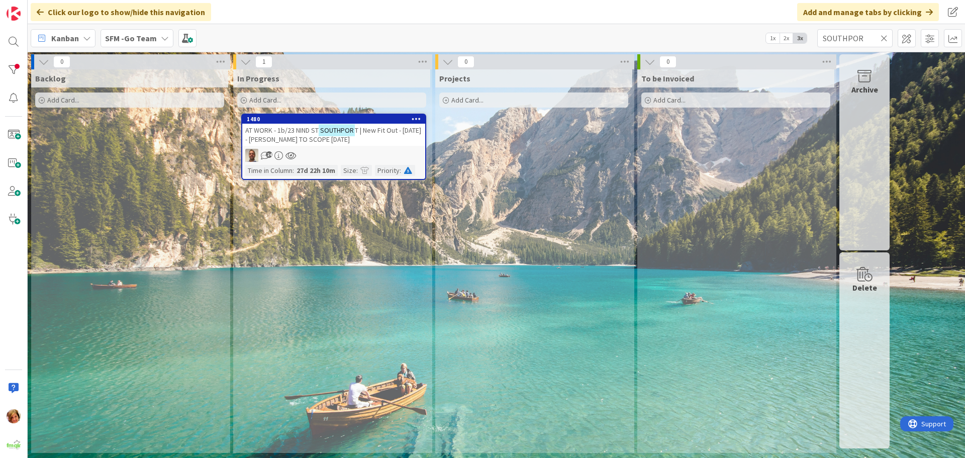
click at [884, 38] on icon at bounding box center [884, 38] width 7 height 9
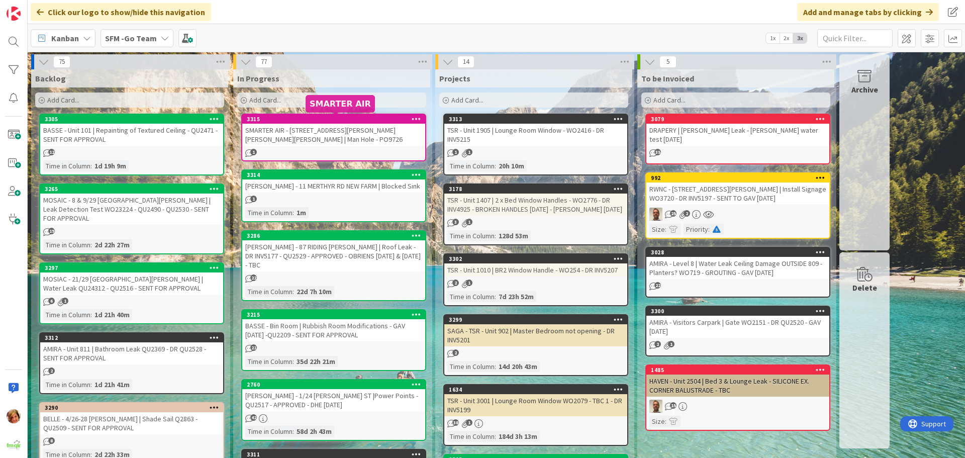
click at [359, 132] on div "SMARTER AIR - 12 Armstrong Rd Cannon Hill | Man Hole - PO9726" at bounding box center [333, 135] width 183 height 22
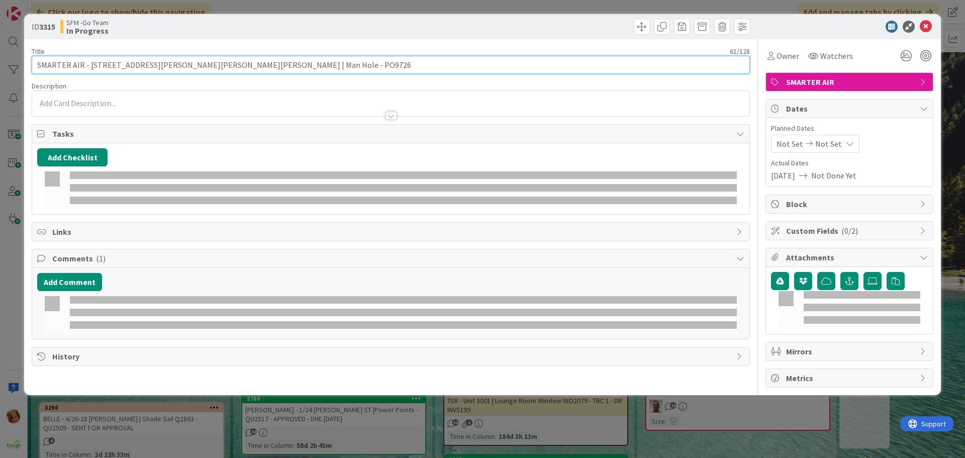
click at [283, 62] on input "SMARTER AIR - 12 Armstrong Rd Cannon Hill | Man Hole - PO9726" at bounding box center [391, 65] width 718 height 18
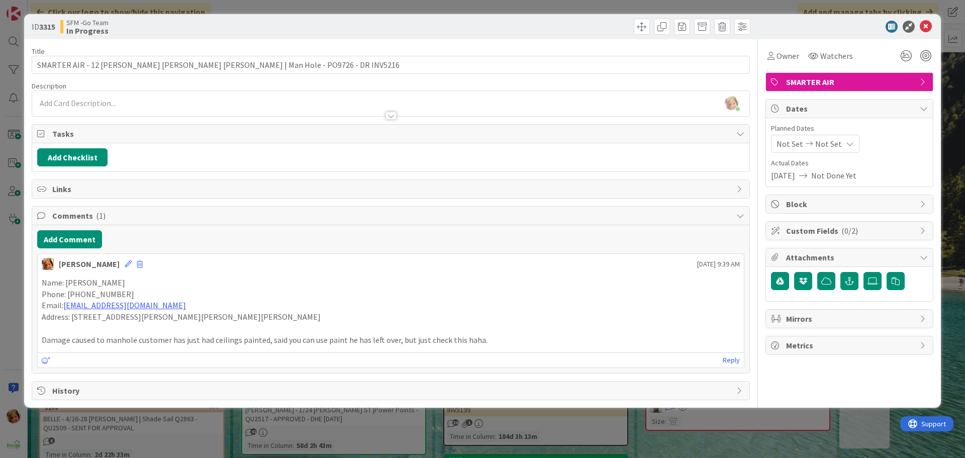
click at [519, 22] on div at bounding box center [572, 27] width 357 height 16
click at [926, 27] on icon at bounding box center [926, 27] width 12 height 12
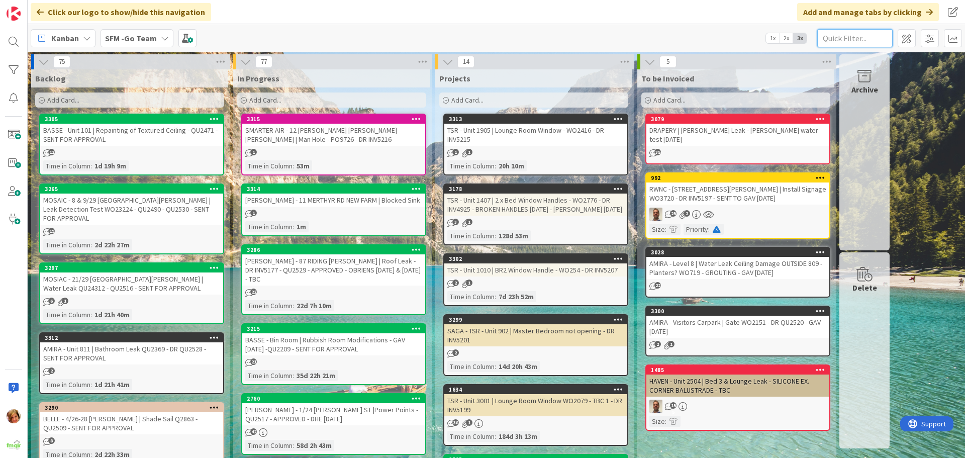
click at [870, 38] on input "text" at bounding box center [855, 38] width 75 height 18
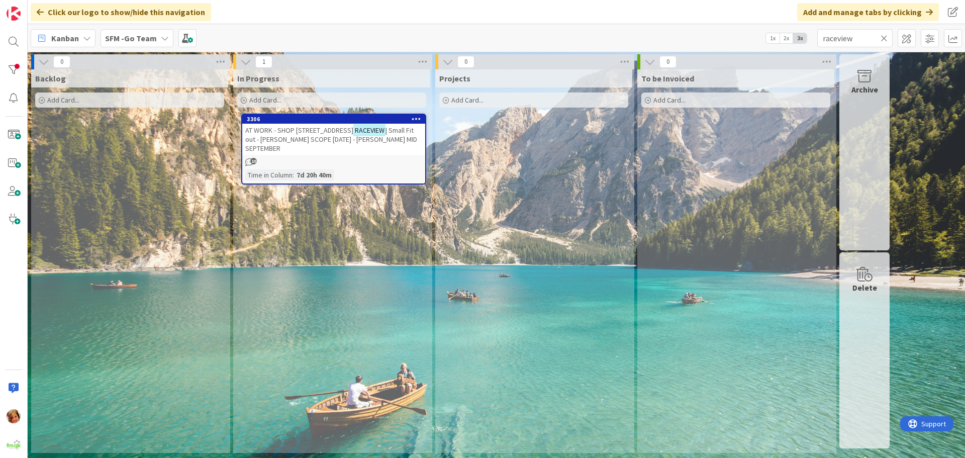
click at [297, 132] on span "AT WORK - SHOP 3, 56 CASCADE ST" at bounding box center [299, 130] width 108 height 9
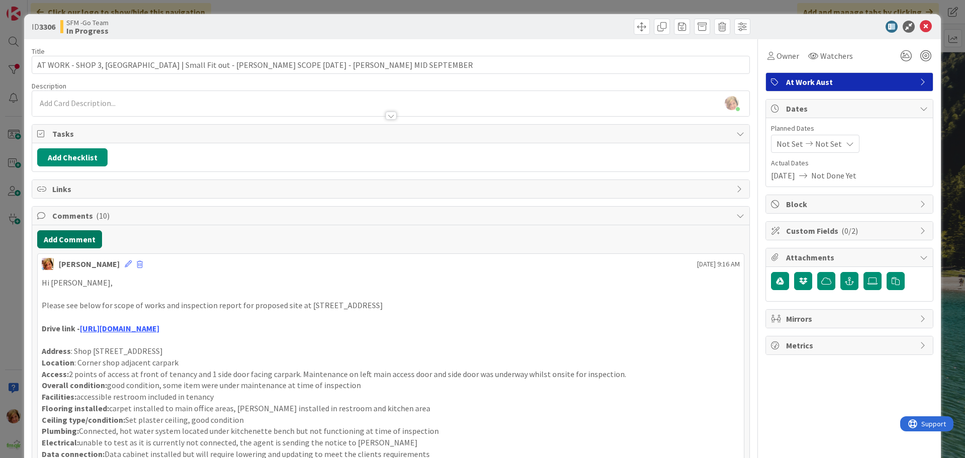
click at [67, 238] on button "Add Comment" at bounding box center [69, 239] width 65 height 18
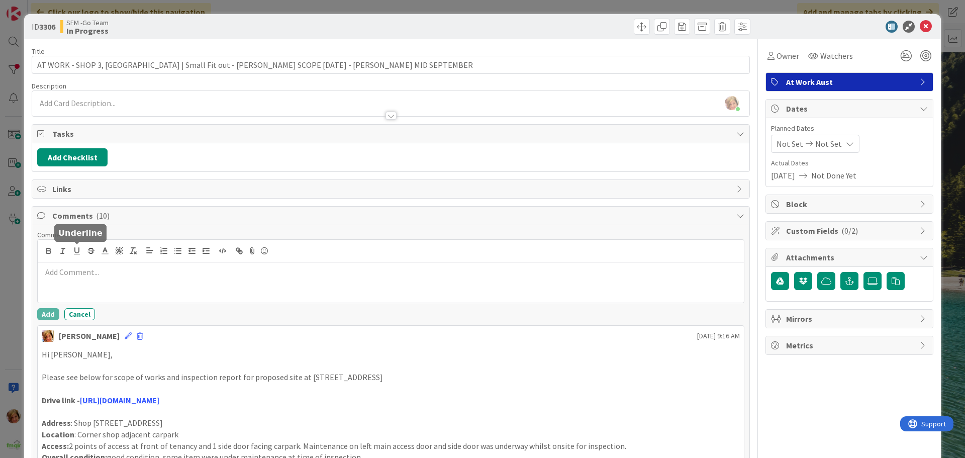
click at [95, 271] on p at bounding box center [391, 272] width 698 height 12
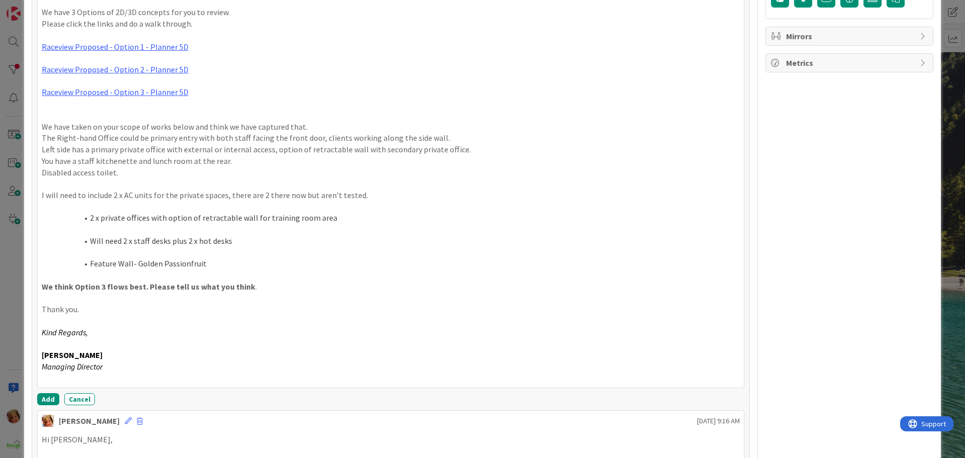
scroll to position [408, 0]
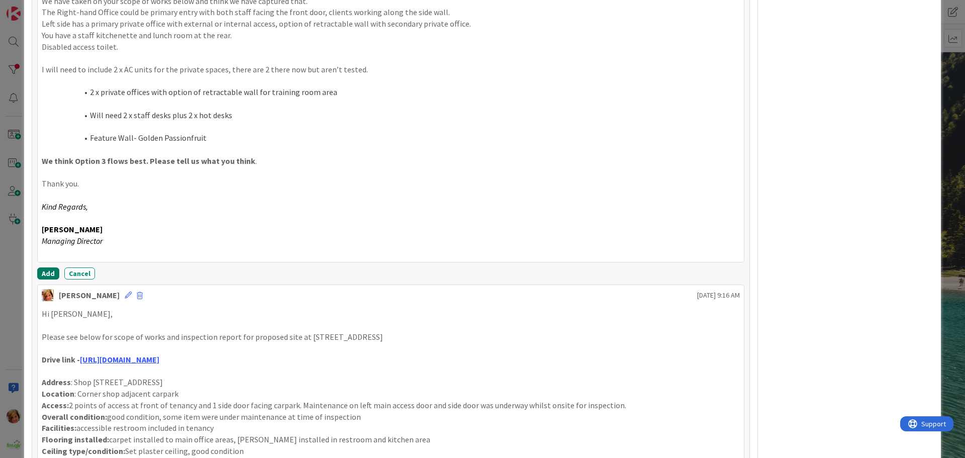
click at [55, 271] on button "Add" at bounding box center [48, 273] width 22 height 12
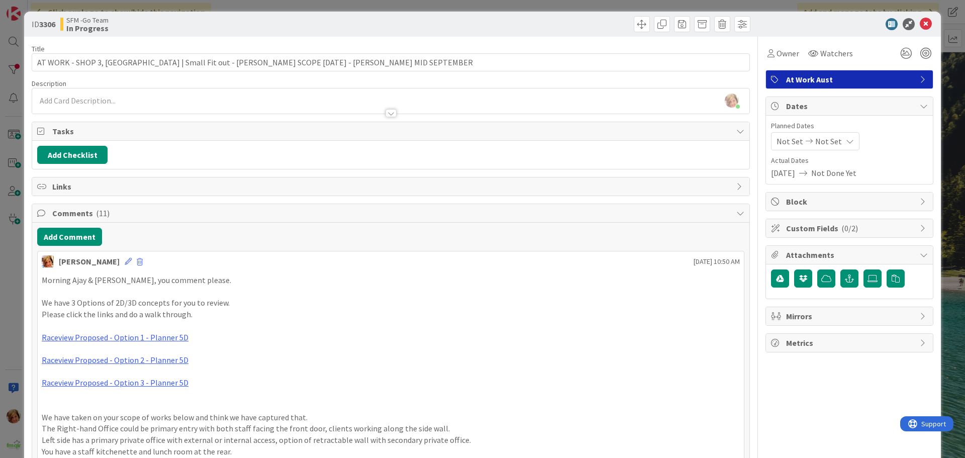
scroll to position [0, 0]
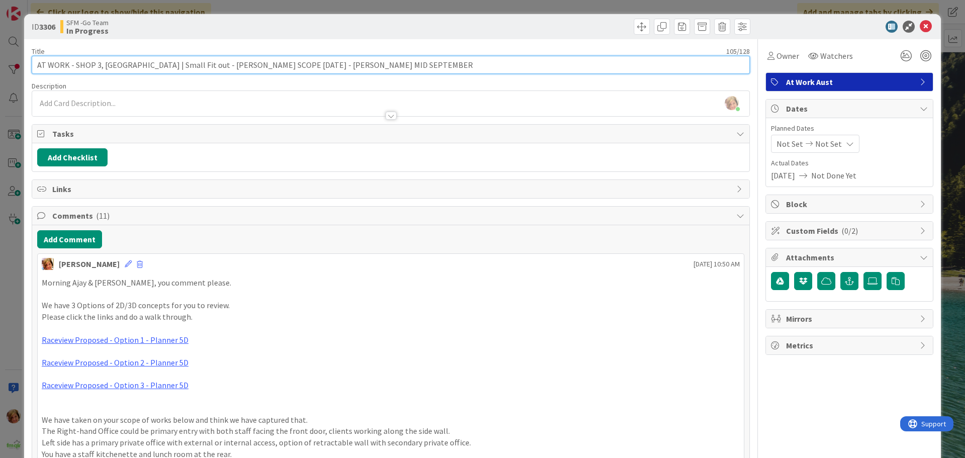
click at [434, 64] on input "AT WORK - SHOP 3, 56 CASCADE ST RACEVIEW | Small Fit out - WARREN SCOPE 20.8.25…" at bounding box center [391, 65] width 718 height 18
drag, startPoint x: 327, startPoint y: 64, endPoint x: 243, endPoint y: 65, distance: 83.5
click at [243, 65] on input "AT WORK - SHOP 3, 56 CASCADE ST RACEVIEW | Small Fit out - WARREN SCOPE 20.8.25…" at bounding box center [391, 65] width 718 height 18
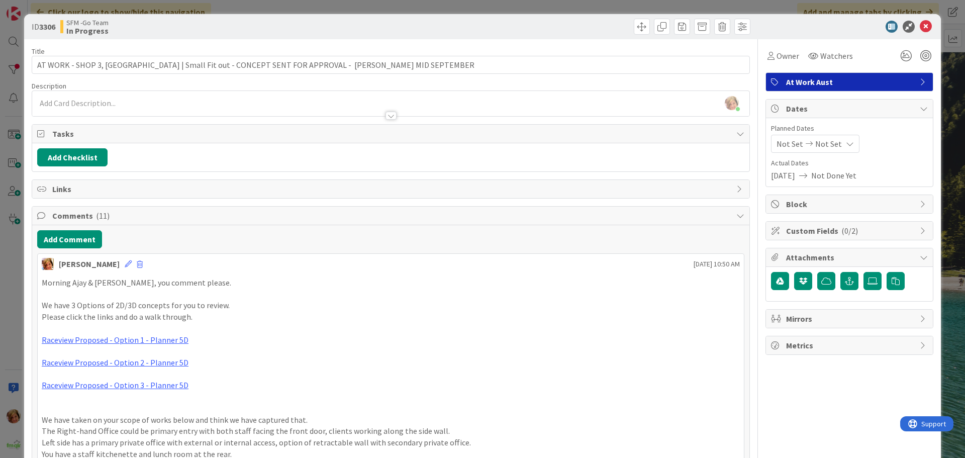
click at [573, 27] on div at bounding box center [572, 27] width 357 height 16
click at [920, 25] on icon at bounding box center [926, 27] width 12 height 12
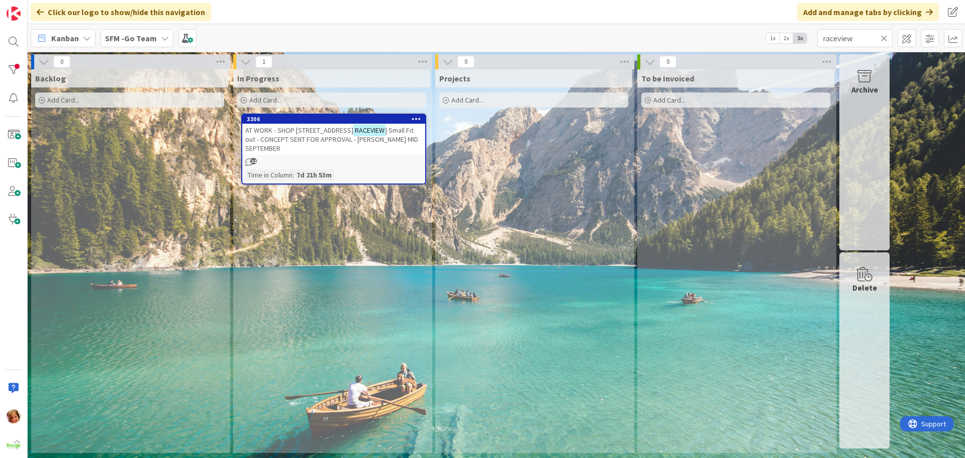
drag, startPoint x: 884, startPoint y: 37, endPoint x: 800, endPoint y: 36, distance: 83.5
click at [884, 37] on icon at bounding box center [884, 38] width 7 height 9
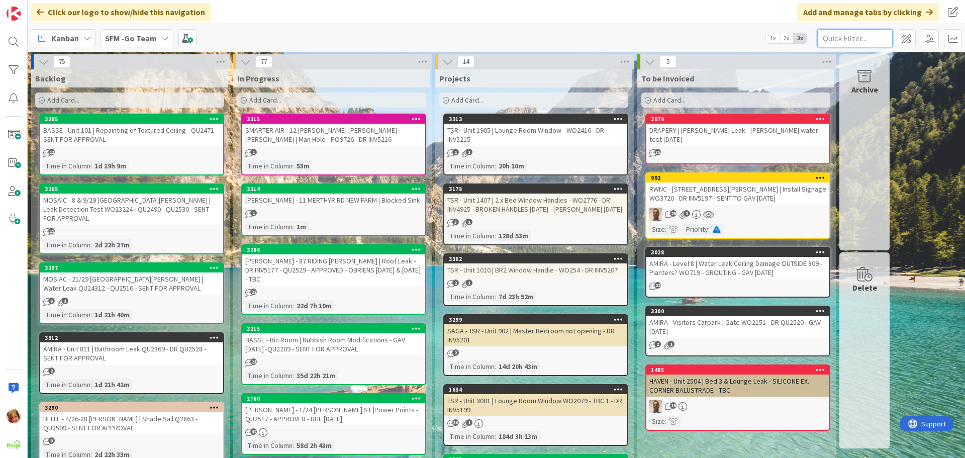
click at [853, 40] on input "text" at bounding box center [855, 38] width 75 height 18
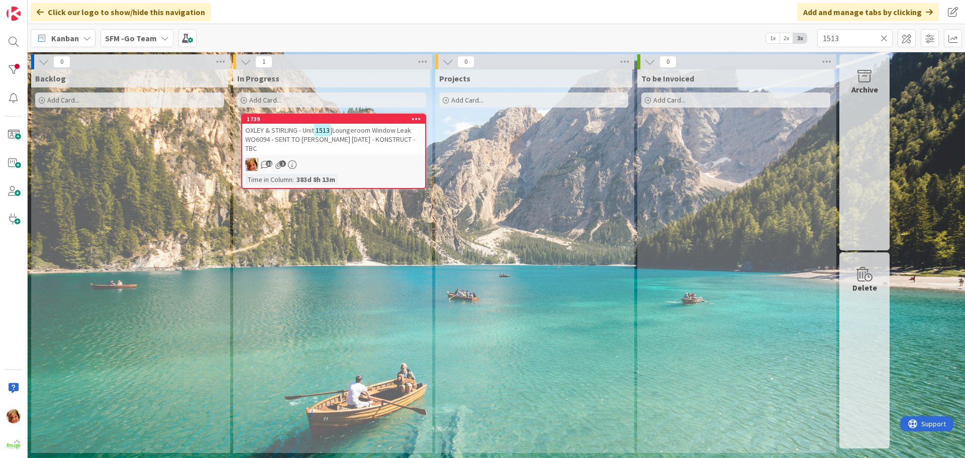
click at [346, 135] on span "|Loungeroom Window Leak WO6094 - SENT TO MIKE GARD 7.4.25 - KONSTRUCT - TBC" at bounding box center [330, 139] width 170 height 27
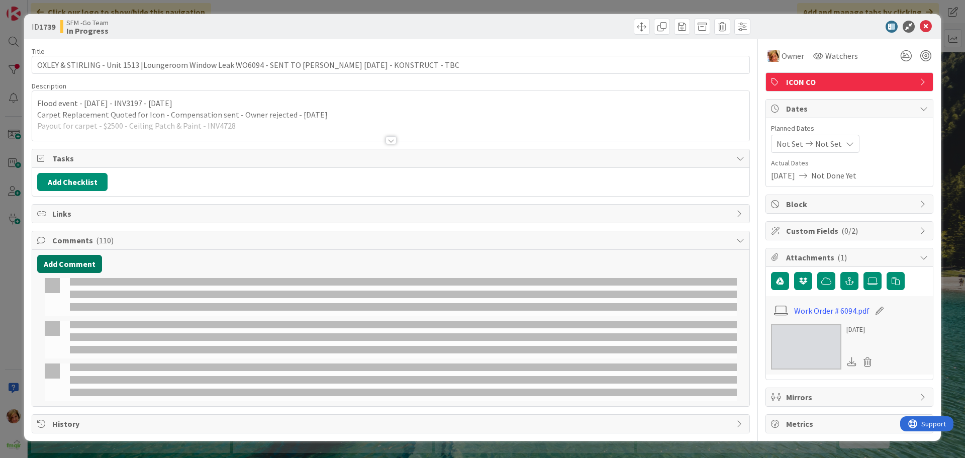
click at [76, 266] on button "Add Comment" at bounding box center [69, 264] width 65 height 18
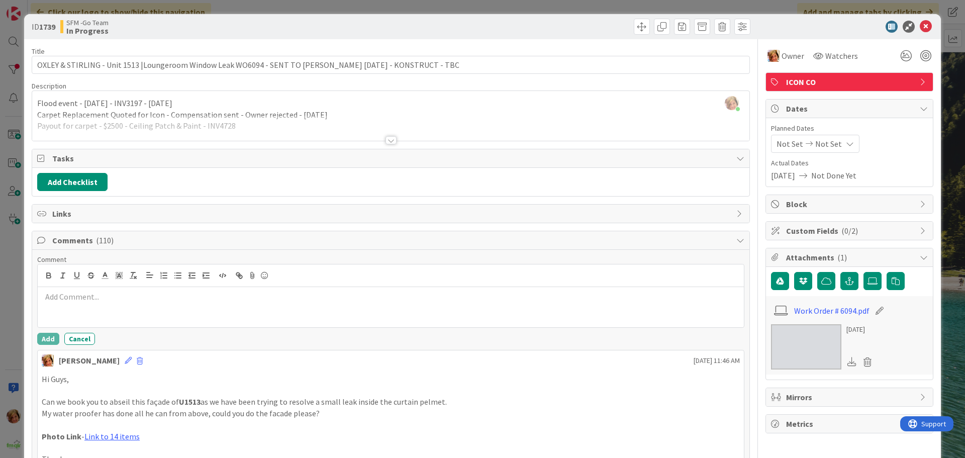
click at [78, 304] on div at bounding box center [391, 307] width 706 height 40
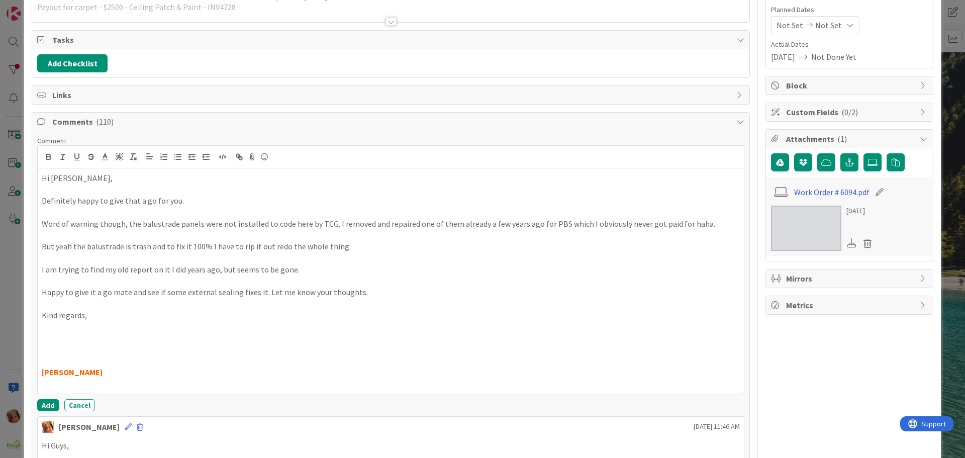
scroll to position [250, 0]
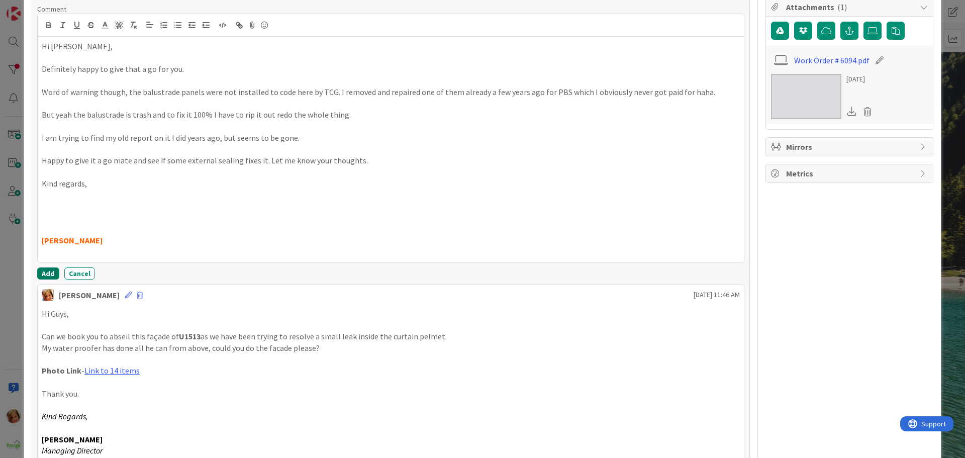
click at [45, 269] on button "Add" at bounding box center [48, 273] width 22 height 12
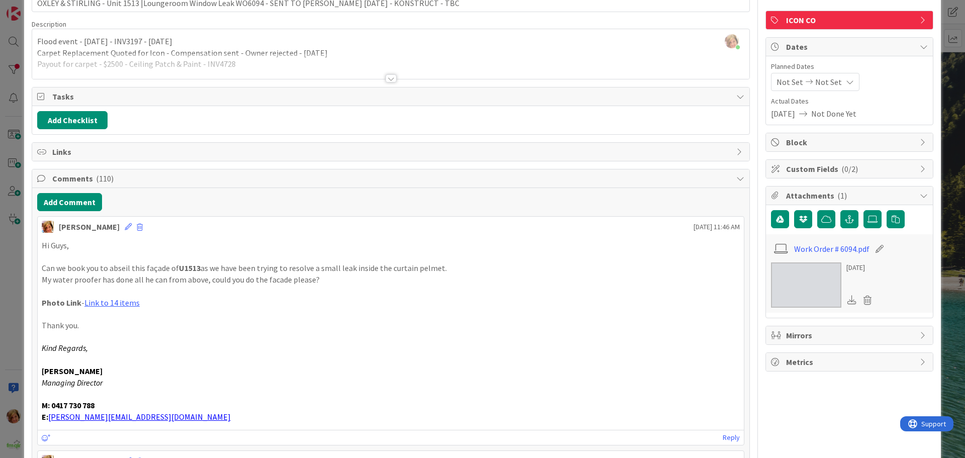
scroll to position [0, 0]
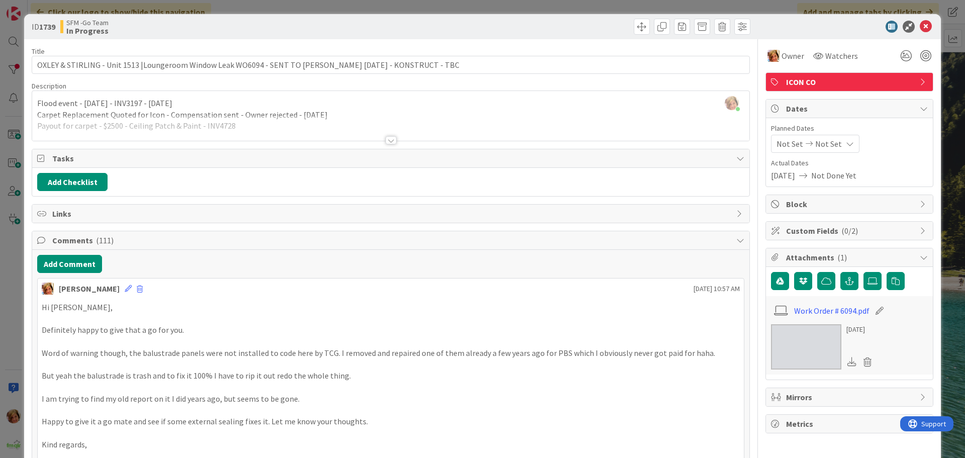
click at [459, 24] on div at bounding box center [572, 27] width 357 height 16
click at [920, 27] on icon at bounding box center [926, 27] width 12 height 12
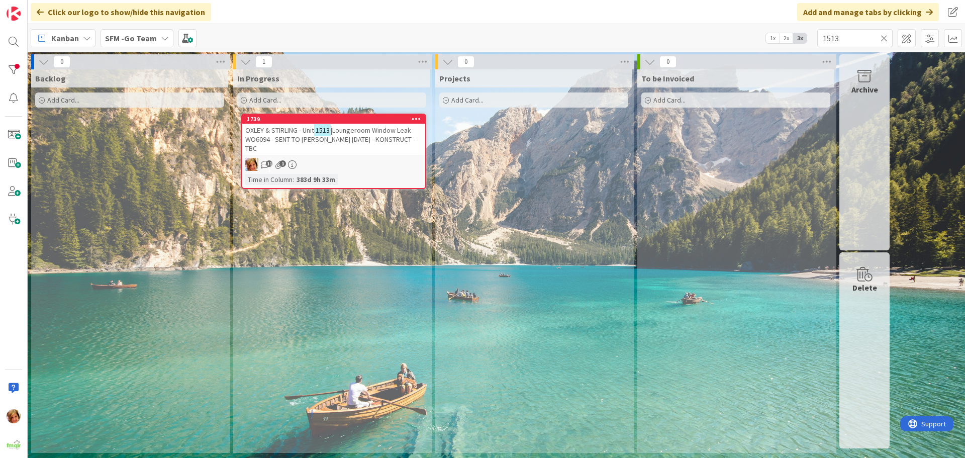
click at [883, 37] on icon at bounding box center [884, 38] width 7 height 9
